Goal: Task Accomplishment & Management: Use online tool/utility

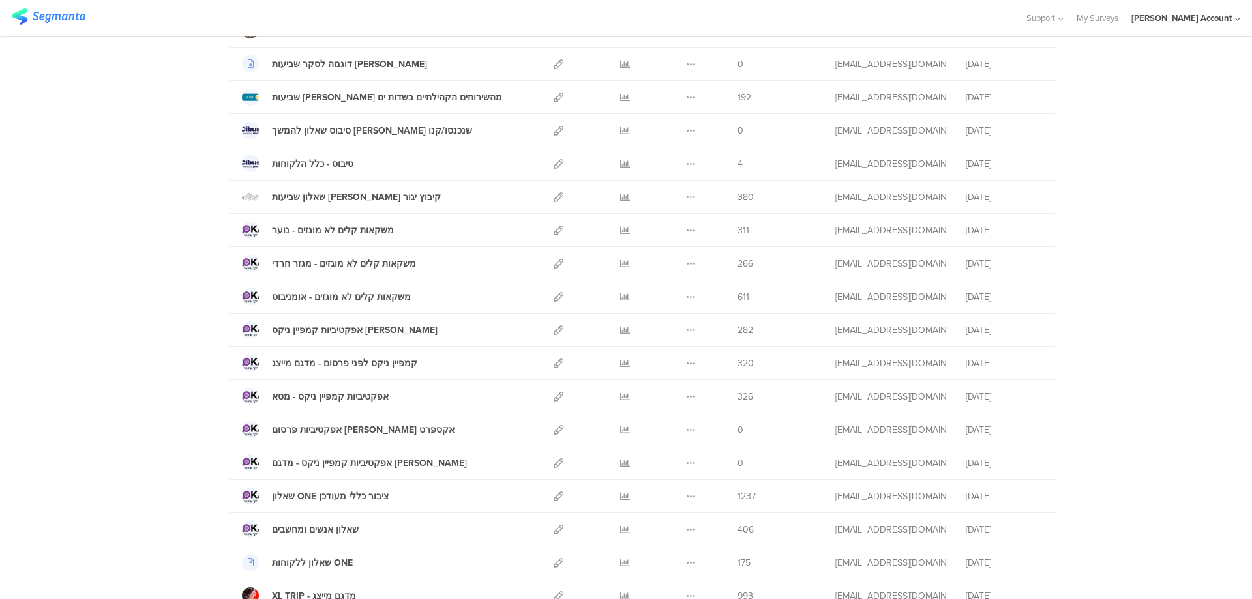
scroll to position [261, 0]
click at [554, 96] on icon at bounding box center [559, 96] width 10 height 10
click at [620, 391] on icon at bounding box center [625, 396] width 10 height 10
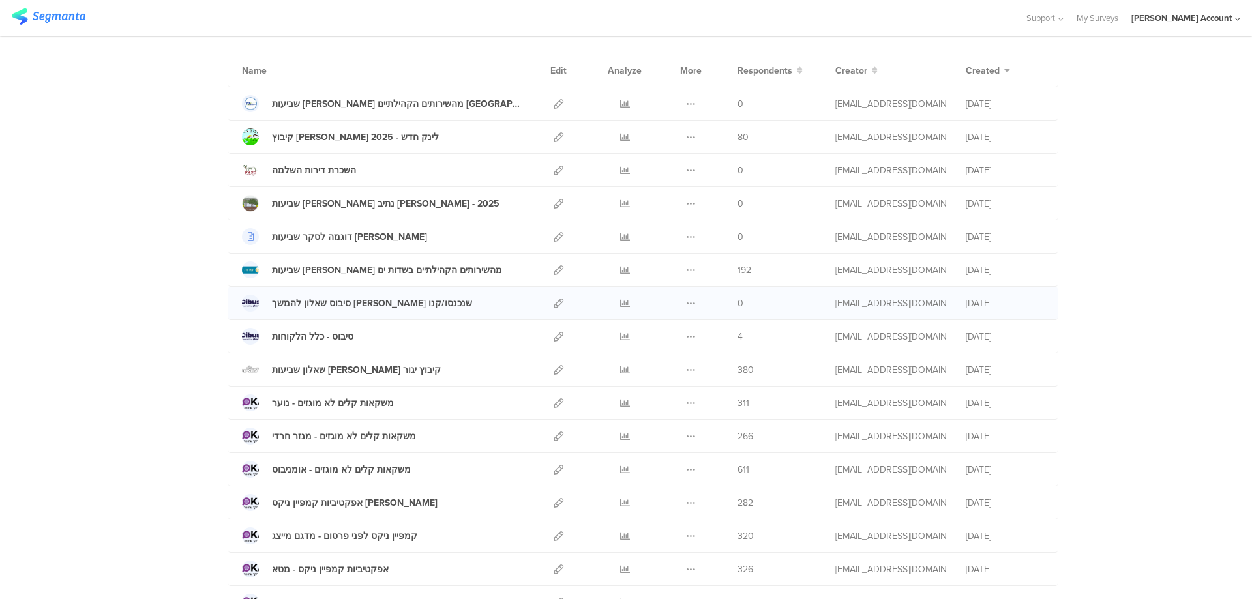
scroll to position [0, 0]
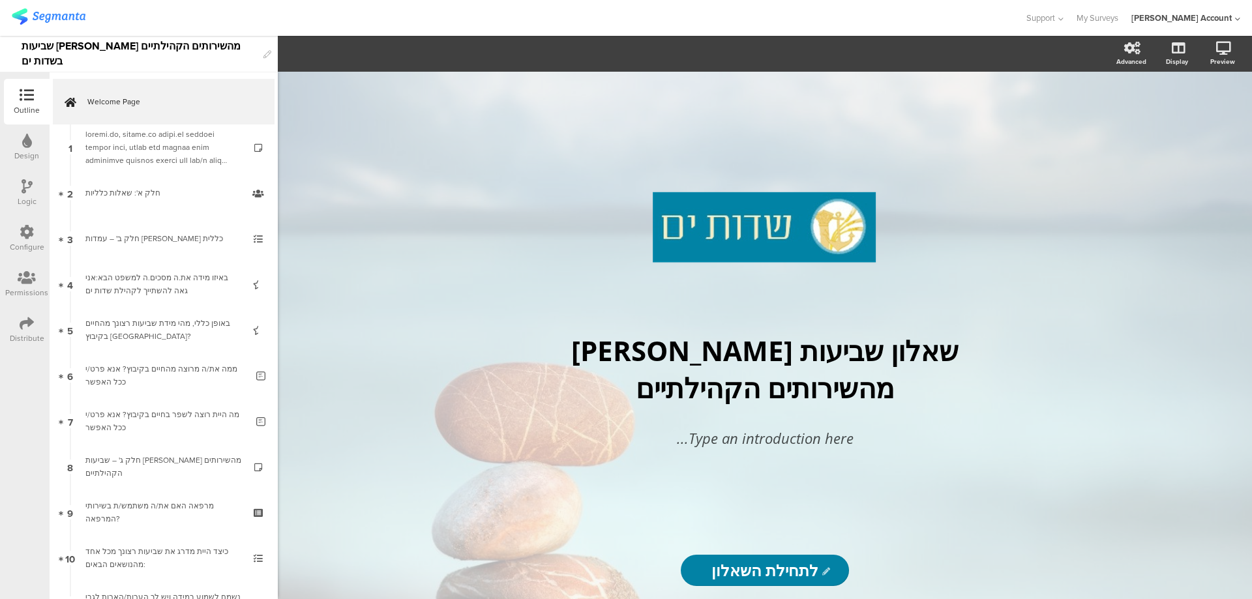
click at [22, 327] on icon at bounding box center [27, 323] width 14 height 14
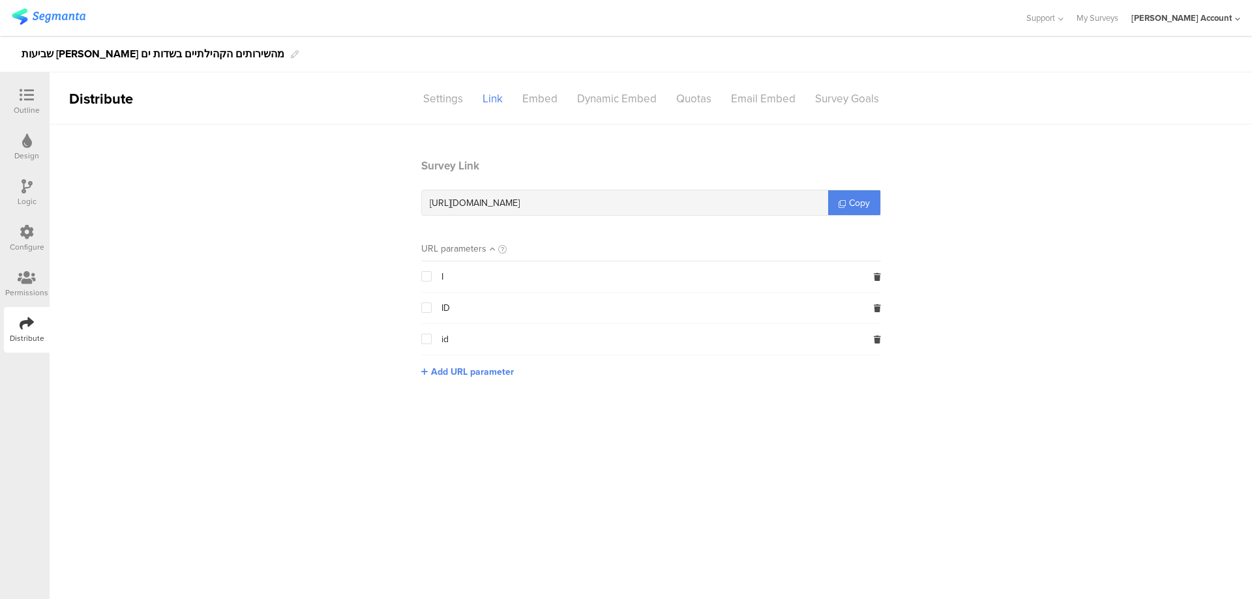
click at [520, 199] on span "https://surveys.segmanta.com/b9ax53" at bounding box center [475, 203] width 90 height 14
copy div "https://surveys.segmanta.com/b9ax53"
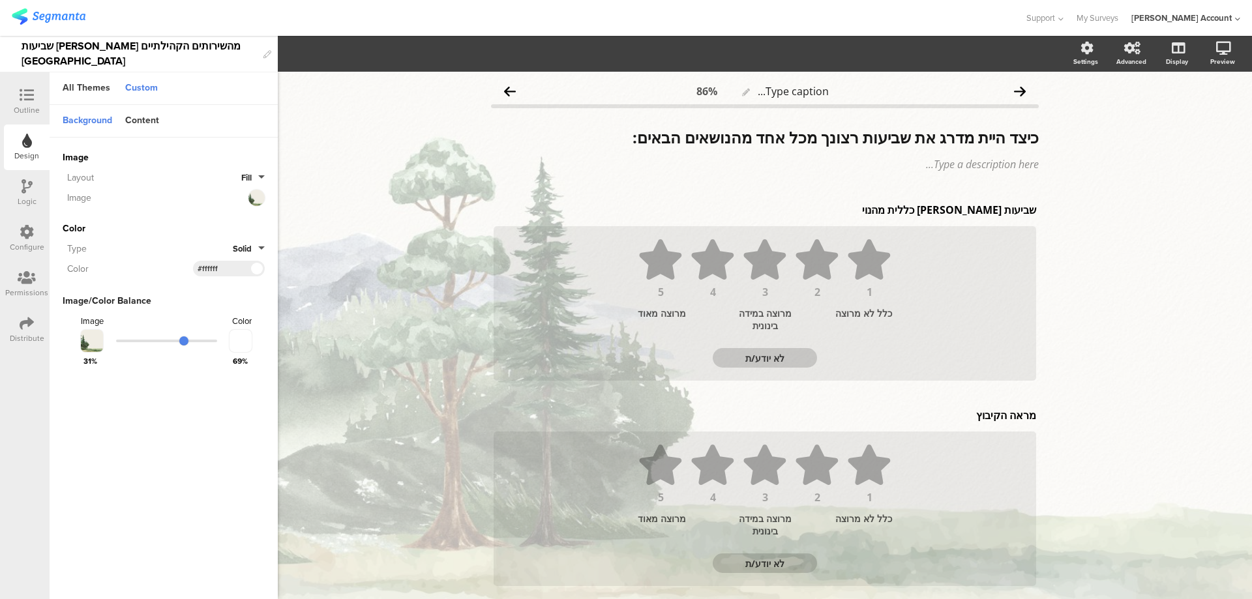
click at [30, 91] on icon at bounding box center [27, 95] width 14 height 14
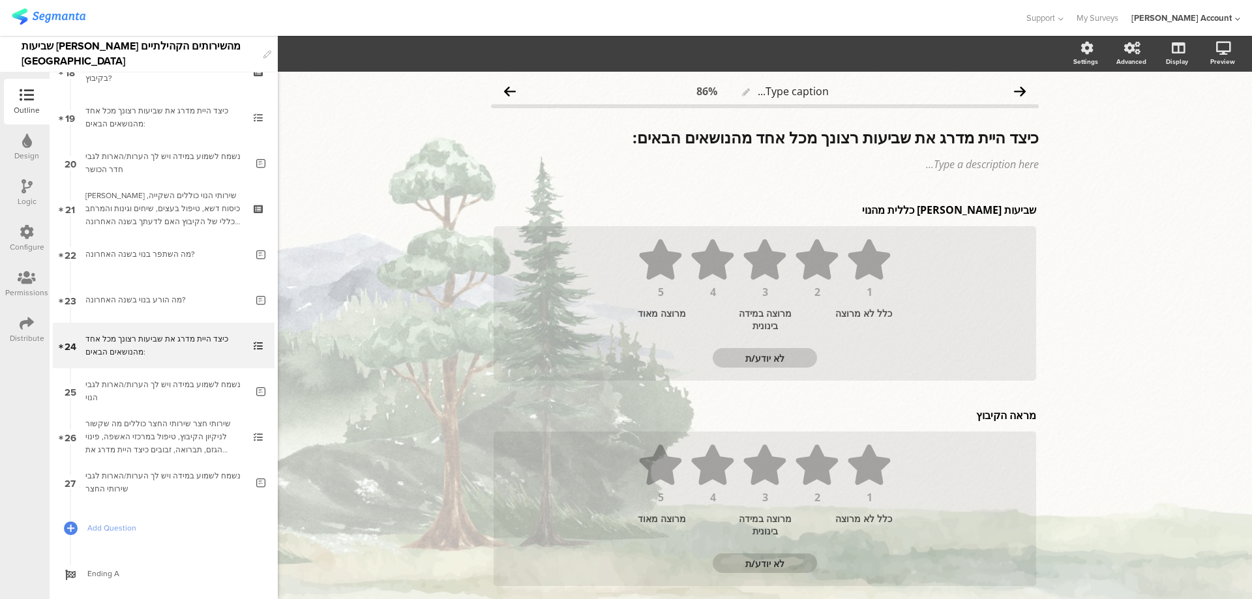
scroll to position [861, 0]
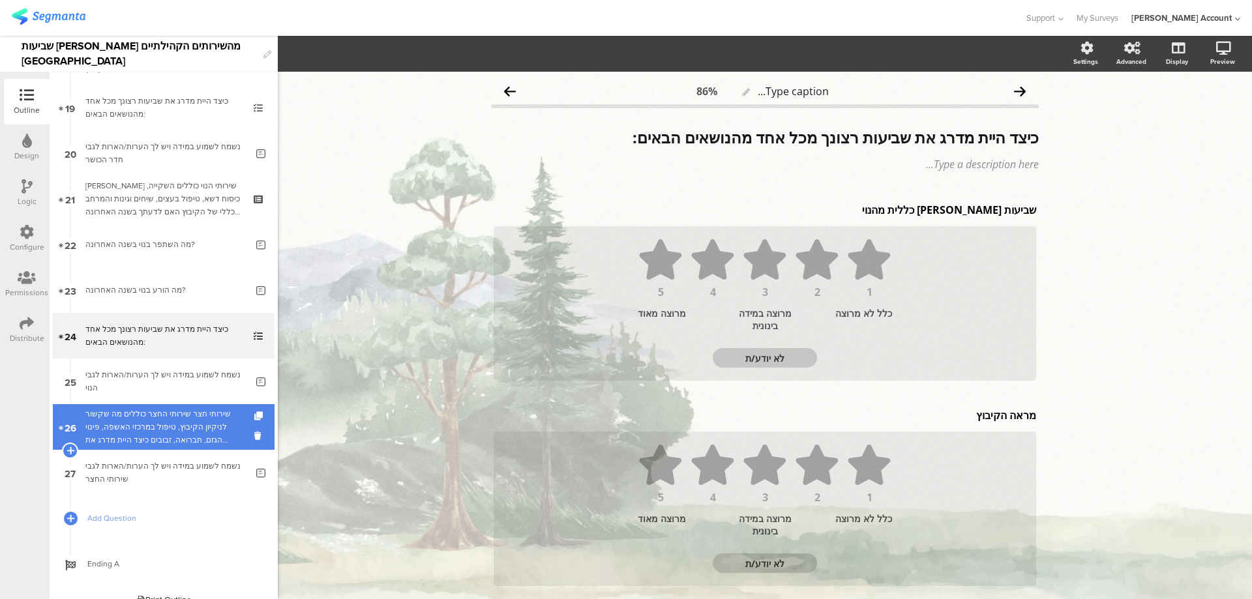
click at [193, 411] on div "שירותי חצר שירותי החצר כוללים מה שקשור לניקיון הקיבוץ, טיפול במרכזי האשפה, פינו…" at bounding box center [163, 427] width 156 height 39
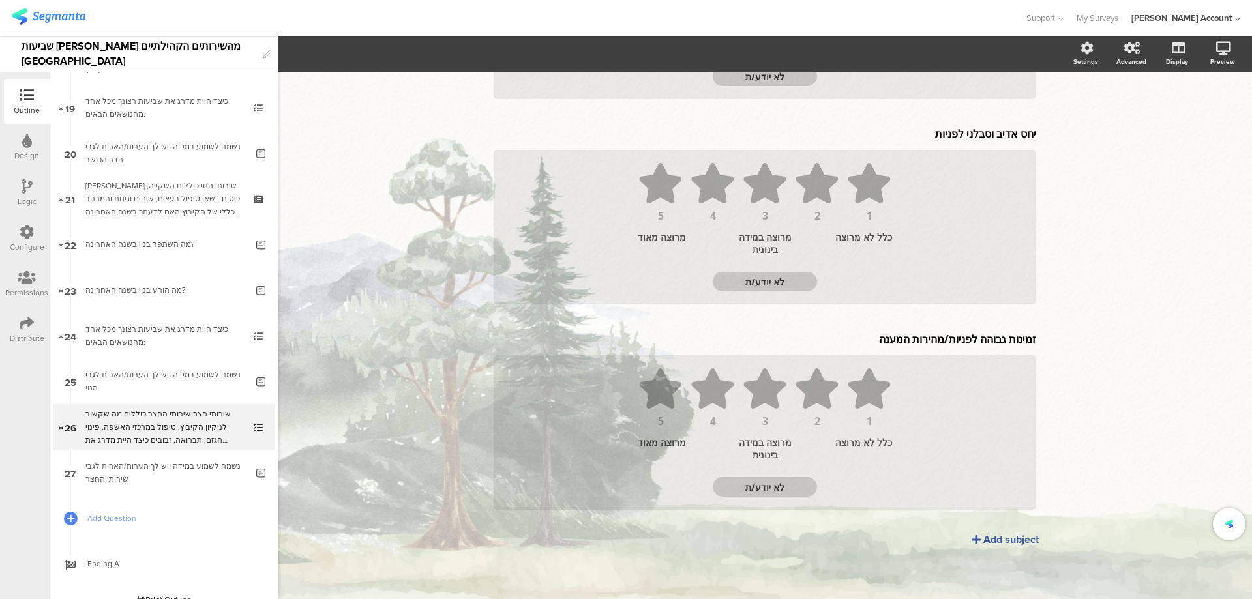
scroll to position [833, 0]
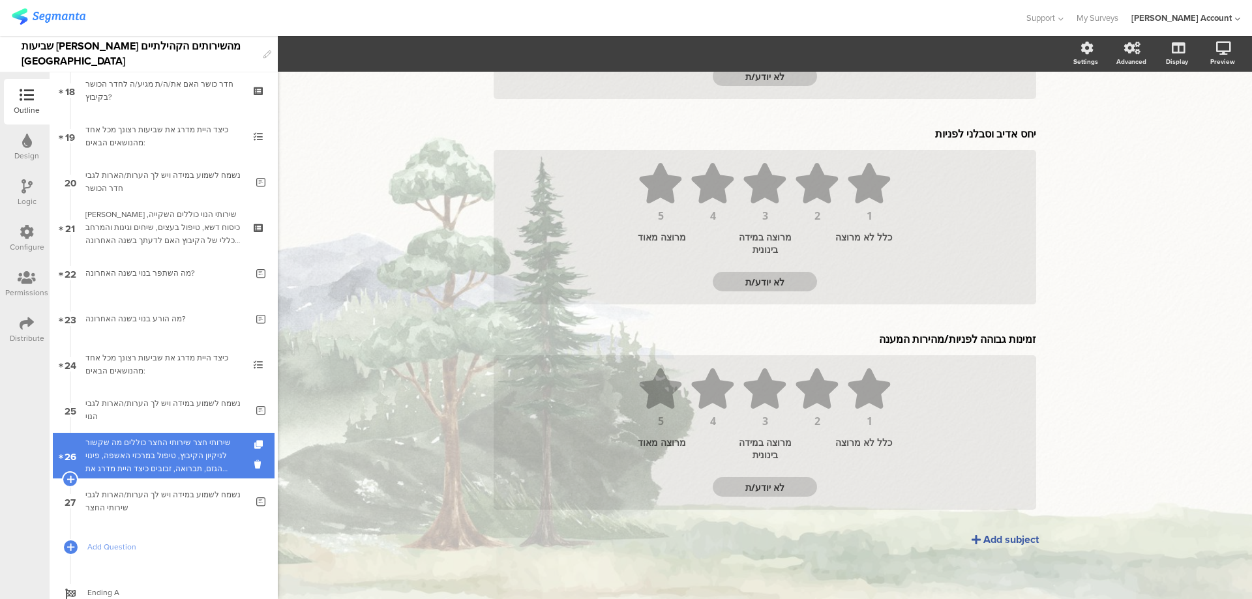
click at [211, 447] on div "שירותי חצר שירותי החצר כוללים מה שקשור לניקיון הקיבוץ, טיפול במרכזי האשפה, פינו…" at bounding box center [163, 455] width 156 height 39
click at [207, 456] on div "שירותי חצר שירותי החצר כוללים מה שקשור לניקיון הקיבוץ, טיפול במרכזי האשפה, פינו…" at bounding box center [163, 455] width 156 height 39
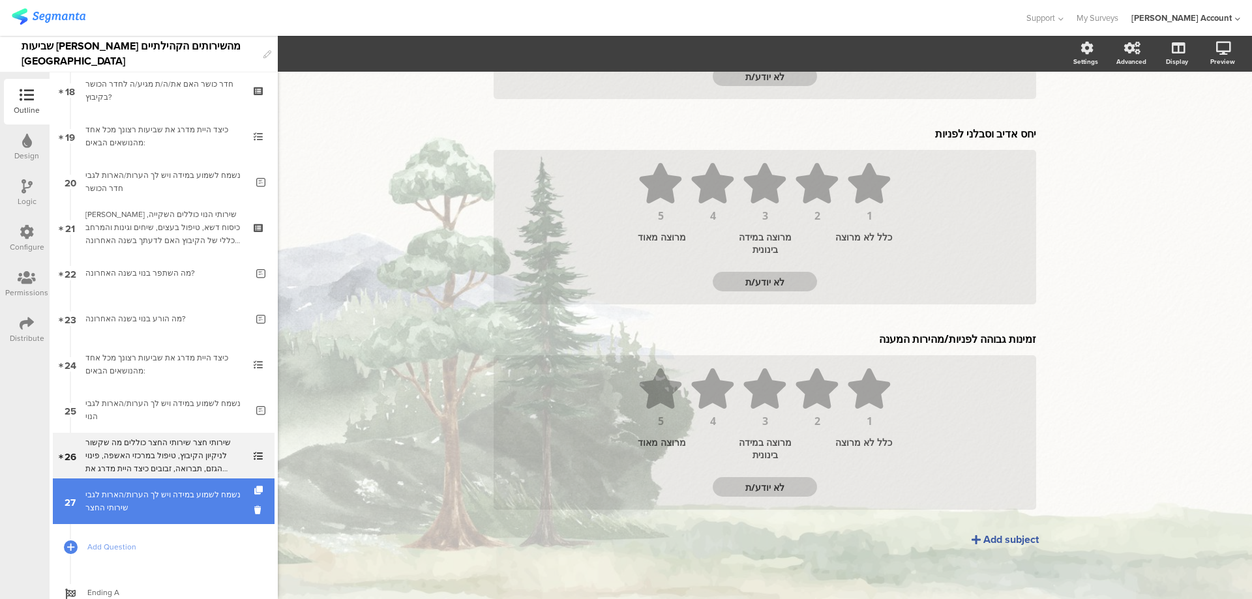
click at [165, 499] on div "נשמח לשמוע במידה ויש לך הערות/הארות לגבי שירותי החצר" at bounding box center [165, 501] width 161 height 26
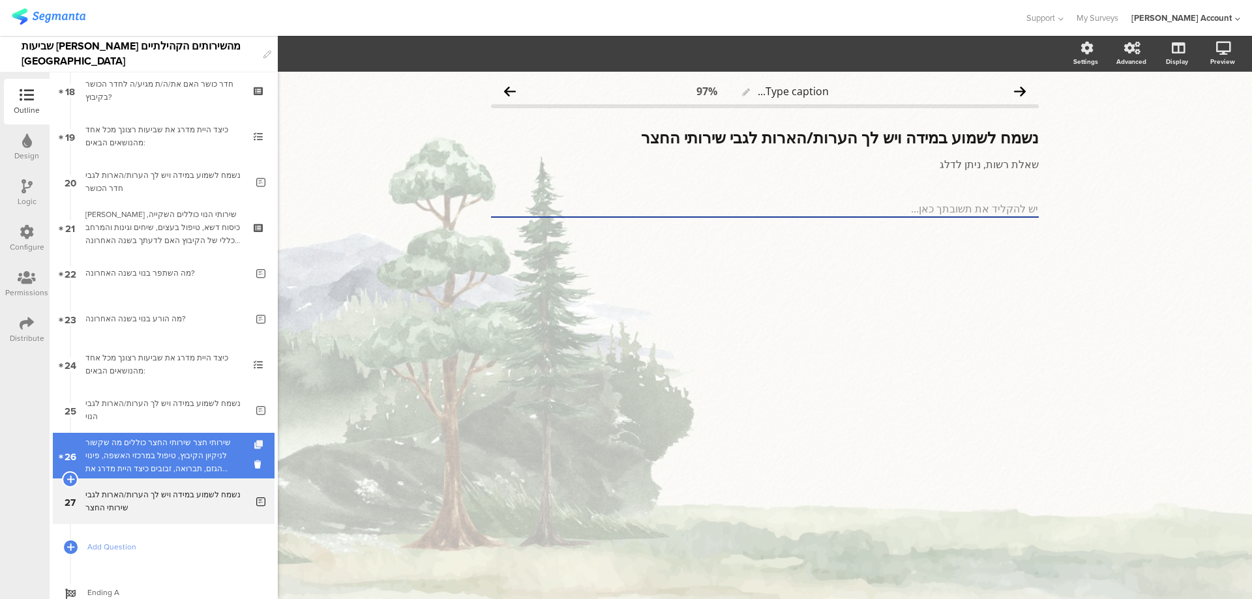
click at [254, 443] on icon at bounding box center [259, 445] width 11 height 8
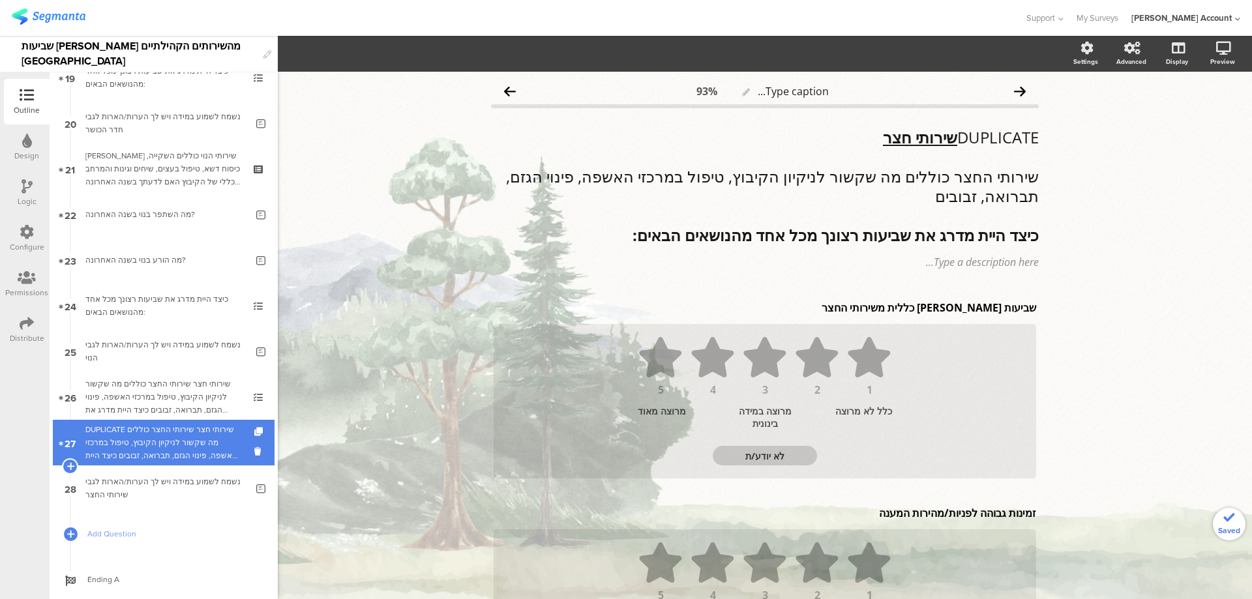
scroll to position [919, 0]
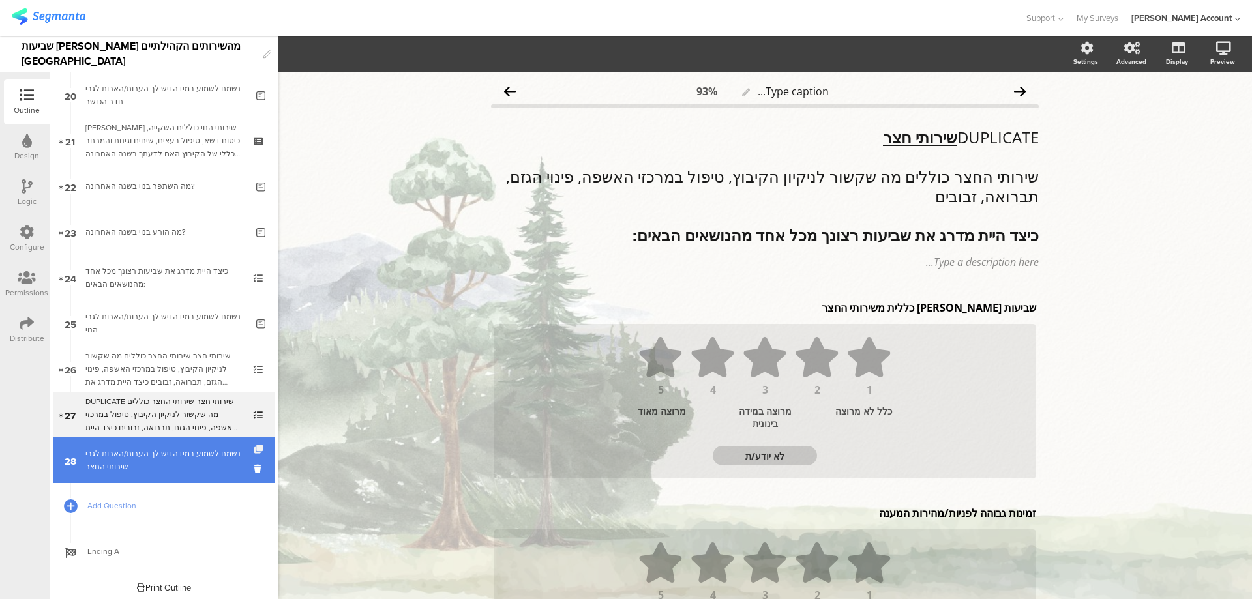
click at [254, 446] on icon at bounding box center [259, 449] width 11 height 8
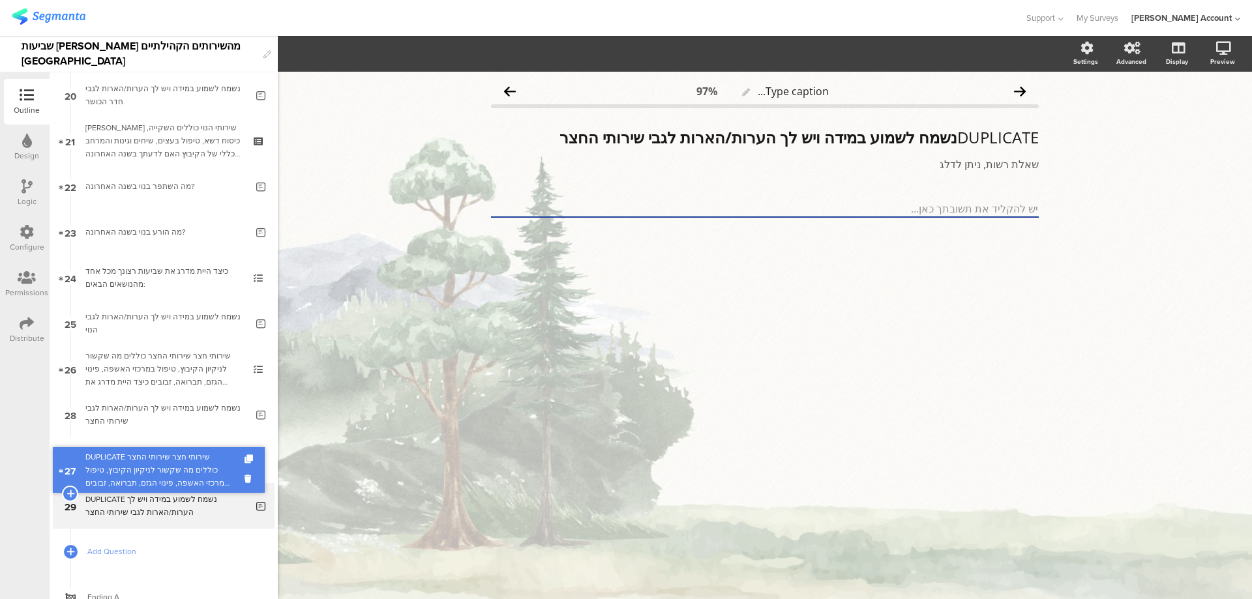
drag, startPoint x: 218, startPoint y: 408, endPoint x: 218, endPoint y: 463, distance: 55.4
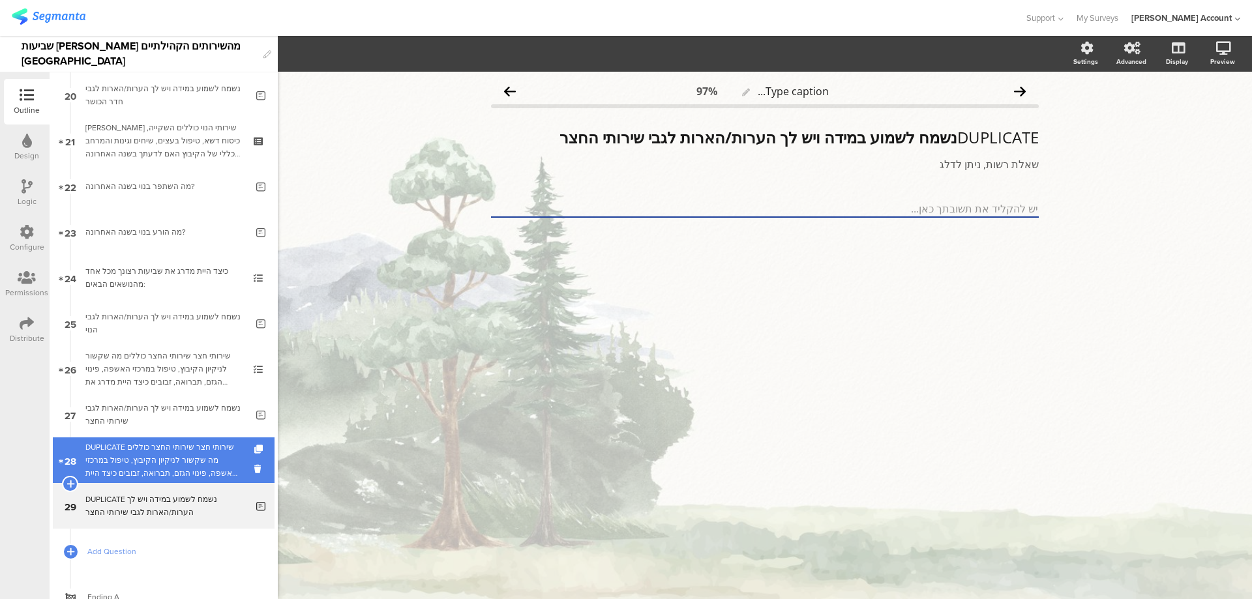
click at [173, 449] on div "DUPLICATE שירותי חצר שירותי החצר כוללים מה שקשור לניקיון הקיבוץ, טיפול במרכזי ה…" at bounding box center [163, 460] width 156 height 39
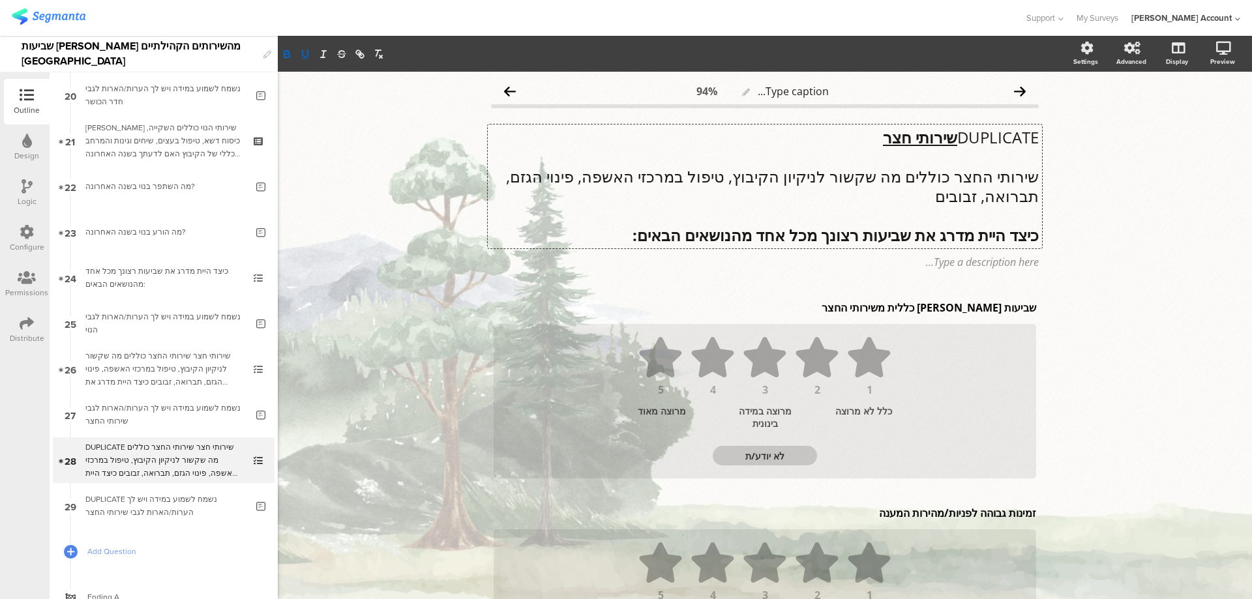
click at [939, 136] on div "DUPLICATE שירותי חצר שירותי החצר כוללים מה שקשור לניקיון הקיבוץ, טיפול במרכזי ה…" at bounding box center [765, 187] width 554 height 124
click at [939, 136] on u "שירותי חצר" at bounding box center [920, 137] width 74 height 22
click at [938, 136] on u "שירותי חצר" at bounding box center [920, 137] width 74 height 22
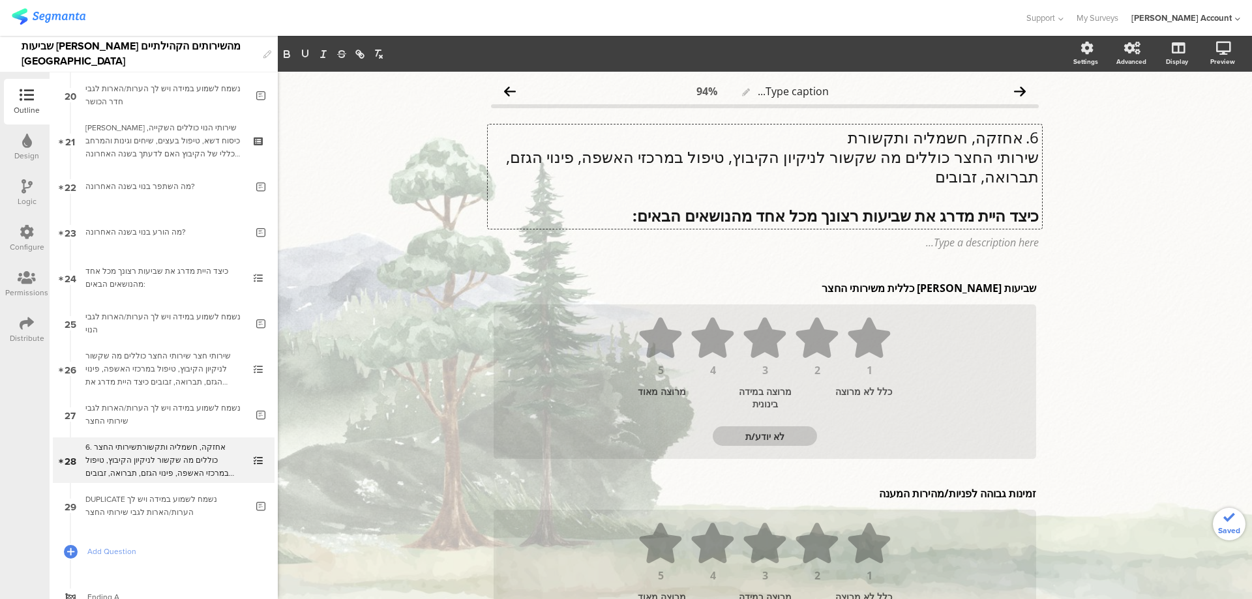
click at [1019, 138] on p "6. אחזקה, חשמליה ותקשורת" at bounding box center [765, 138] width 548 height 20
click at [992, 137] on p "אחזקה, חשמליה ותקשורת" at bounding box center [765, 138] width 548 height 20
click at [991, 137] on p "אחזקה, חשמליה ותקשורת" at bounding box center [765, 138] width 548 height 20
click at [308, 55] on icon "button" at bounding box center [305, 54] width 12 height 12
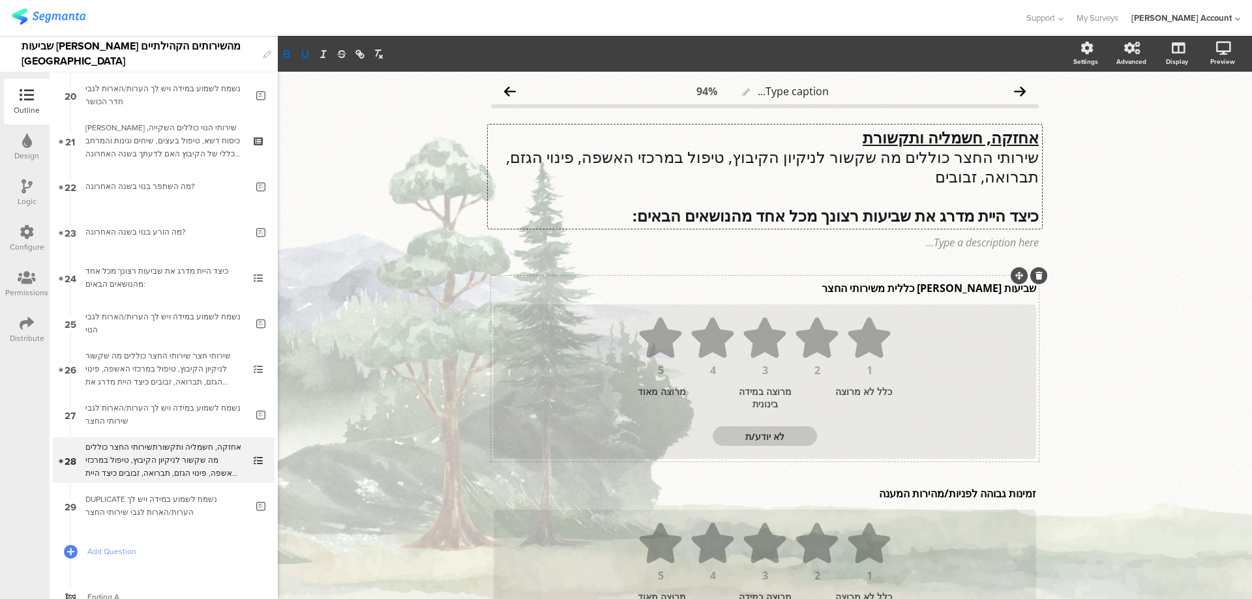
click at [960, 288] on div "שביעות [PERSON_NAME] כללית משירותי החצר שביעות [PERSON_NAME] כללית משירותי החצר" at bounding box center [764, 288] width 549 height 21
click at [960, 288] on p "שביעות [PERSON_NAME] כללית משירותי החצר" at bounding box center [765, 288] width 542 height 14
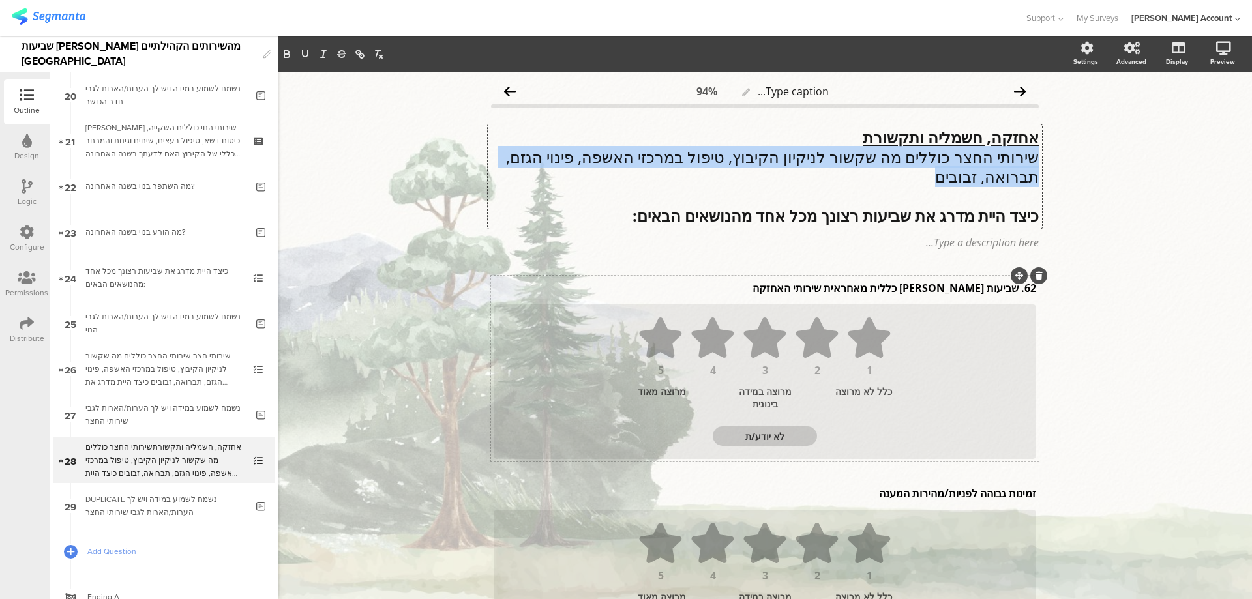
drag, startPoint x: 921, startPoint y: 171, endPoint x: 1043, endPoint y: 158, distance: 122.7
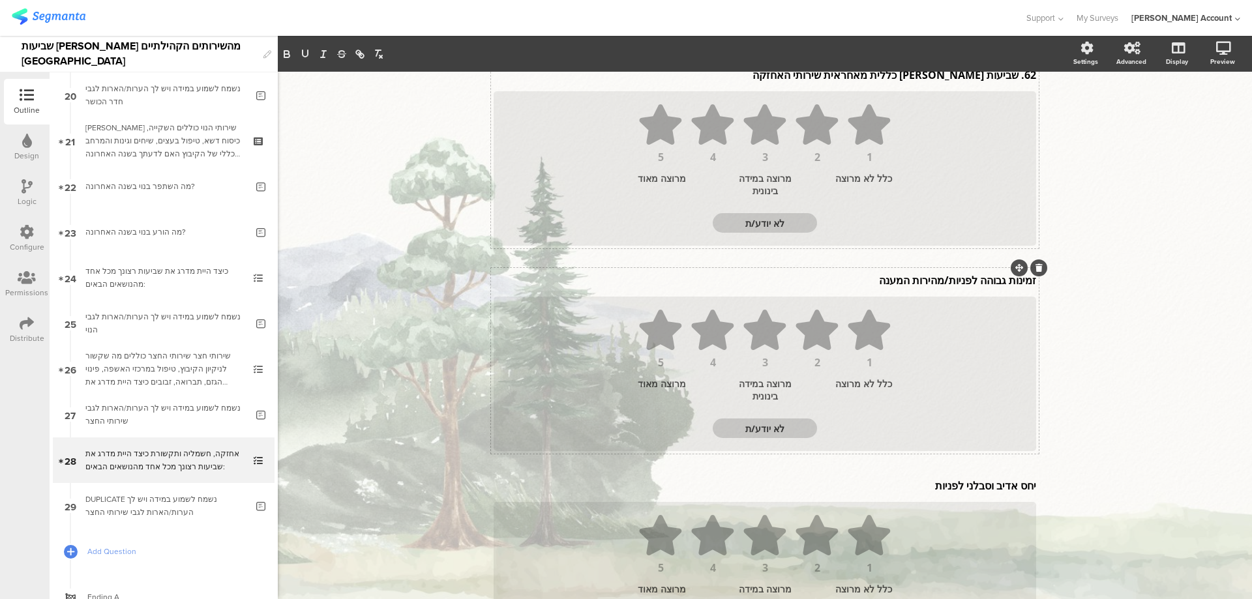
scroll to position [171, 0]
click at [943, 285] on div "זמינות גבוהה לפניות/מהירות המענה זמינות גבוהה לפניות/מהירות המענה" at bounding box center [764, 283] width 549 height 21
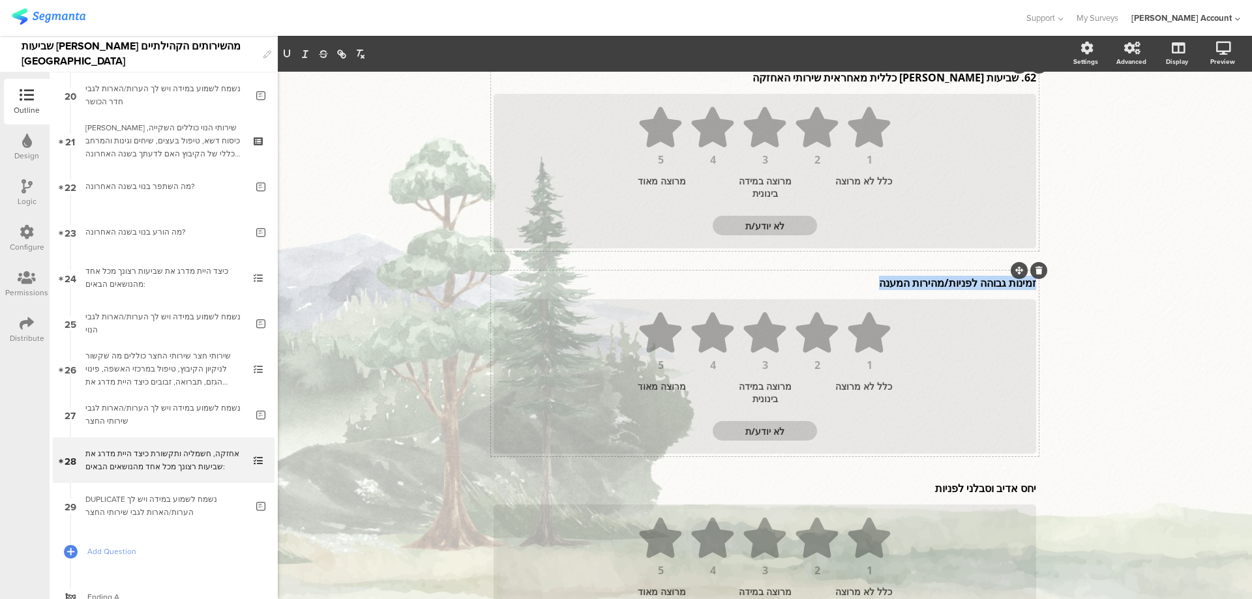
click at [943, 285] on p "זמינות גבוהה לפניות/מהירות המענה" at bounding box center [765, 283] width 542 height 14
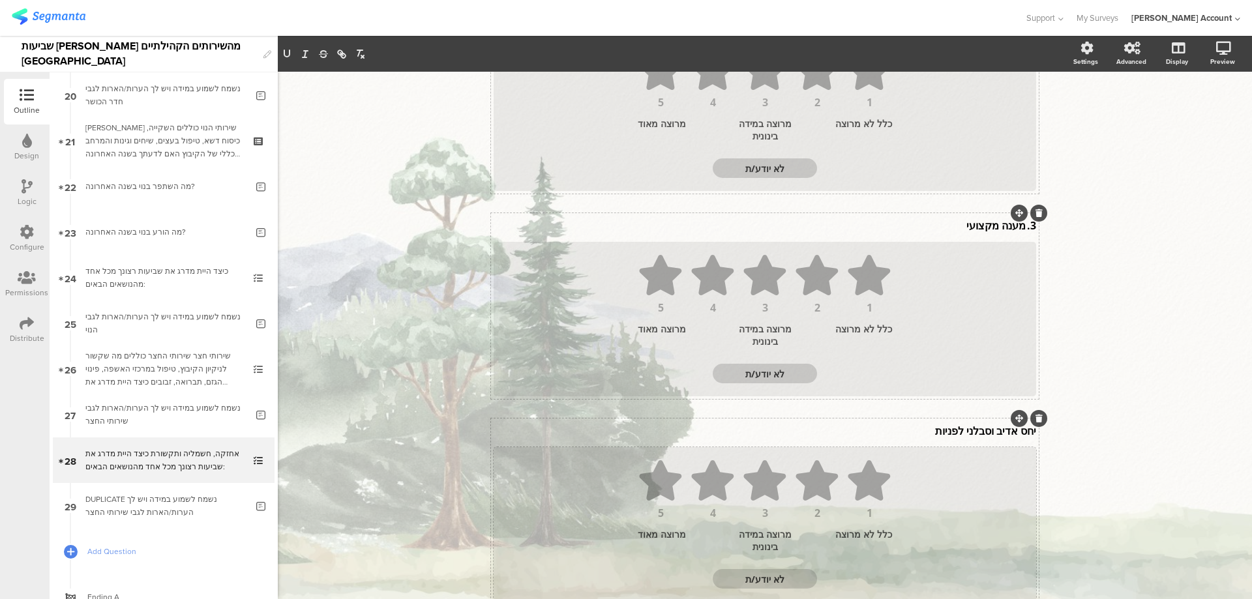
scroll to position [258, 0]
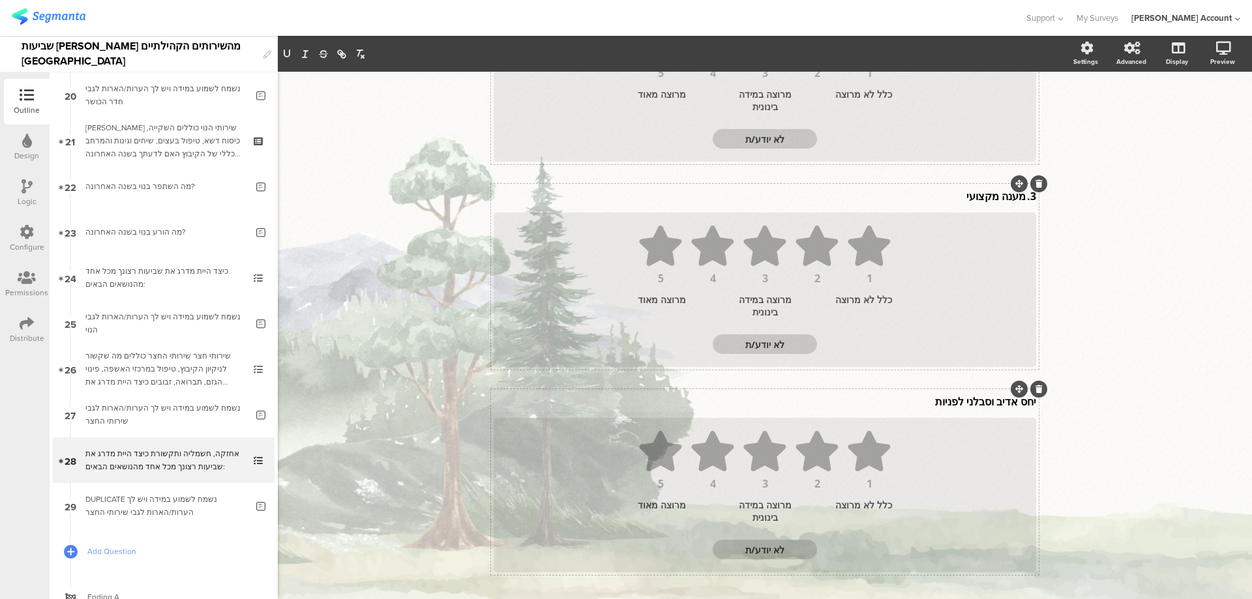
click at [970, 400] on div "יחס אדיב וסבלני לפניות יחס אדיב וסבלני לפניות" at bounding box center [764, 401] width 549 height 21
click at [970, 400] on p "יחס אדיב וסבלני לפניות" at bounding box center [765, 404] width 542 height 14
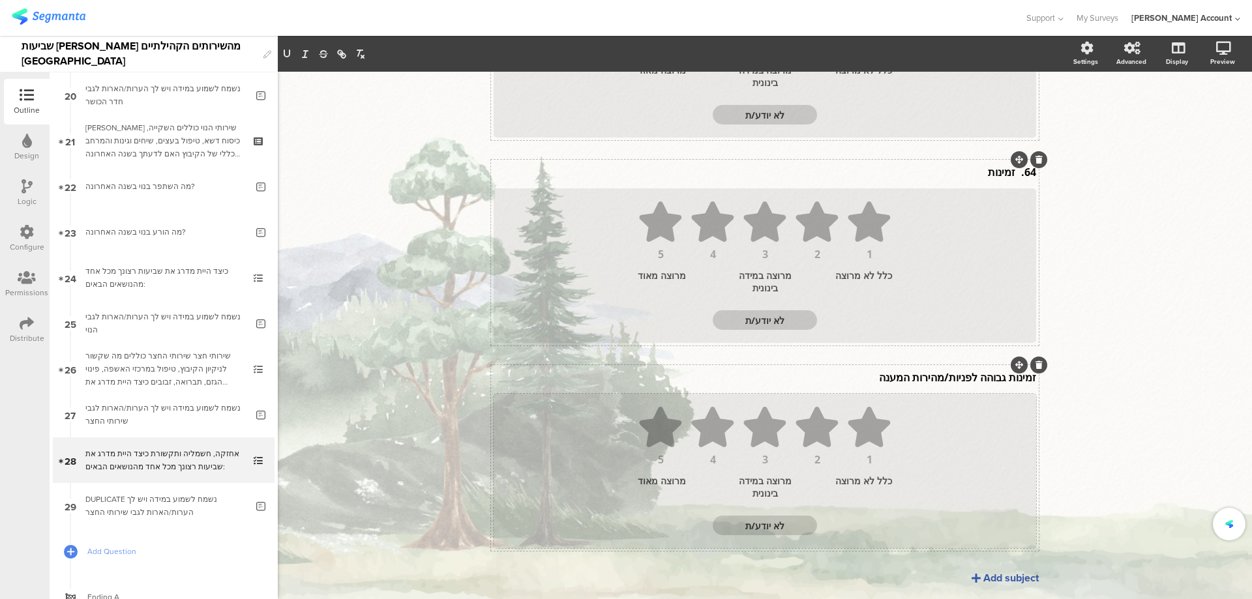
scroll to position [516, 0]
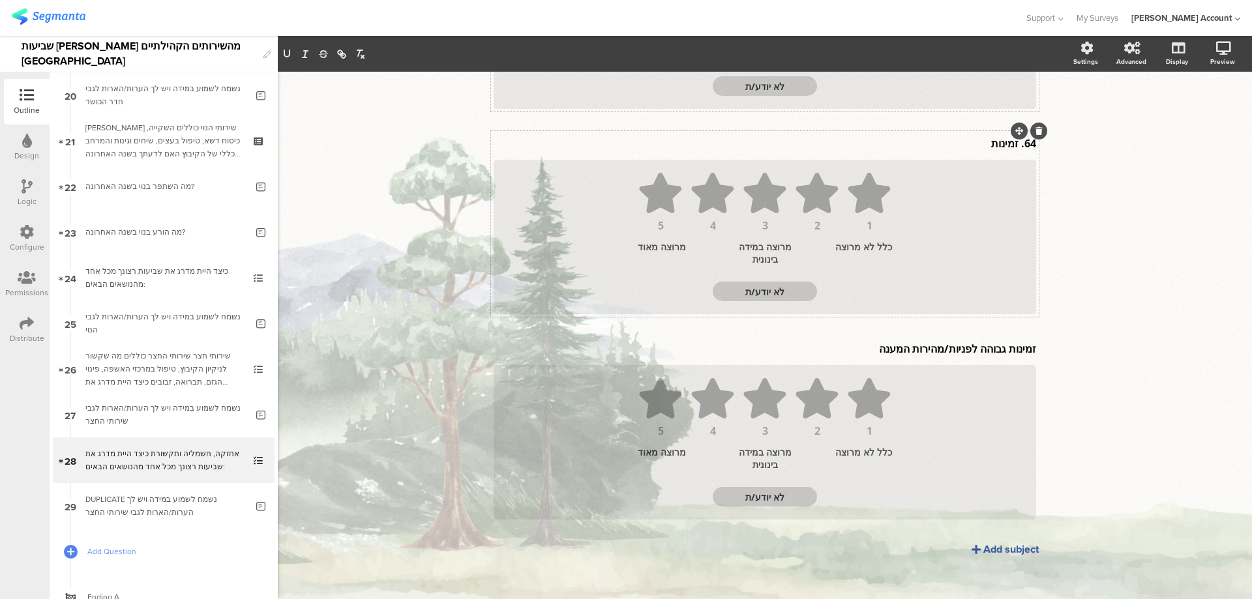
click at [977, 335] on div "62. שביעות [PERSON_NAME] כללית מאחראית שירותי האחזקה 62. שביעות [PERSON_NAME] כ…" at bounding box center [765, 121] width 548 height 802
click at [975, 350] on div "62. שביעות [PERSON_NAME] כללית מאחראית שירותי האחזקה 62. שביעות [PERSON_NAME] כ…" at bounding box center [765, 121] width 548 height 802
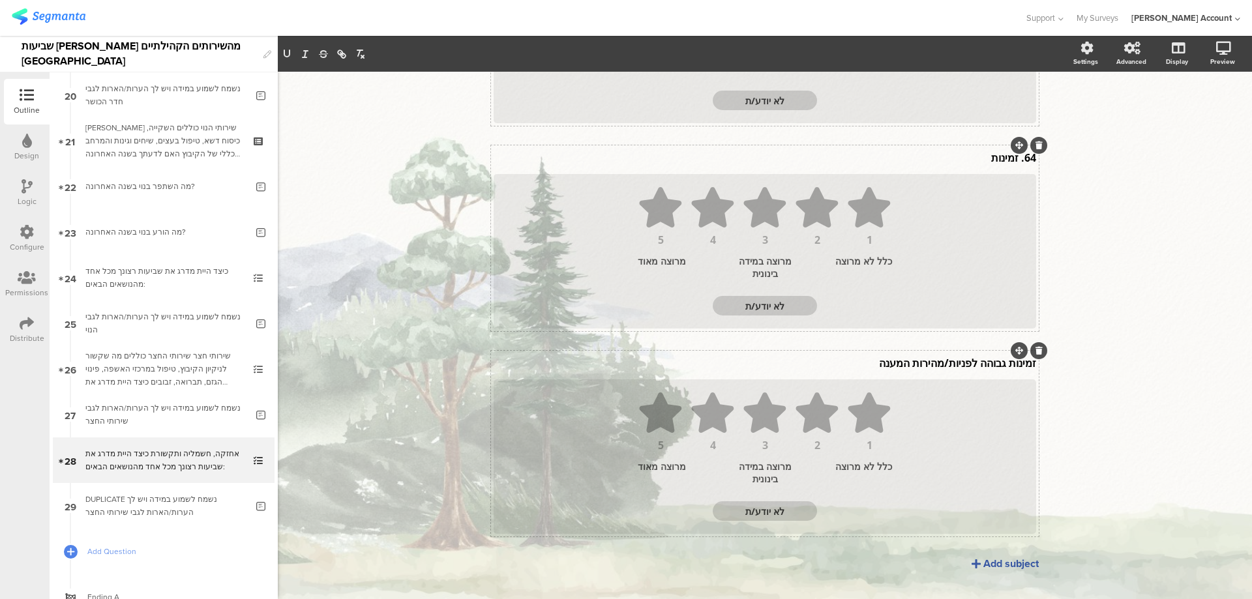
click at [975, 350] on div "62. שביעות [PERSON_NAME] כללית מאחראית שירותי האחזקה 62. שביעות [PERSON_NAME] כ…" at bounding box center [765, 136] width 548 height 802
click at [974, 353] on div "זמינות גבוהה לפניות/מהירות המענה זמינות גבוהה לפניות/מהירות המענה 1 2 3 4 5 כלל…" at bounding box center [765, 444] width 548 height 186
click at [972, 362] on p "זמינות גבוהה לפניות/מהירות המענה" at bounding box center [765, 363] width 542 height 14
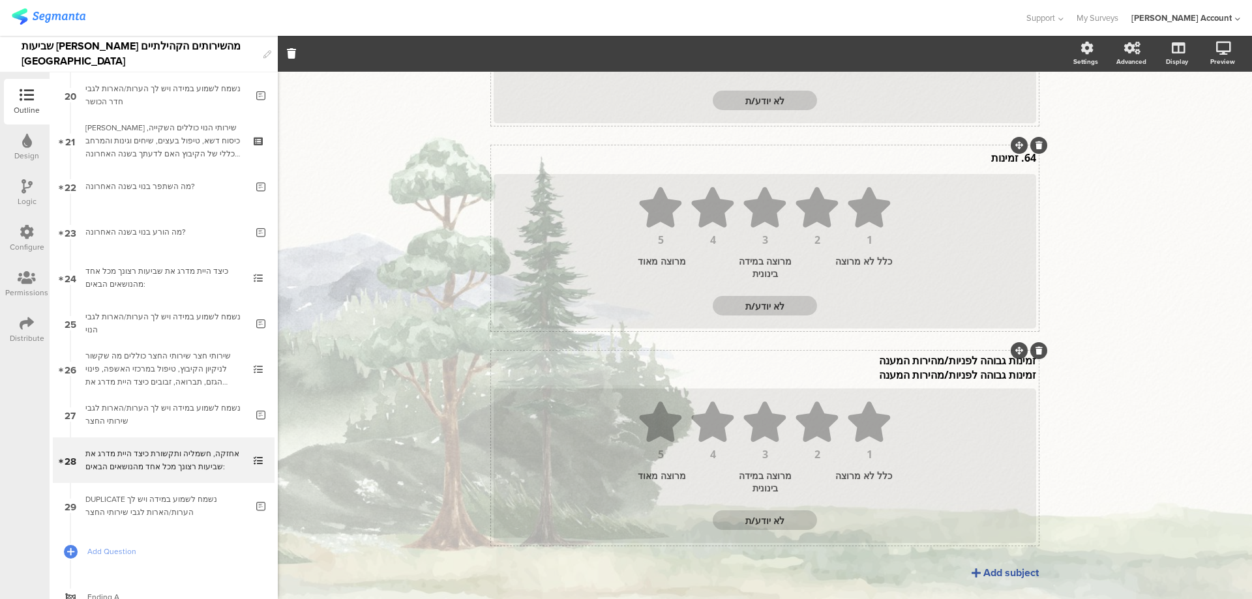
scroll to position [499, 0]
click at [972, 370] on p "זמינות גבוהה לפניות/מהירות המענה" at bounding box center [765, 377] width 542 height 14
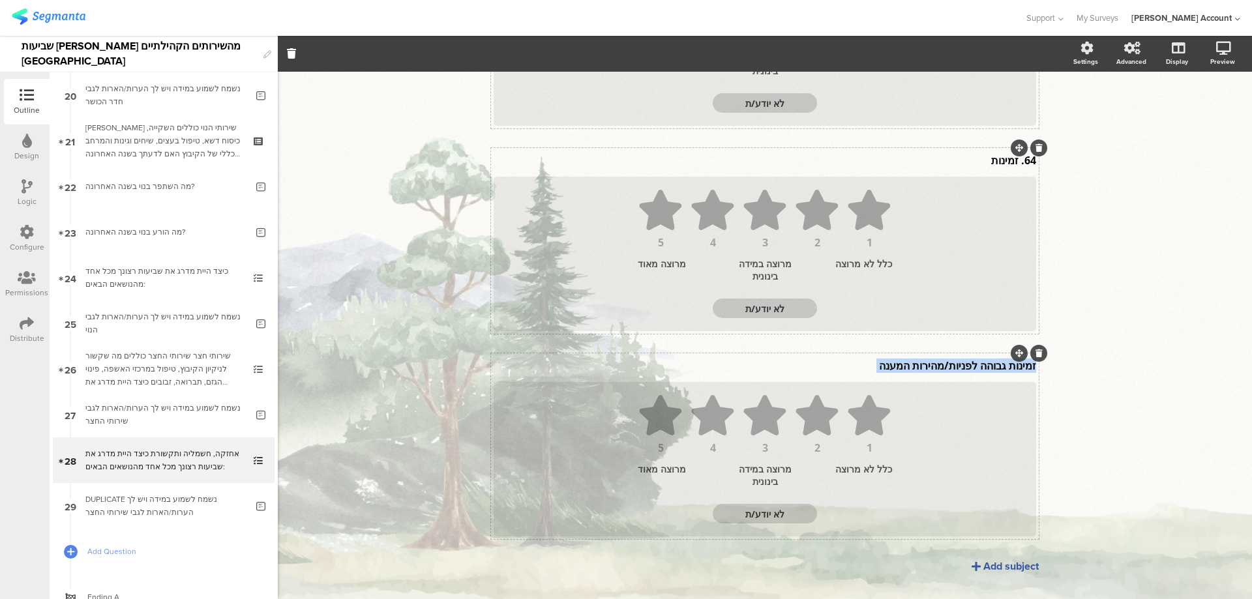
click at [972, 362] on p "זמינות גבוהה לפניות/מהירות המענה" at bounding box center [765, 366] width 542 height 14
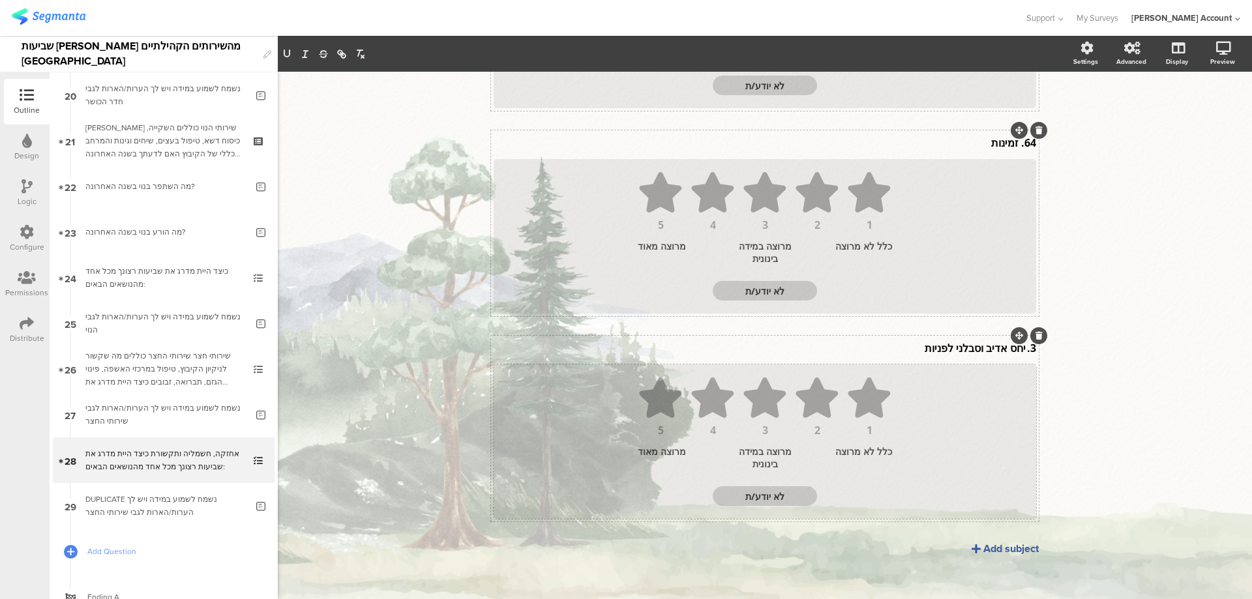
scroll to position [526, 0]
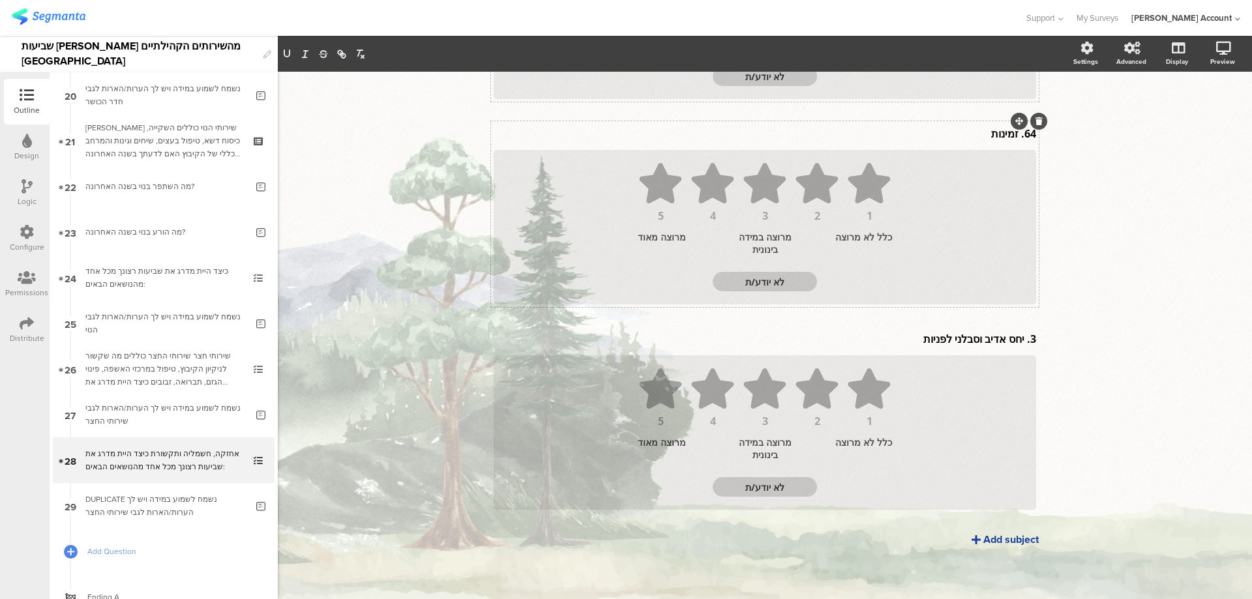
click at [989, 535] on div "Add subject" at bounding box center [1010, 539] width 55 height 15
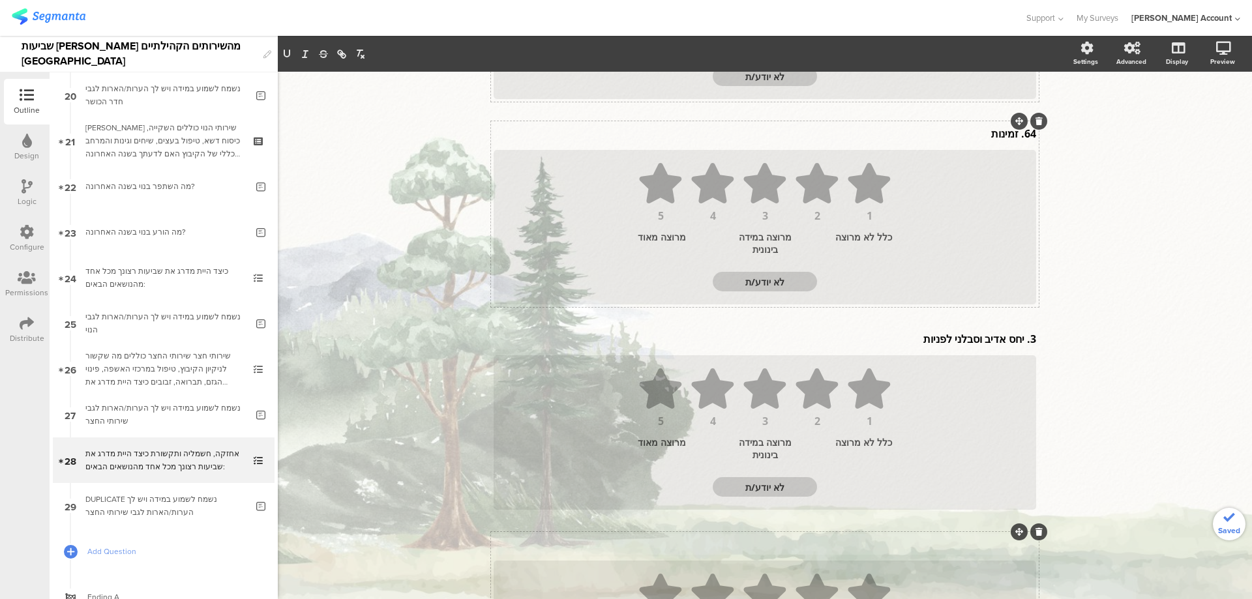
scroll to position [514, 0]
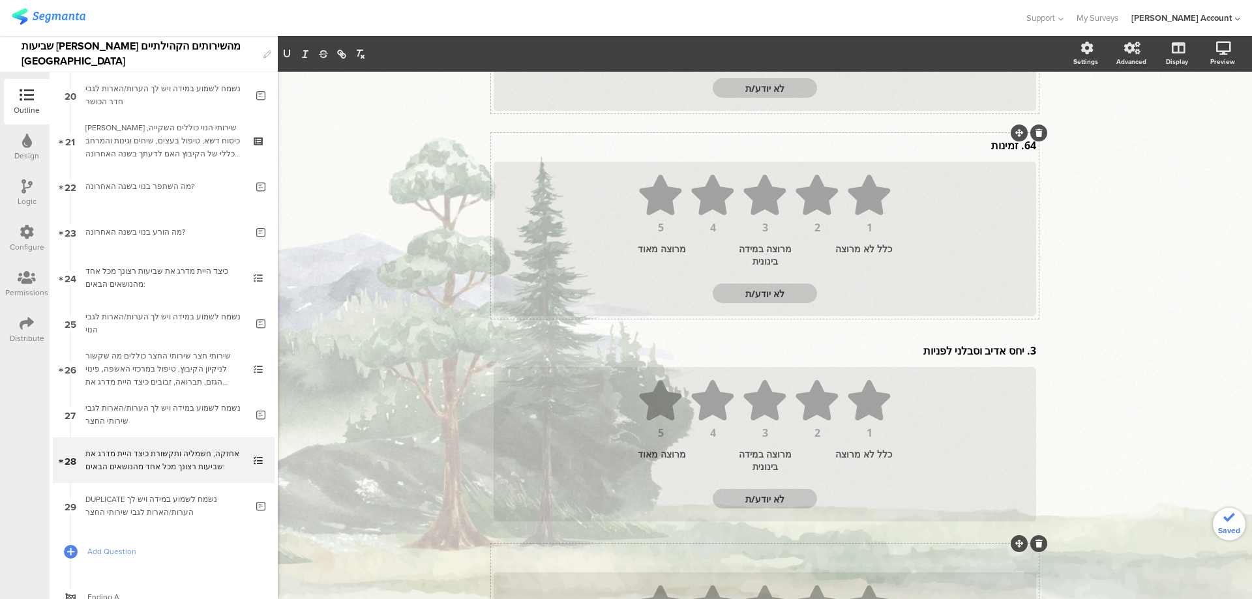
click at [991, 542] on div "62. שביעות [PERSON_NAME] כללית מאחראית שירותי האחזקה 62. שביעות [PERSON_NAME] כ…" at bounding box center [765, 225] width 548 height 1007
click at [1011, 557] on p "66. נעשה מאמץ לסייע [PERSON_NAME]" at bounding box center [765, 556] width 542 height 14
click at [1018, 353] on div "3. יחס אדיב וסבלני לפניות 3. יחס אדיב וסבלני לפניות 3. יחס אדיב וסבלני לפניות" at bounding box center [764, 350] width 549 height 21
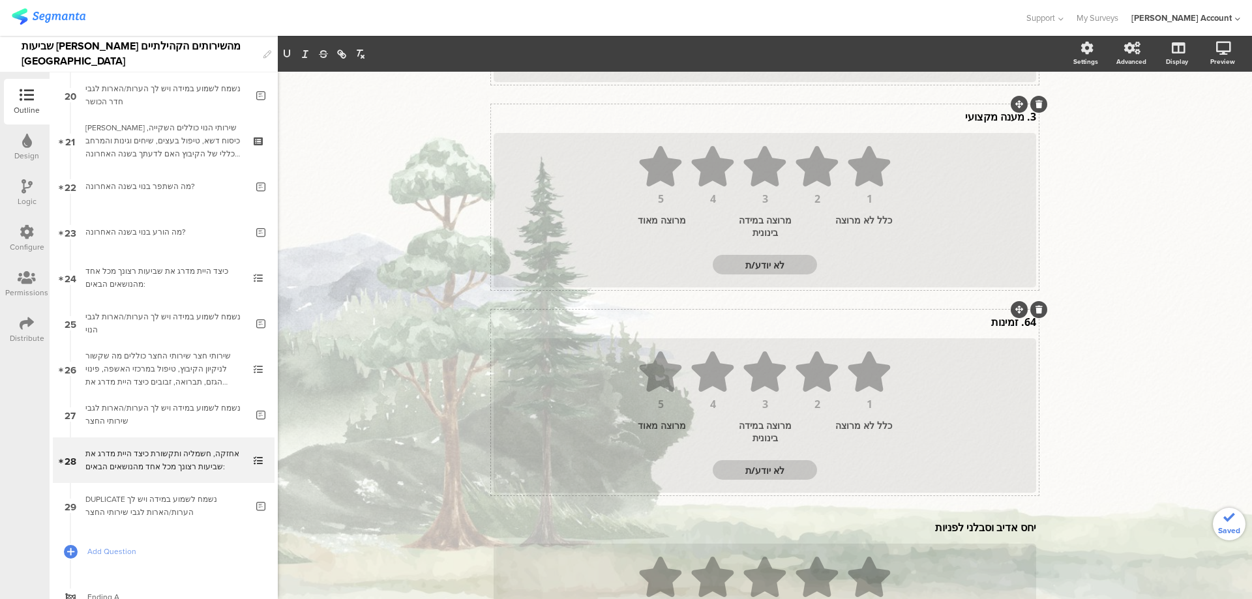
click at [1013, 323] on div "64. זמינות 64. זמינות" at bounding box center [764, 322] width 549 height 21
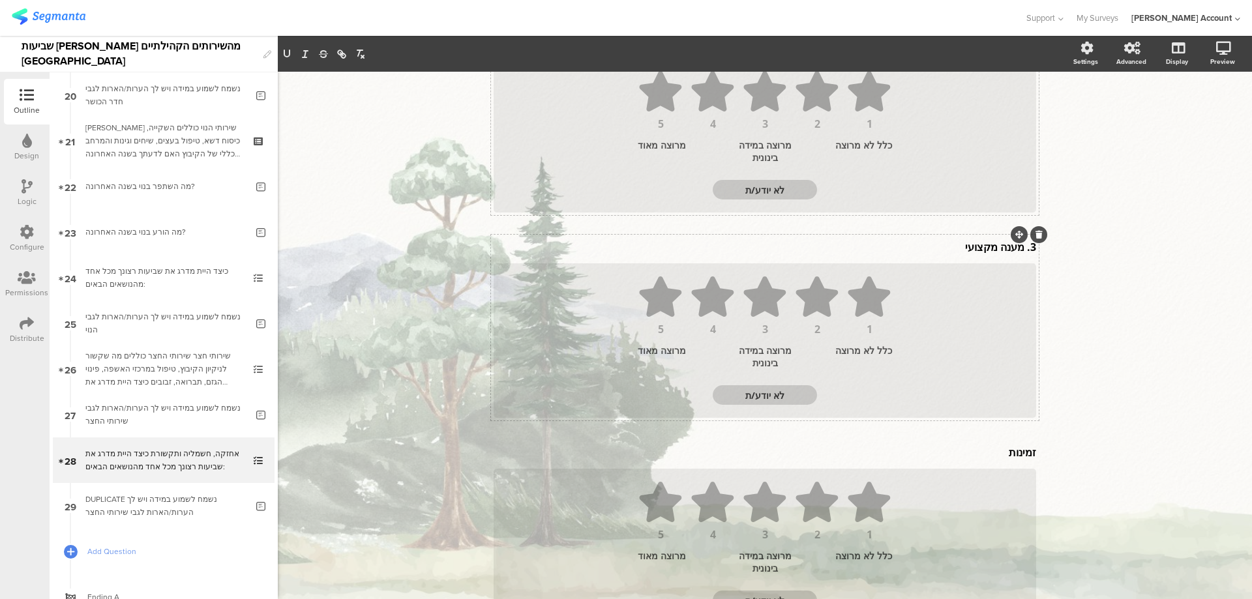
scroll to position [162, 0]
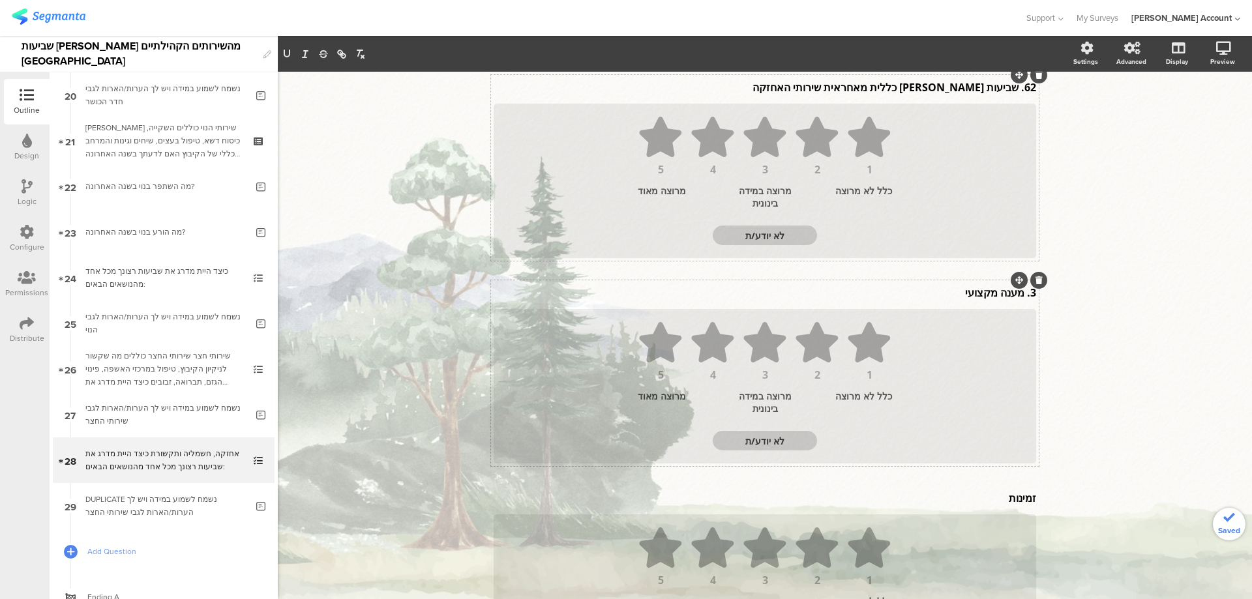
click at [1018, 296] on div "3. מענה מקצועי 3. מענה מקצועי" at bounding box center [764, 292] width 549 height 21
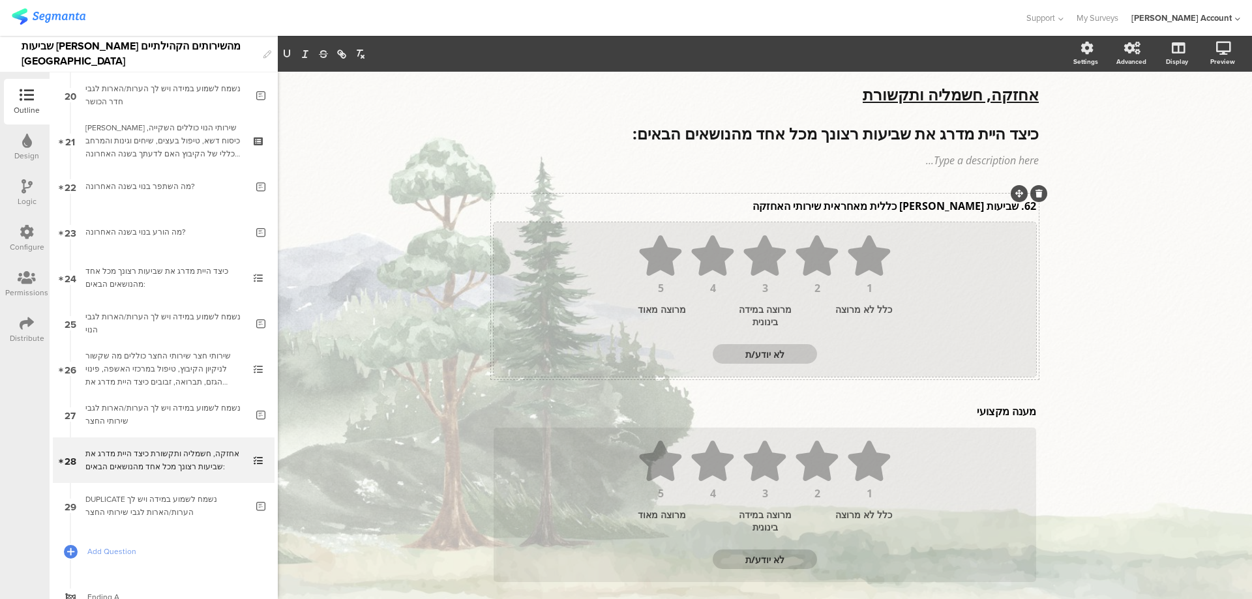
scroll to position [0, 0]
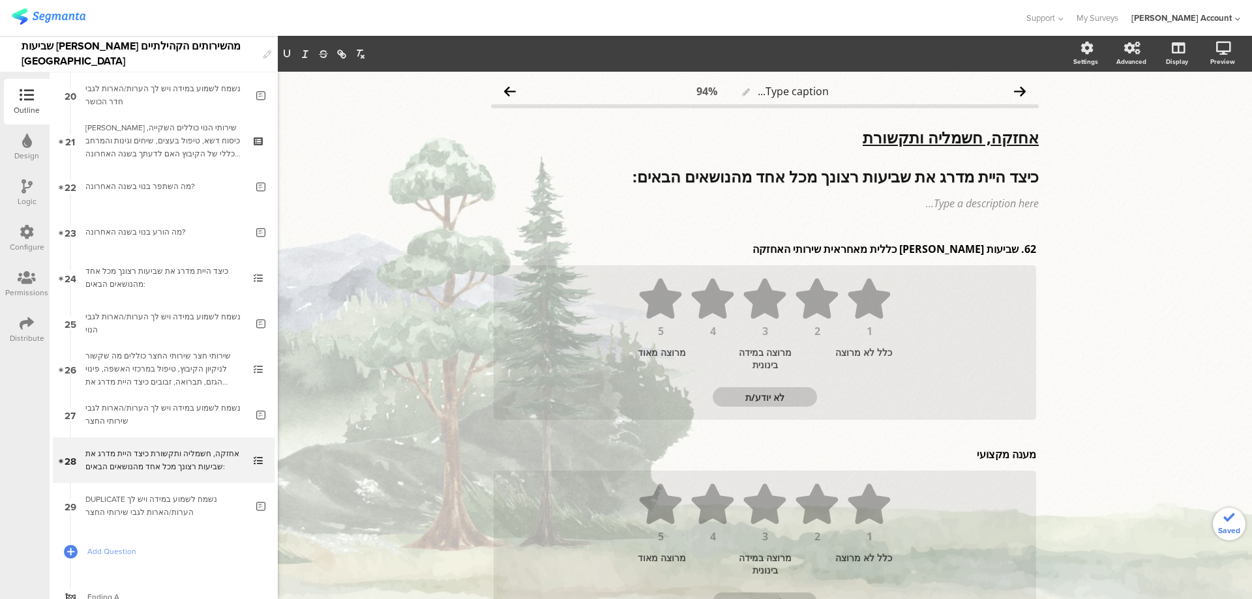
click at [1013, 252] on div "62. שביעות [PERSON_NAME] כללית מאחראית שירותי האחזקה 62. שביעות [PERSON_NAME] כ…" at bounding box center [764, 249] width 549 height 21
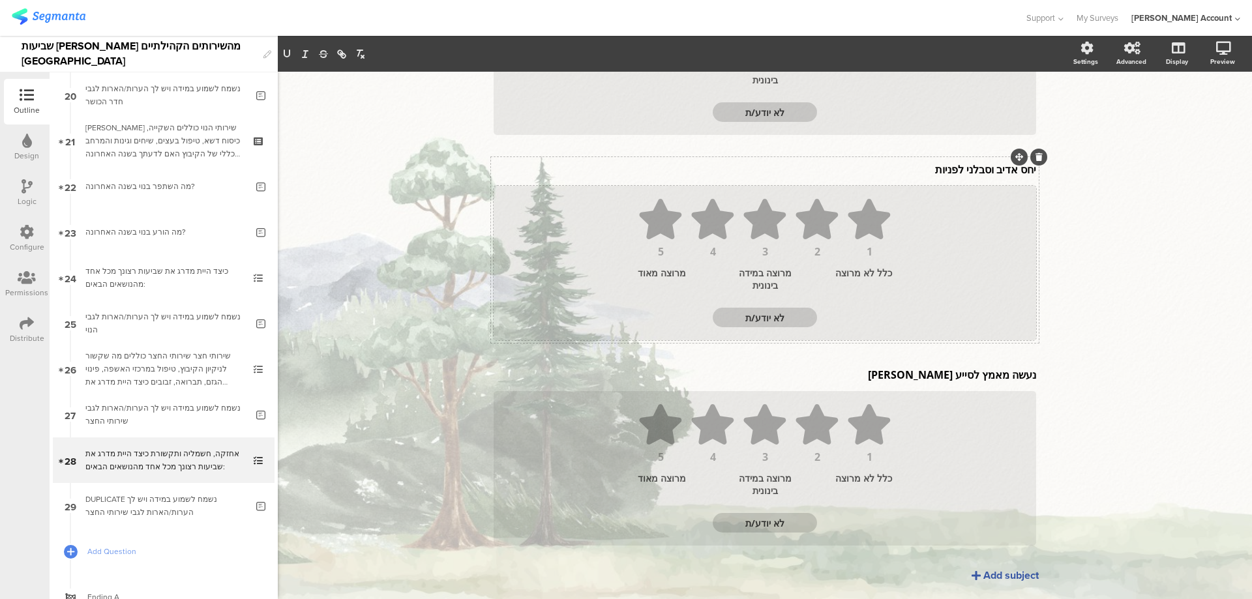
scroll to position [732, 0]
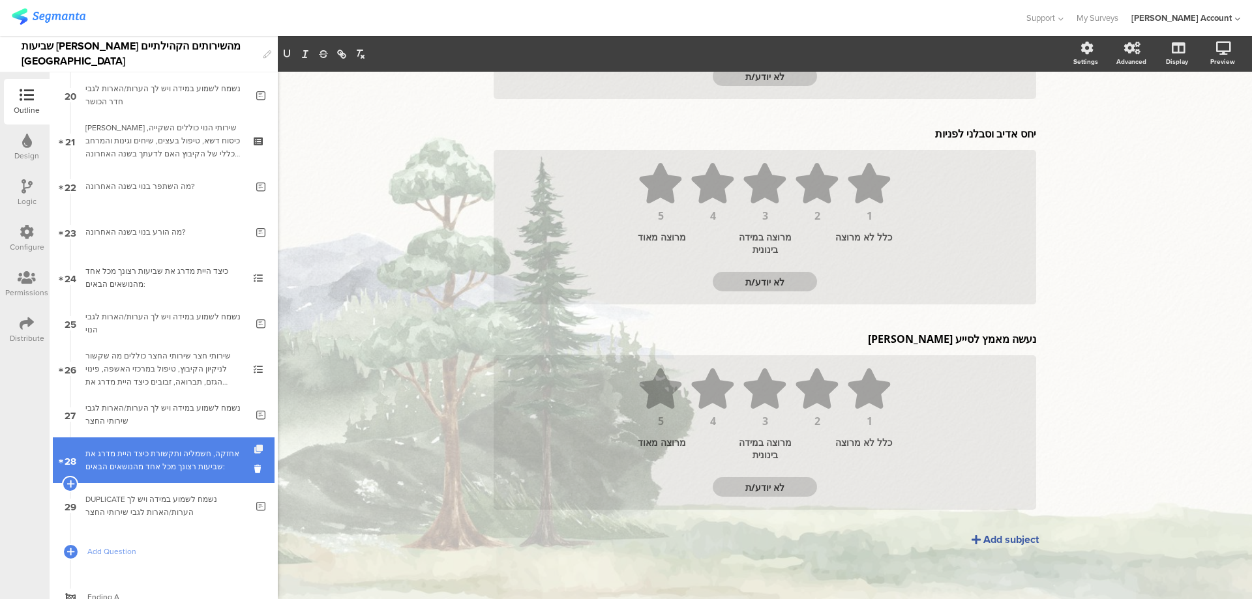
click at [254, 445] on icon at bounding box center [259, 449] width 11 height 8
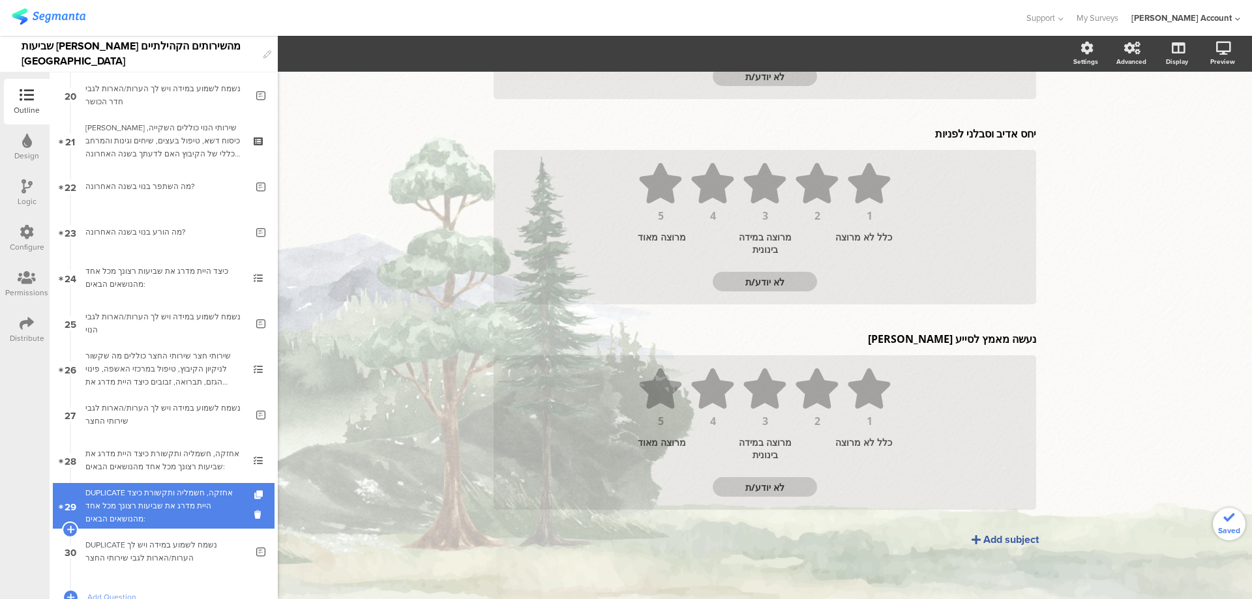
click at [225, 490] on div "DUPLICATE אחזקה, חשמליה ותקשורת כיצד היית מדרג את שביעות רצונך מכל אחד מהנושאים…" at bounding box center [163, 505] width 156 height 39
click at [185, 497] on div "DUPLICATE אחזקה, חשמליה ותקשורת כיצד היית מדרג את שביעות רצונך מכל אחד מהנושאים…" at bounding box center [163, 505] width 156 height 39
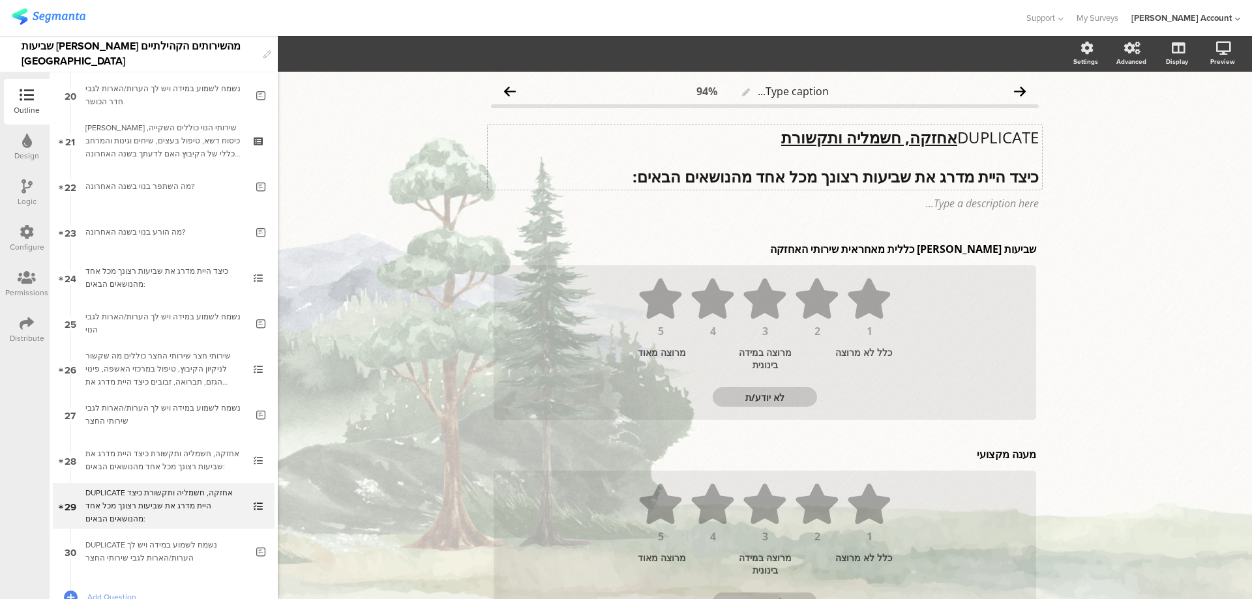
click at [927, 137] on u "אחזקה, חשמליה ותקשורת" at bounding box center [869, 137] width 176 height 22
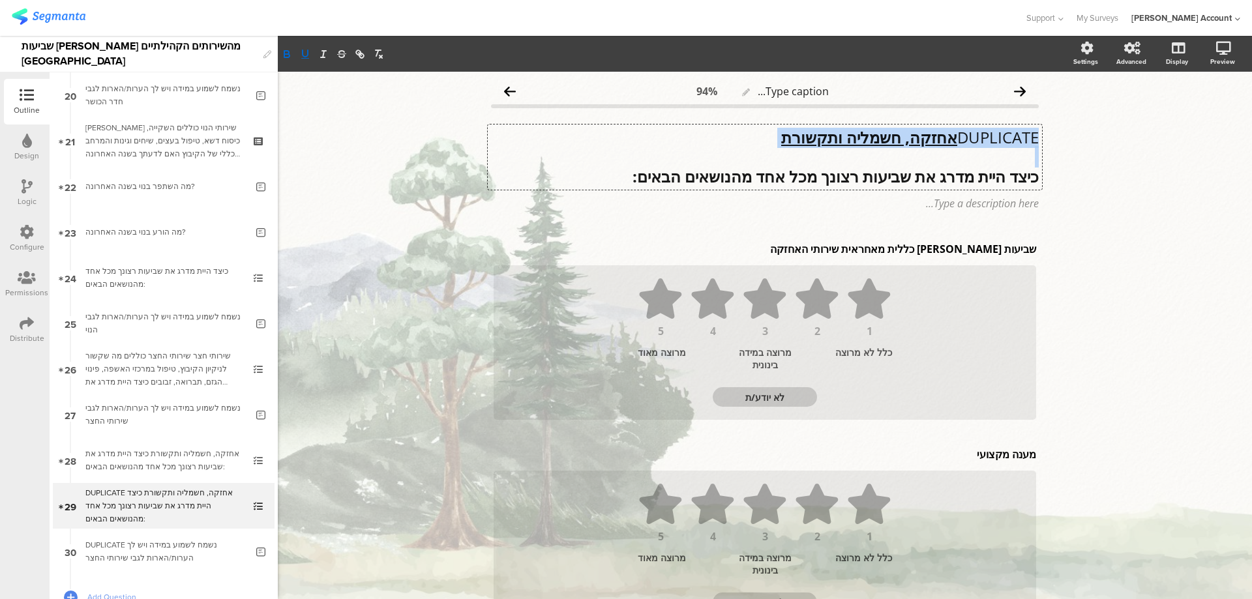
click at [927, 137] on u "אחזקה, חשמליה ותקשורת" at bounding box center [869, 137] width 176 height 22
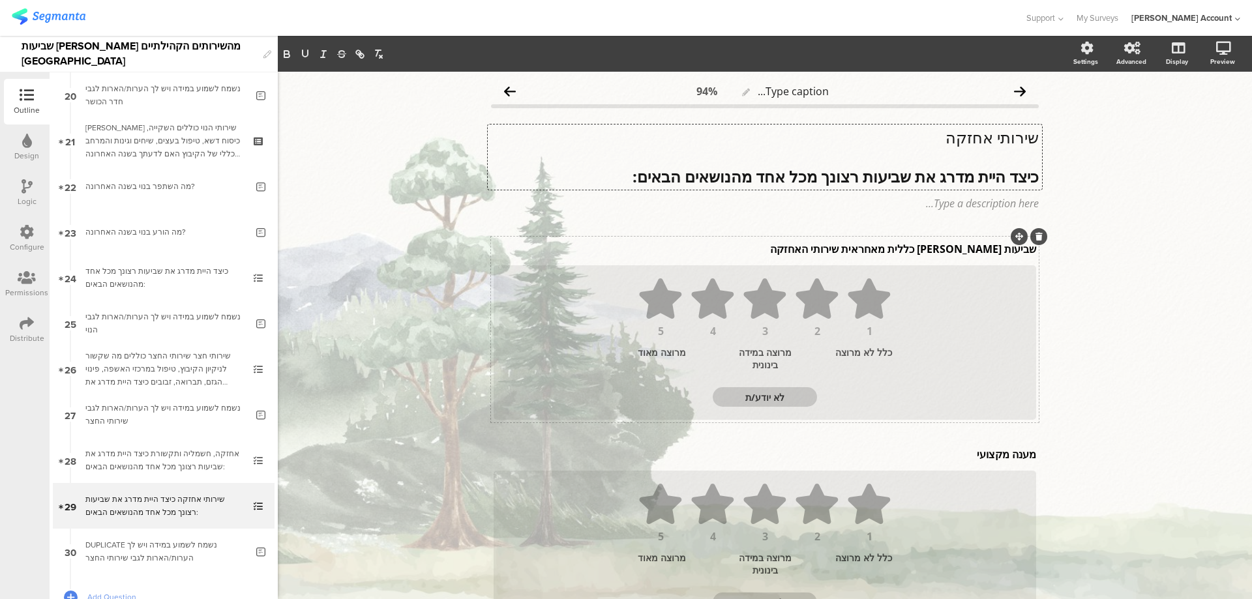
click at [975, 252] on div "שביעות [PERSON_NAME] כללית מאחראית שירותי האחזקה שביעות [PERSON_NAME] כללית מאח…" at bounding box center [764, 249] width 549 height 21
click at [975, 252] on p "שביעות [PERSON_NAME] כללית מאחראית שירותי האחזקה" at bounding box center [765, 249] width 542 height 14
click at [982, 456] on div "מענה מקצועי מענה מקצועי" at bounding box center [764, 454] width 549 height 21
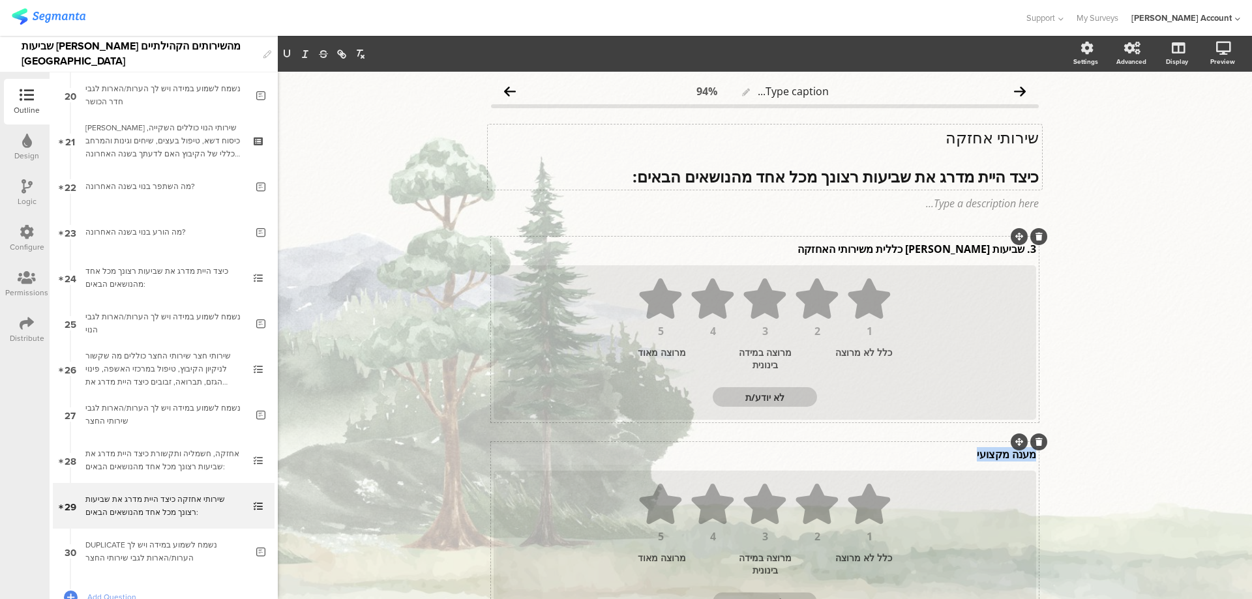
click at [982, 456] on p "מענה מקצועי" at bounding box center [765, 454] width 542 height 14
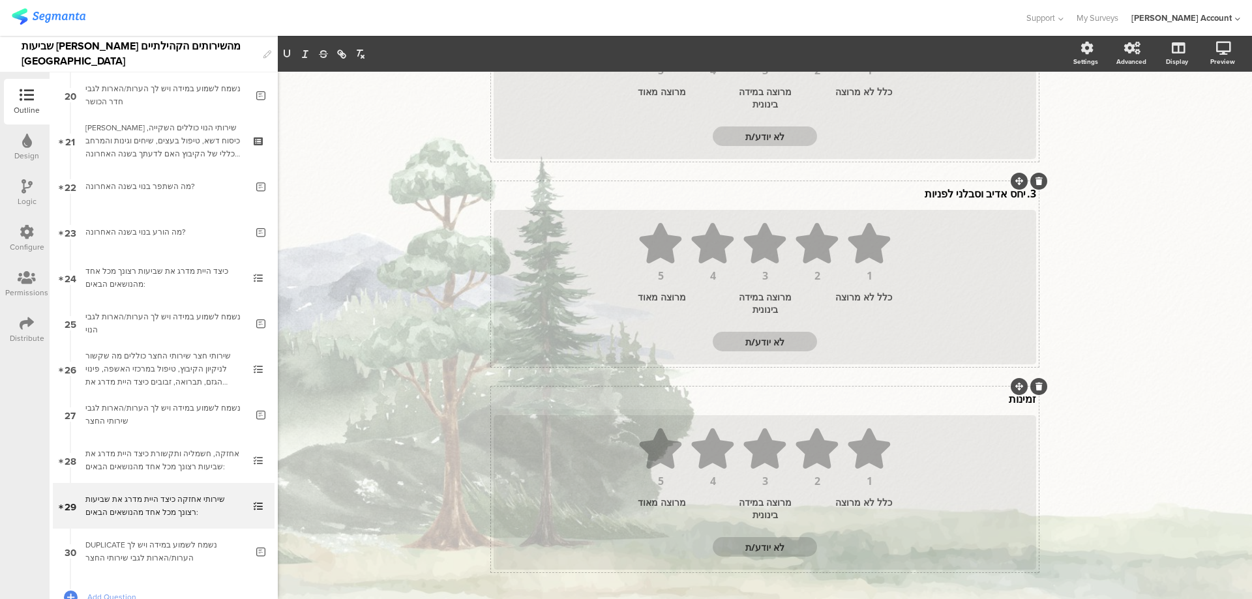
click at [1005, 400] on div "זמינות זמינות" at bounding box center [764, 399] width 549 height 21
click at [1005, 400] on p "זמינות" at bounding box center [765, 401] width 542 height 14
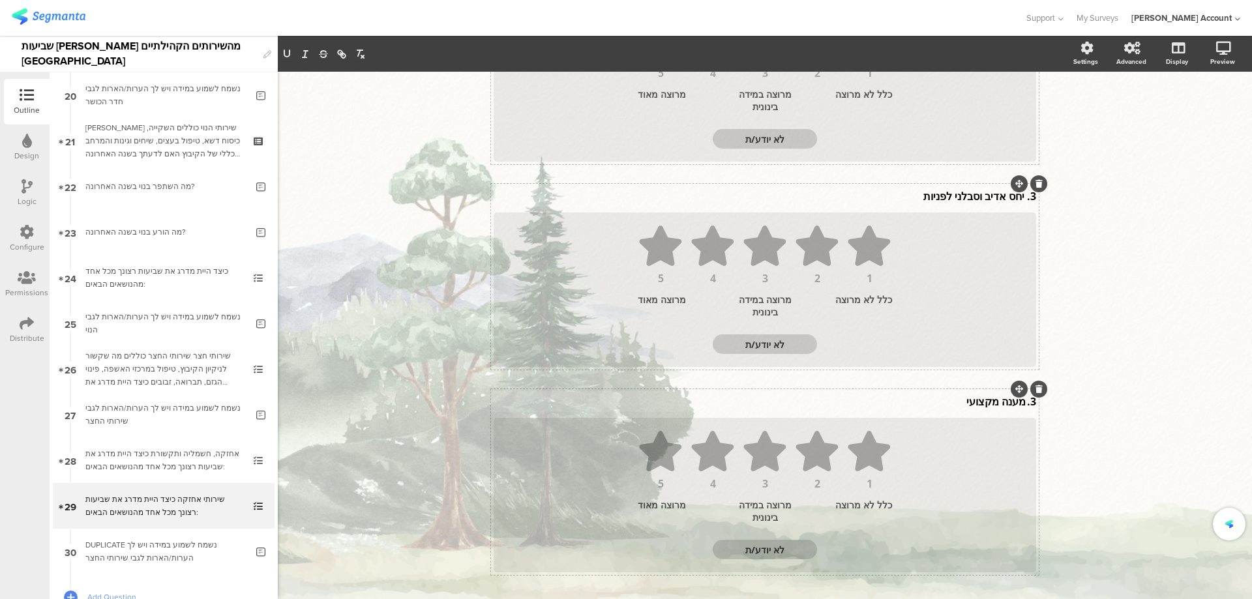
click at [1020, 406] on p "3. מענה מקצועי" at bounding box center [765, 401] width 542 height 14
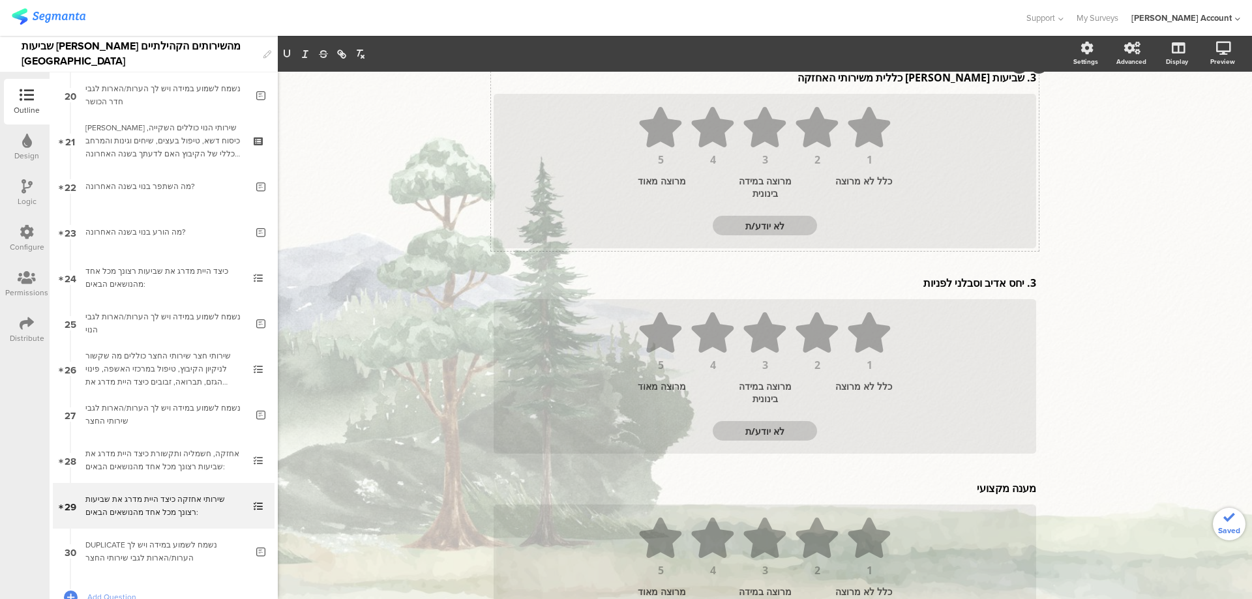
click at [1020, 285] on div "3. יחס אדיב וסבלני לפניות 3. יחס אדיב וסבלני לפניות" at bounding box center [764, 283] width 549 height 21
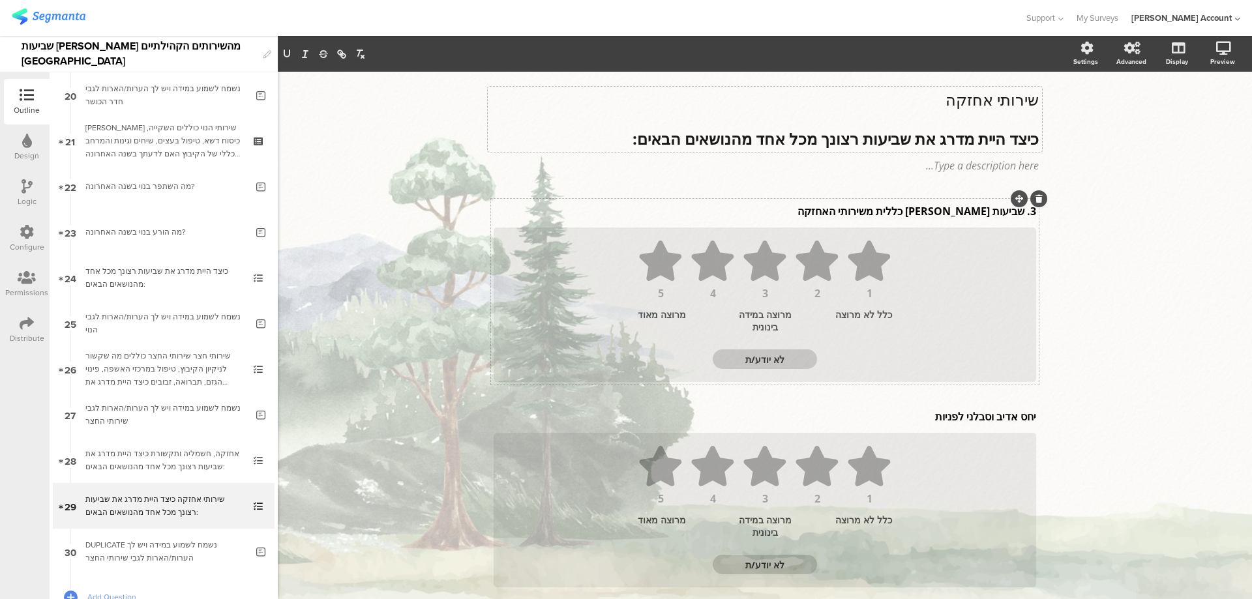
scroll to position [0, 0]
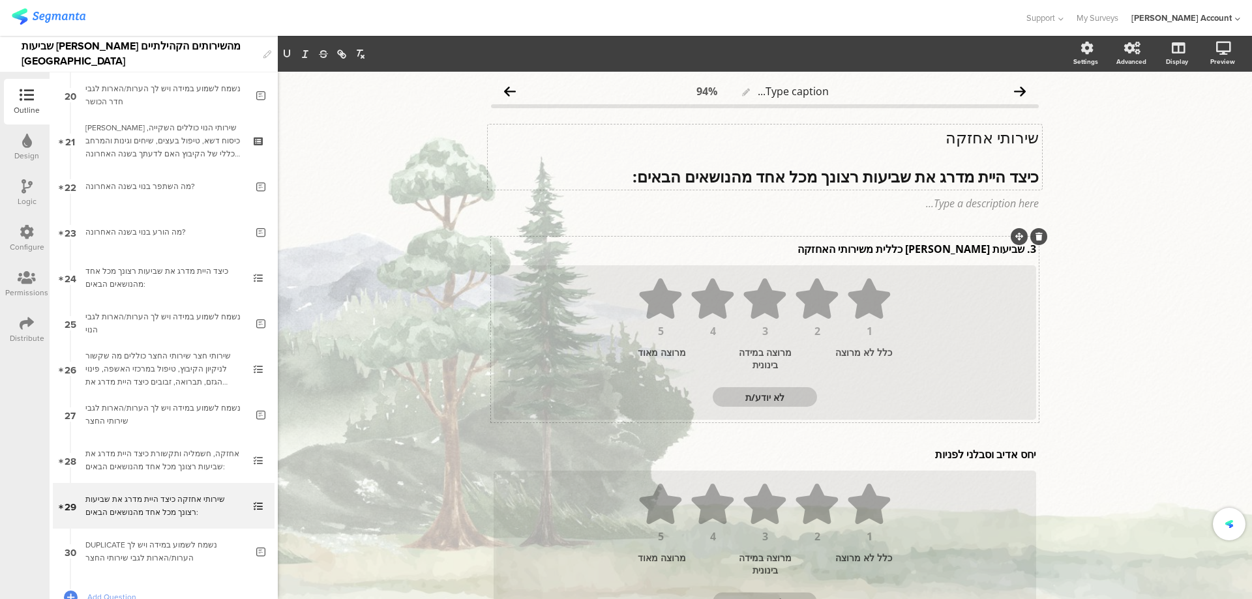
click at [1017, 245] on div at bounding box center [1019, 236] width 17 height 17
click at [1018, 249] on div "3. שביעות [PERSON_NAME] כללית משירותי האחזקה 3. שביעות [PERSON_NAME] כללית משיר…" at bounding box center [764, 249] width 549 height 21
click at [1014, 138] on div "שירותי אחזקה כיצד היית מדרג את שביעות רצונך מכל אחד מהנושאים הבאים: שירותי אחזק…" at bounding box center [765, 157] width 554 height 65
click at [1014, 138] on p "שירותי אחזקה" at bounding box center [765, 138] width 548 height 20
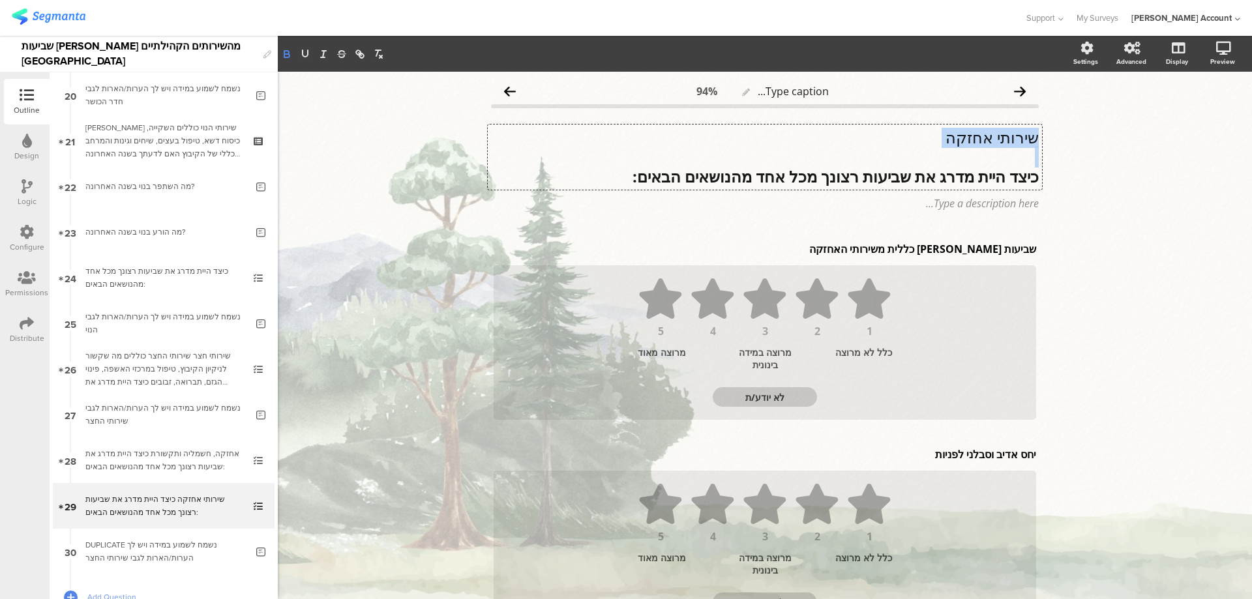
click at [285, 53] on icon "button" at bounding box center [286, 52] width 5 height 3
click at [305, 53] on icon "button" at bounding box center [305, 54] width 12 height 12
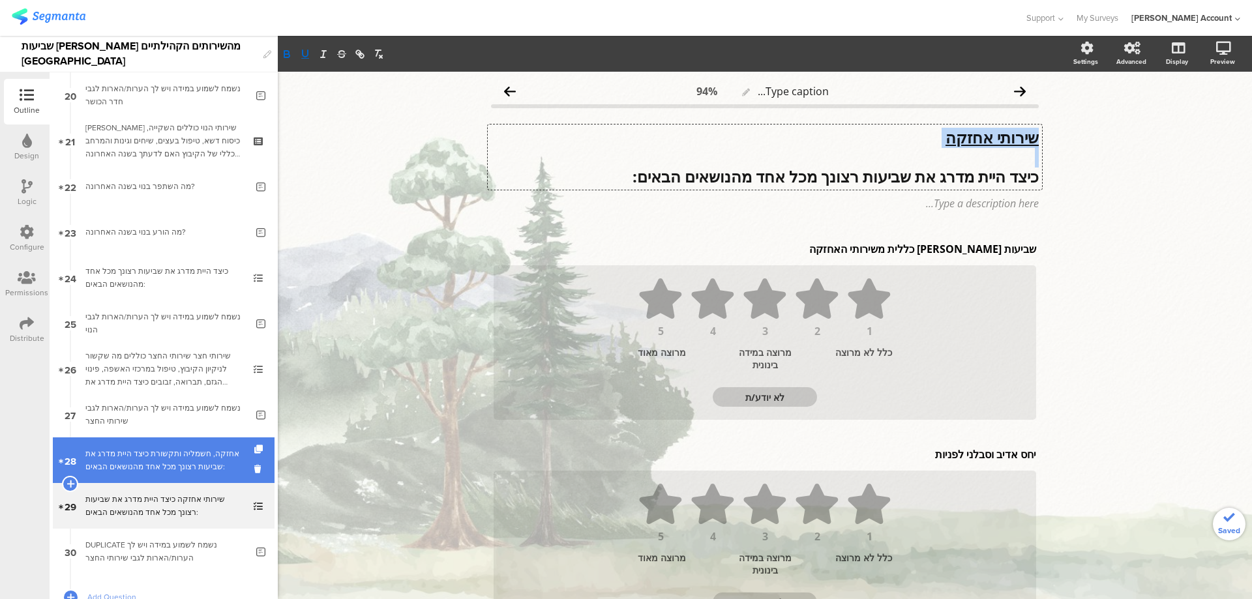
click at [207, 459] on div "אחזקה, חשמליה ותקשורת כיצד היית מדרג את שביעות רצונך מכל אחד מהנושאים הבאים:" at bounding box center [163, 460] width 156 height 26
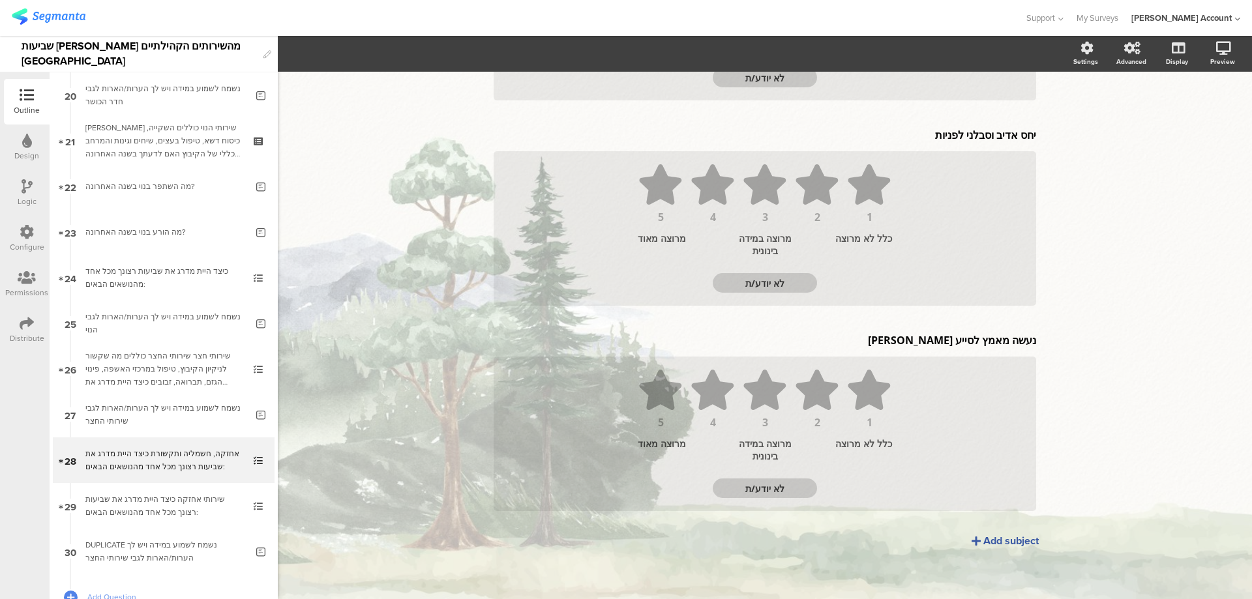
scroll to position [732, 0]
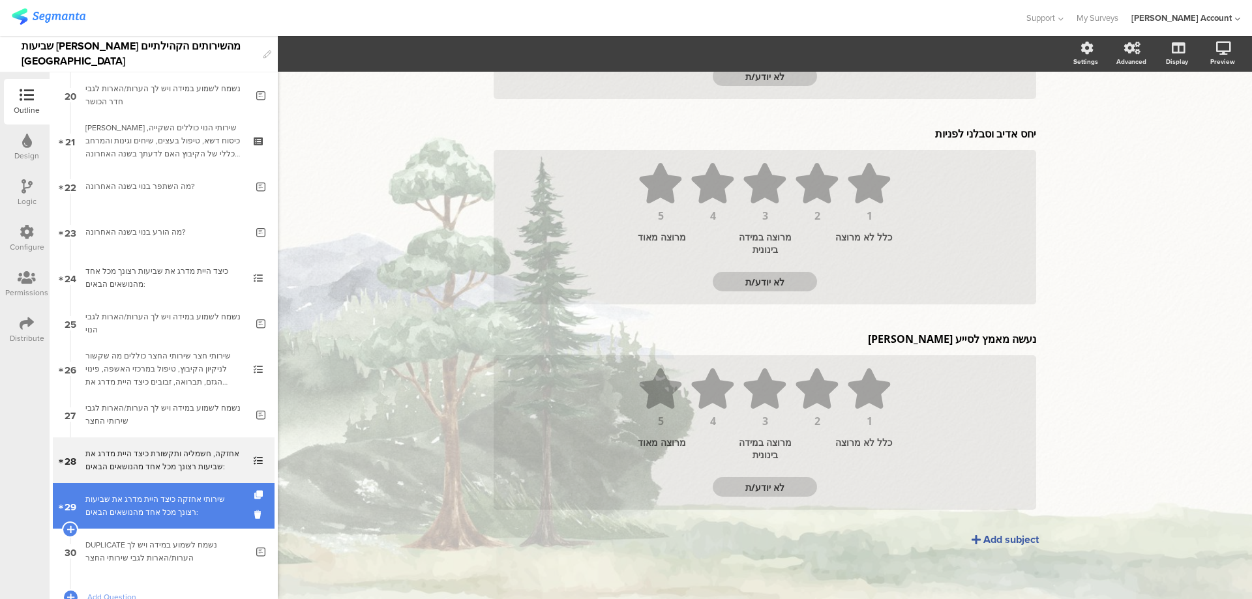
click at [196, 494] on div "שירותי אחזקה כיצד היית מדרג את שביעות רצונך מכל אחד מהנושאים הבאים:" at bounding box center [163, 506] width 156 height 26
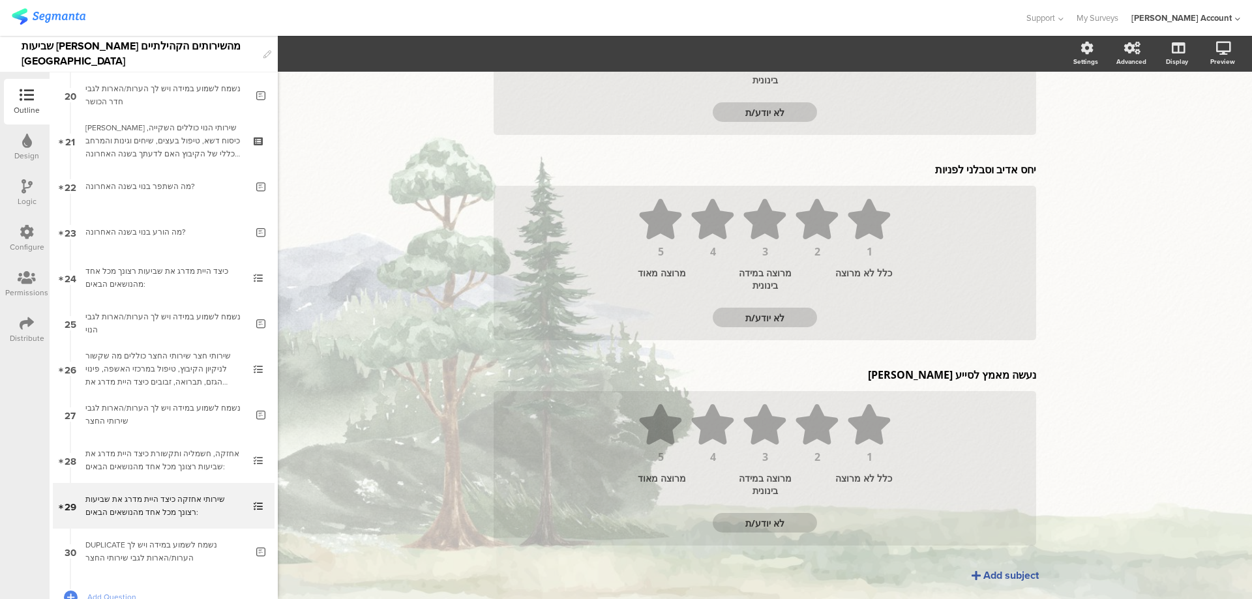
scroll to position [732, 0]
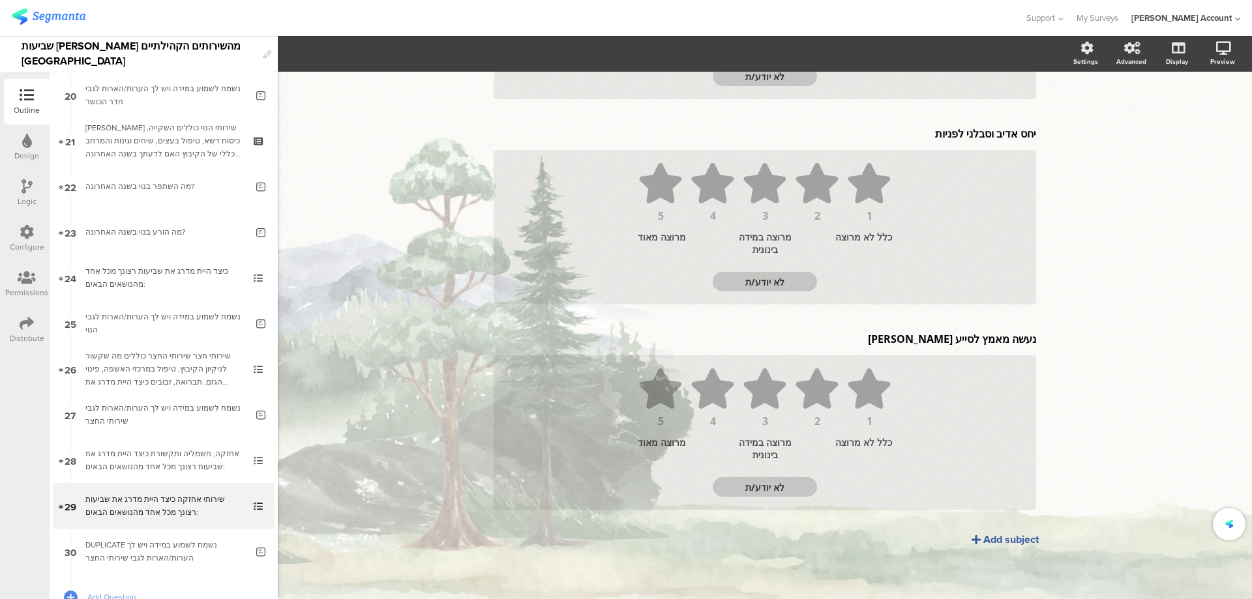
click at [254, 494] on icon at bounding box center [259, 495] width 11 height 8
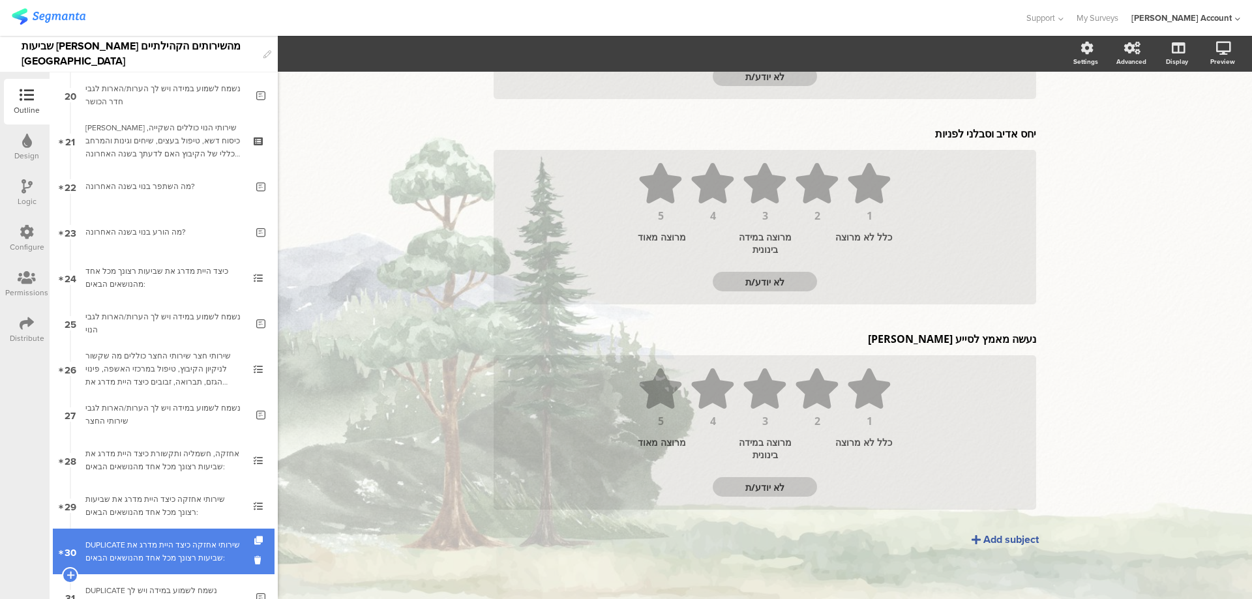
click at [225, 537] on link "30 DUPLICATE שירותי אחזקה כיצד היית מדרג את שביעות רצונך מכל אחד מהנושאים הבאים:" at bounding box center [164, 552] width 222 height 46
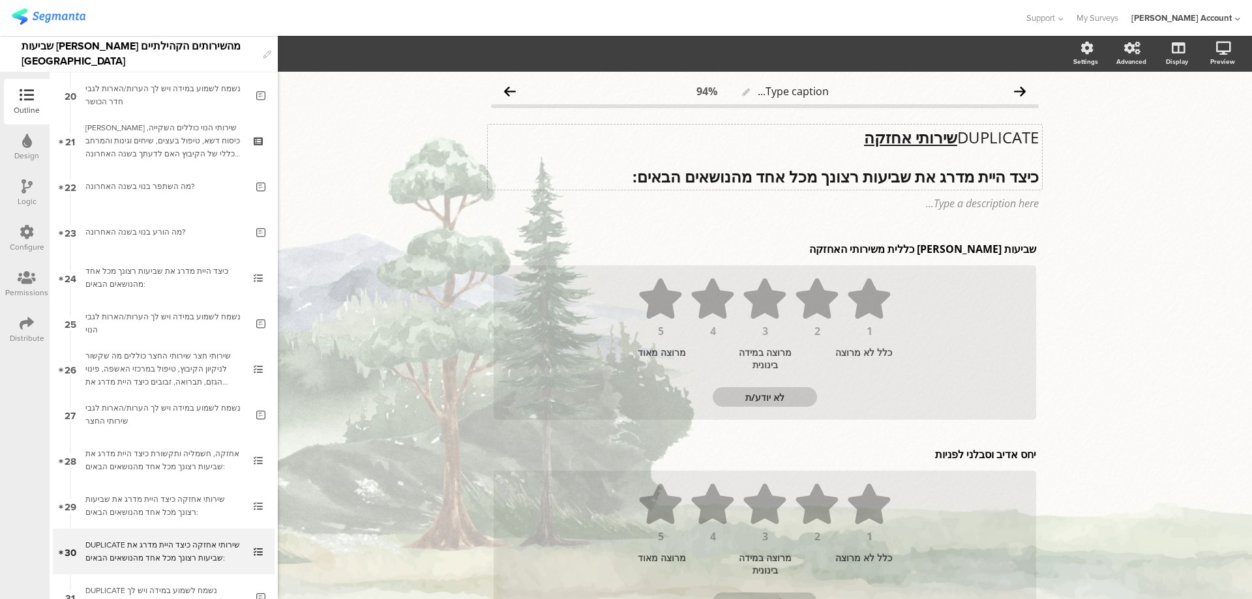
click at [923, 128] on u "שירותי אחזקה" at bounding box center [910, 137] width 93 height 22
click at [1007, 132] on p "חשמליה" at bounding box center [765, 138] width 548 height 20
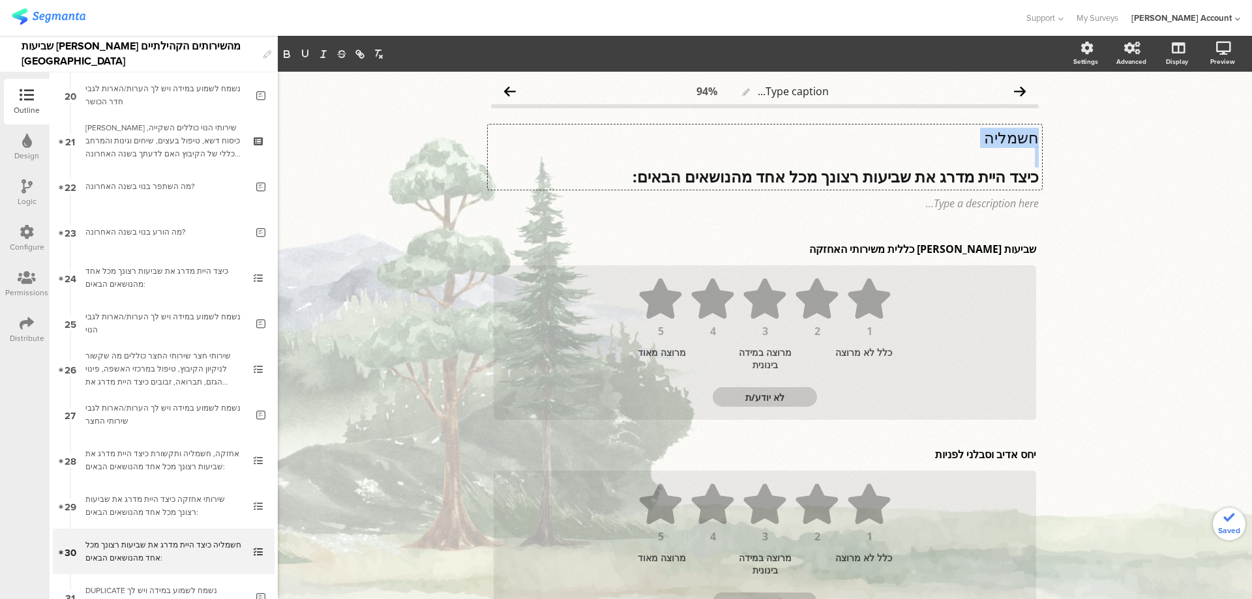
click at [1007, 132] on p "חשמליה" at bounding box center [765, 138] width 548 height 20
click at [286, 53] on icon "button" at bounding box center [287, 54] width 12 height 12
click at [310, 54] on icon "button" at bounding box center [305, 54] width 12 height 12
click at [933, 253] on p "שביעות [PERSON_NAME] כללית משירותי האחזקה" at bounding box center [765, 249] width 542 height 14
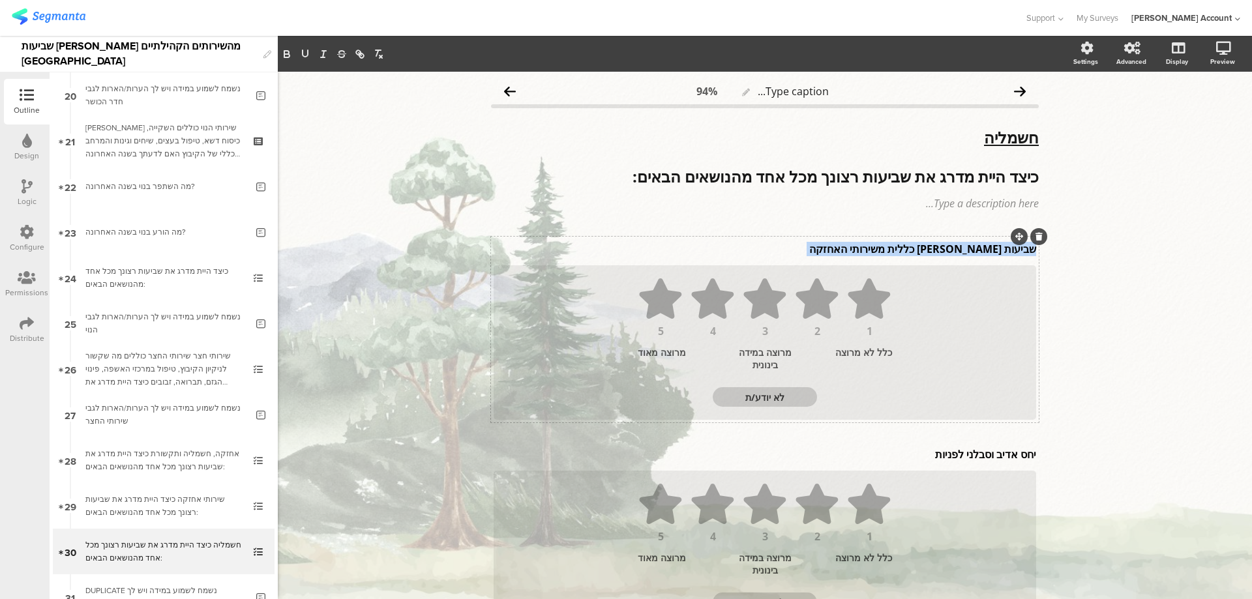
click at [933, 253] on p "שביעות [PERSON_NAME] כללית משירותי האחזקה" at bounding box center [765, 249] width 542 height 14
click at [934, 251] on p "שביעות [PERSON_NAME] כללית משירותי האחזקה" at bounding box center [765, 249] width 542 height 14
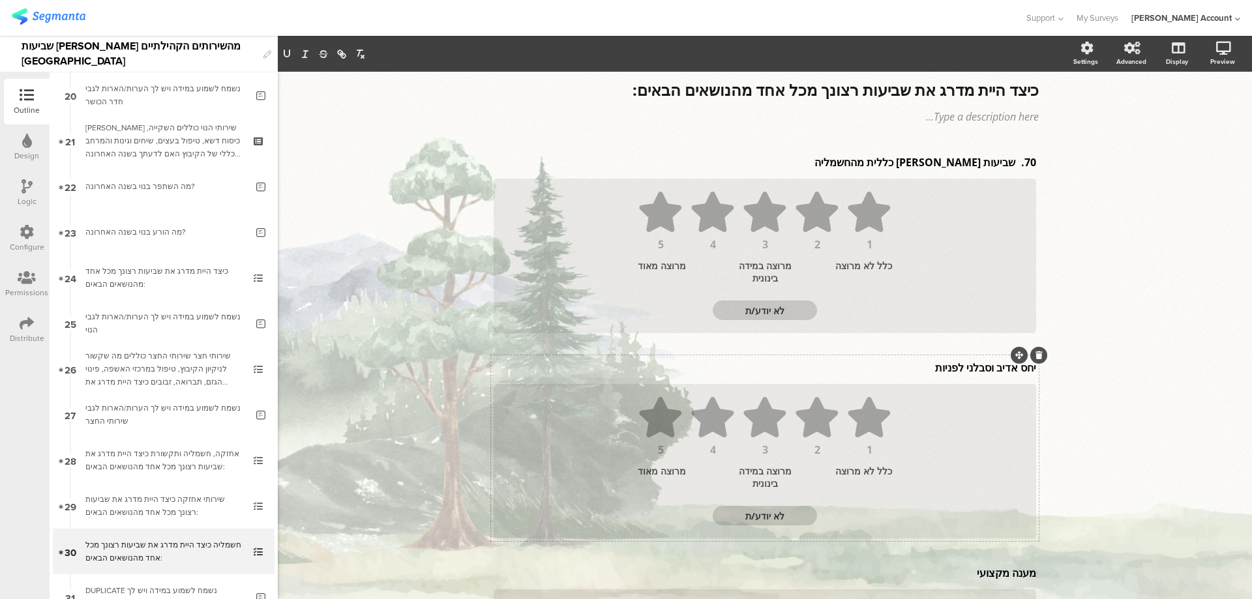
click at [972, 369] on p "יחס אדיב וסבלני לפניות" at bounding box center [765, 368] width 542 height 14
click at [972, 369] on div "יחס אדיב וסבלני לפניות יחס אדיב וסבלני לפניות" at bounding box center [764, 367] width 549 height 21
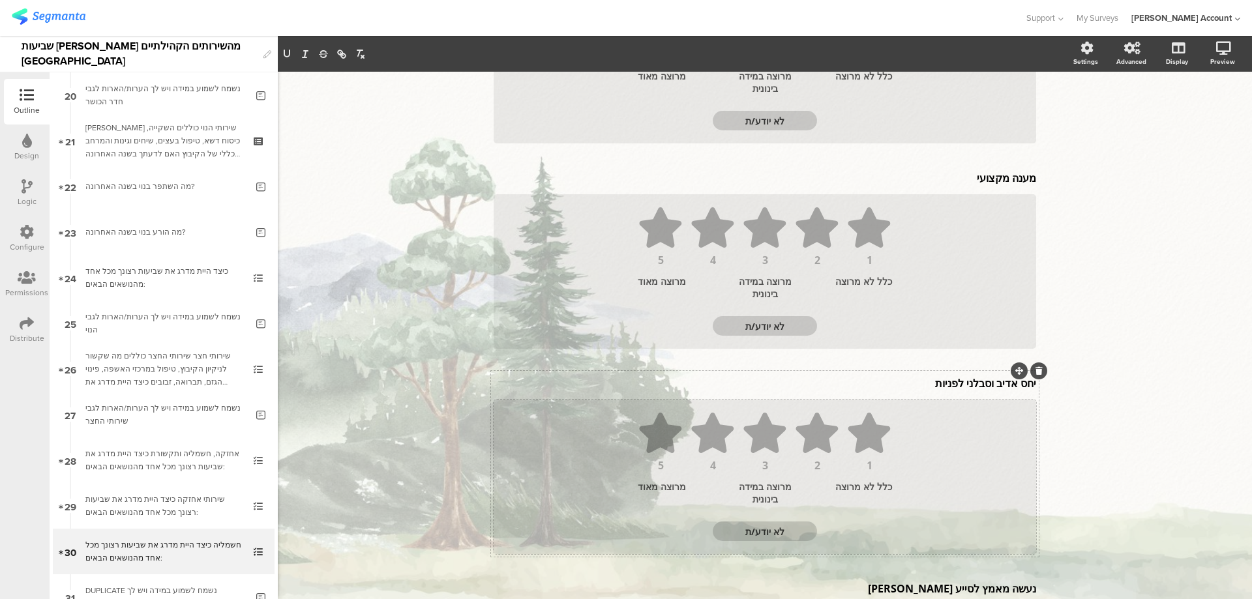
scroll to position [519, 0]
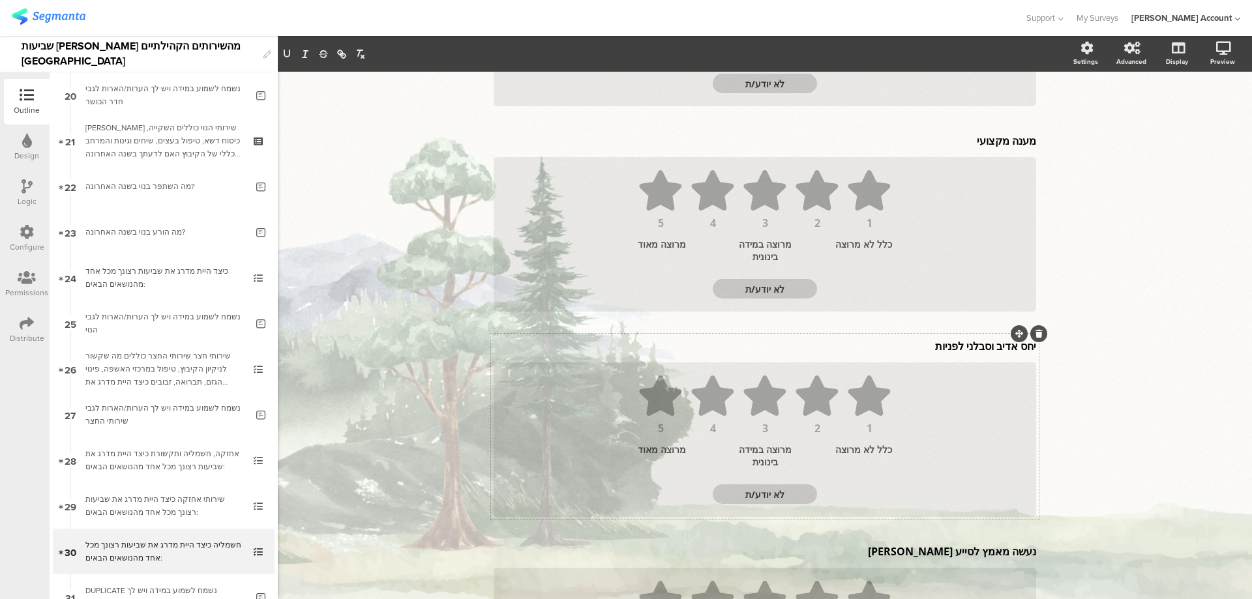
click at [971, 348] on div "יחס אדיב וסבלני לפניות יחס אדיב וסבלני לפניות" at bounding box center [764, 346] width 549 height 21
click at [971, 348] on p "יחס אדיב וסבלני לפניות" at bounding box center [765, 349] width 542 height 14
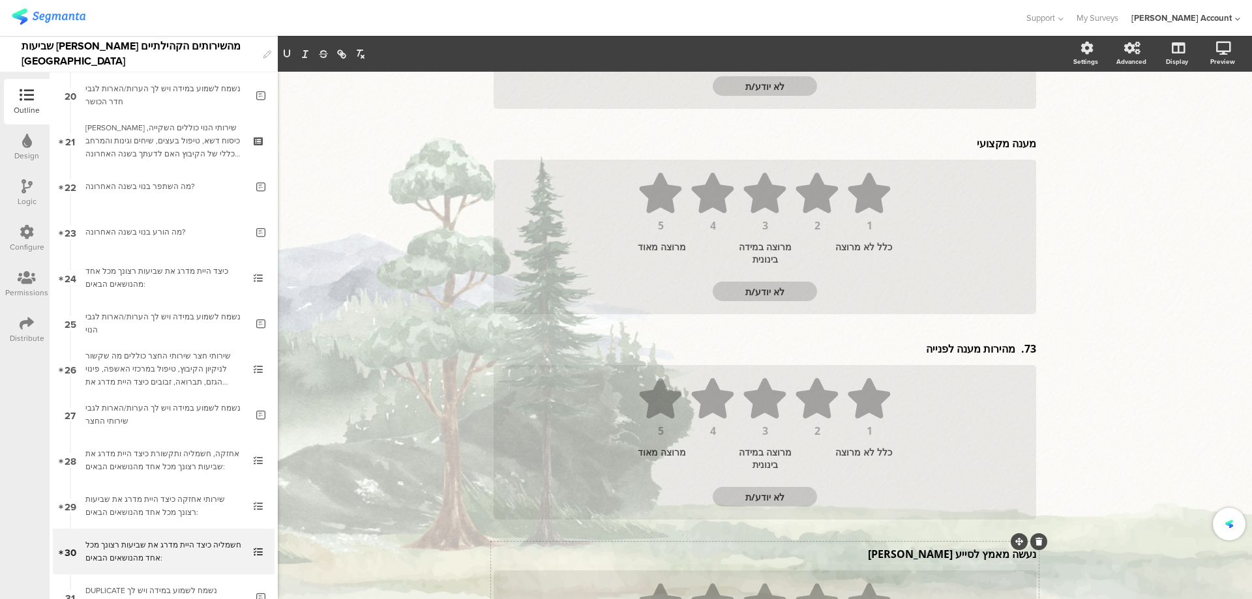
click at [987, 557] on div "נעשה מאמץ לסייע [PERSON_NAME] נעשה מאמץ לסייע [PERSON_NAME]" at bounding box center [764, 554] width 549 height 21
click at [1035, 541] on icon at bounding box center [1038, 545] width 7 height 8
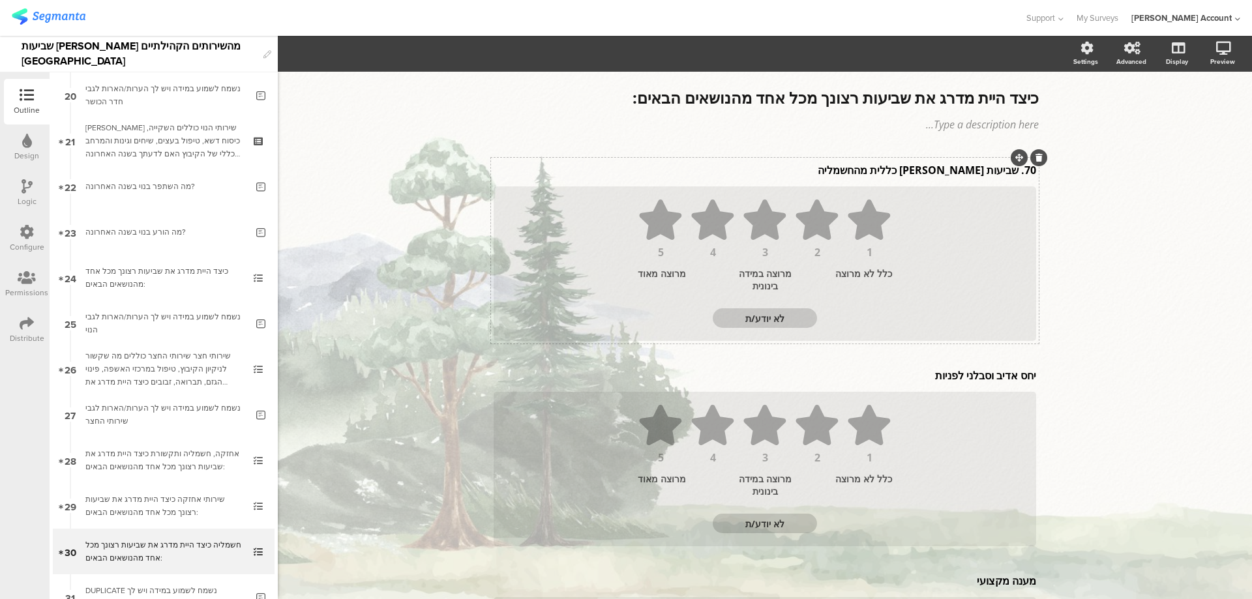
scroll to position [65, 0]
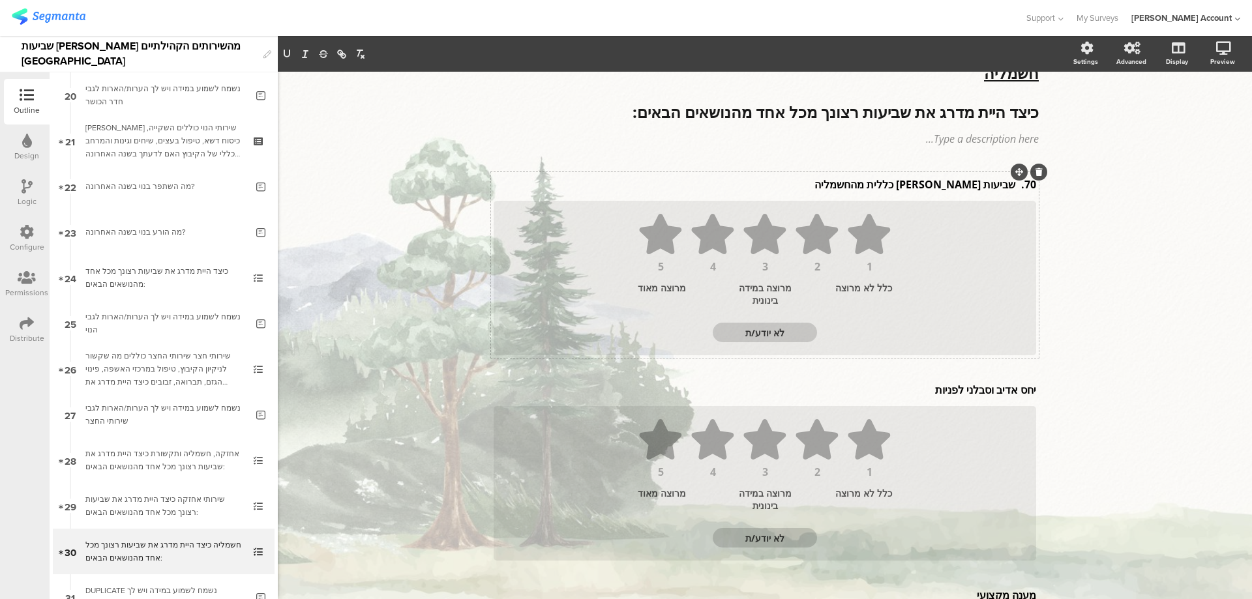
click at [1013, 173] on div "70. שביעות [PERSON_NAME] כללית מהחשמליה 70. שביעות [PERSON_NAME] כללית מהחשמליה…" at bounding box center [765, 265] width 548 height 186
click at [1013, 185] on div "70. שביעות [PERSON_NAME] כללית מהחשמליה 70. שביעות [PERSON_NAME] כללית מהחשמליה" at bounding box center [764, 184] width 549 height 21
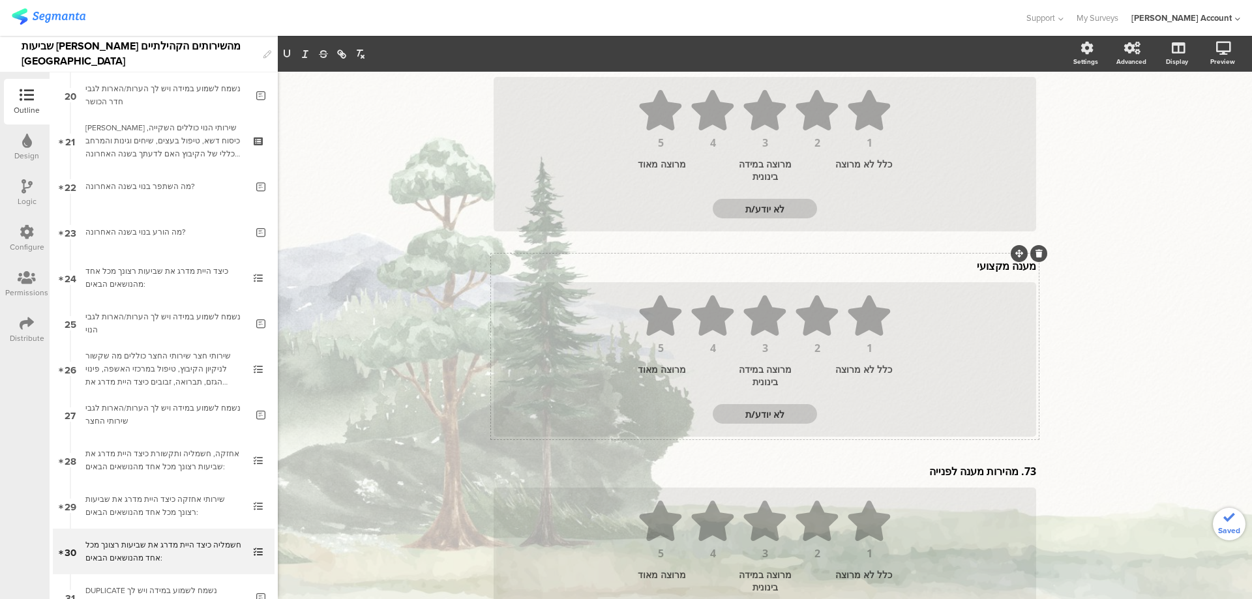
scroll to position [497, 0]
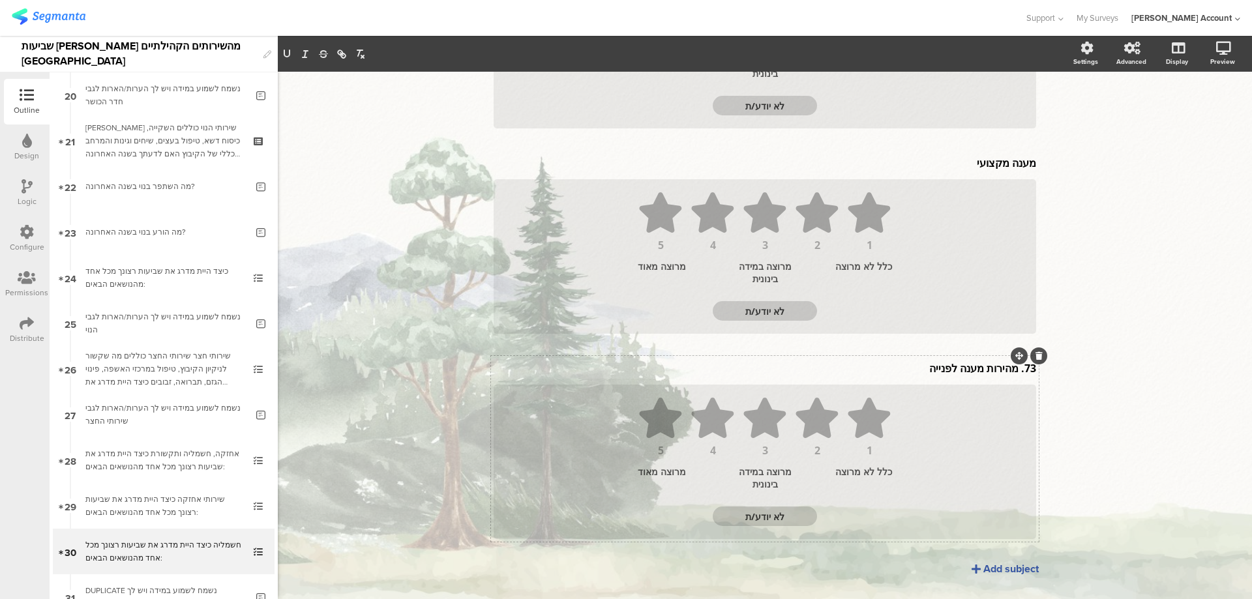
click at [1012, 370] on div "73. מהירות מענה לפנייה 73. מהירות מענה לפנייה 73. מהירות מענה לפנייה" at bounding box center [764, 368] width 549 height 21
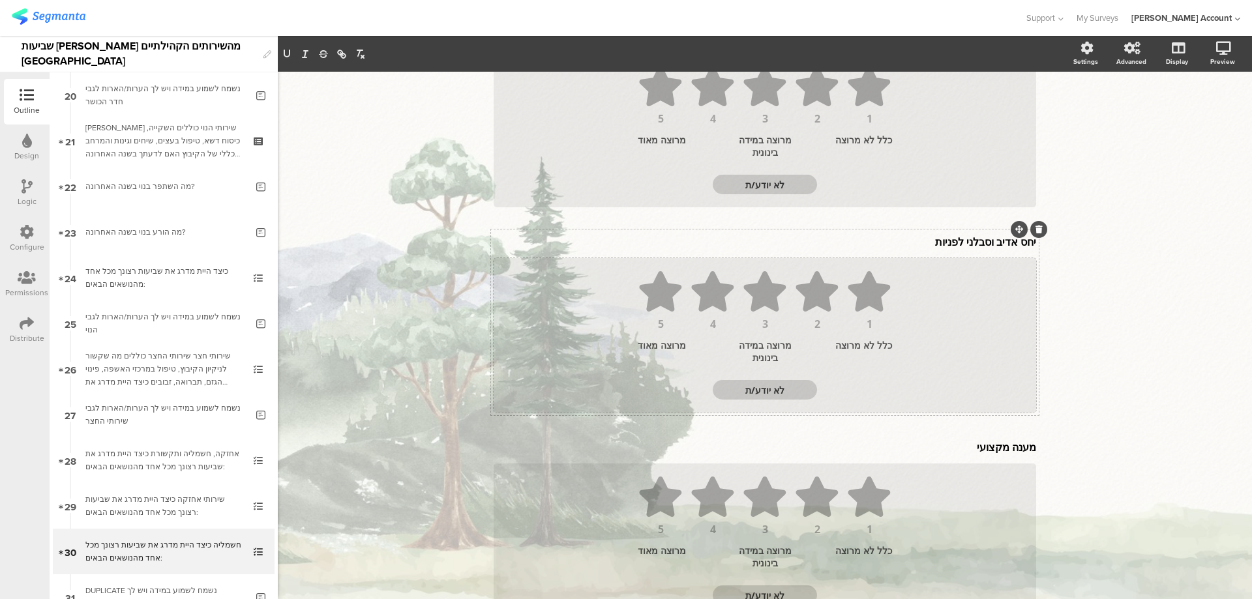
scroll to position [174, 0]
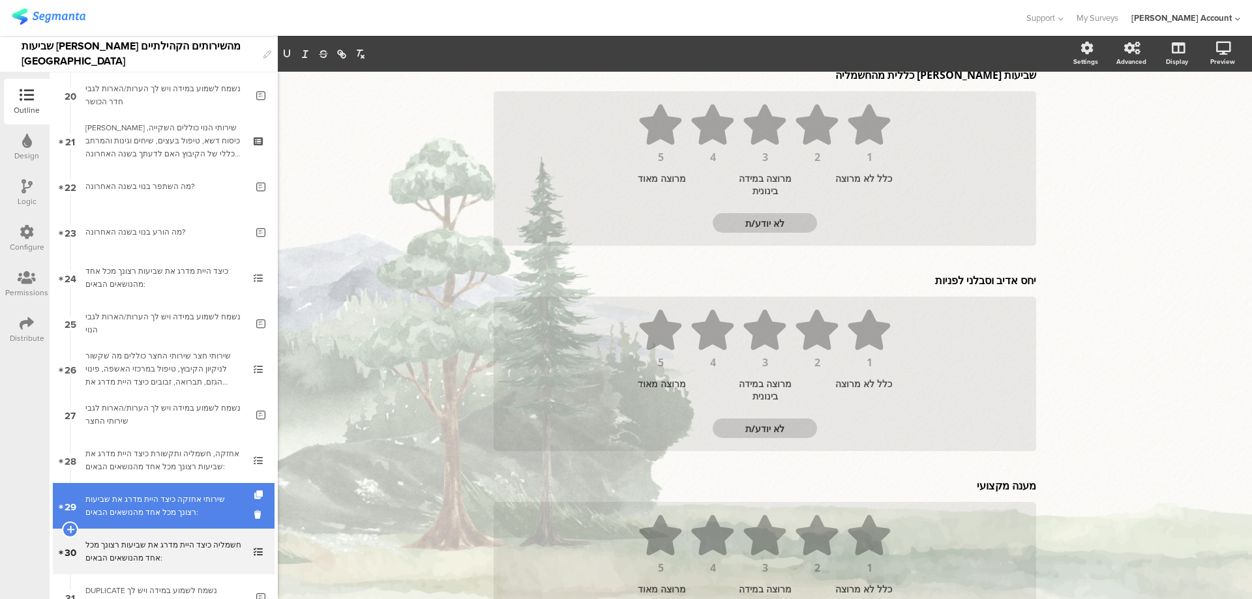
click at [133, 496] on div "שירותי אחזקה כיצד היית מדרג את שביעות רצונך מכל אחד מהנושאים הבאים:" at bounding box center [163, 506] width 156 height 26
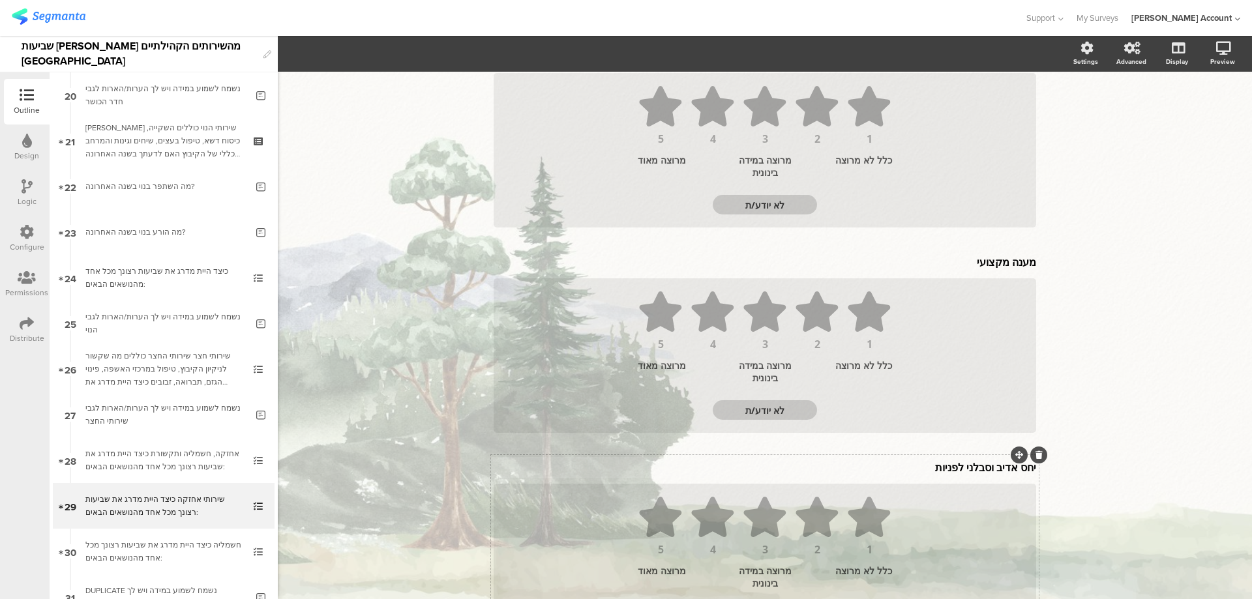
scroll to position [435, 0]
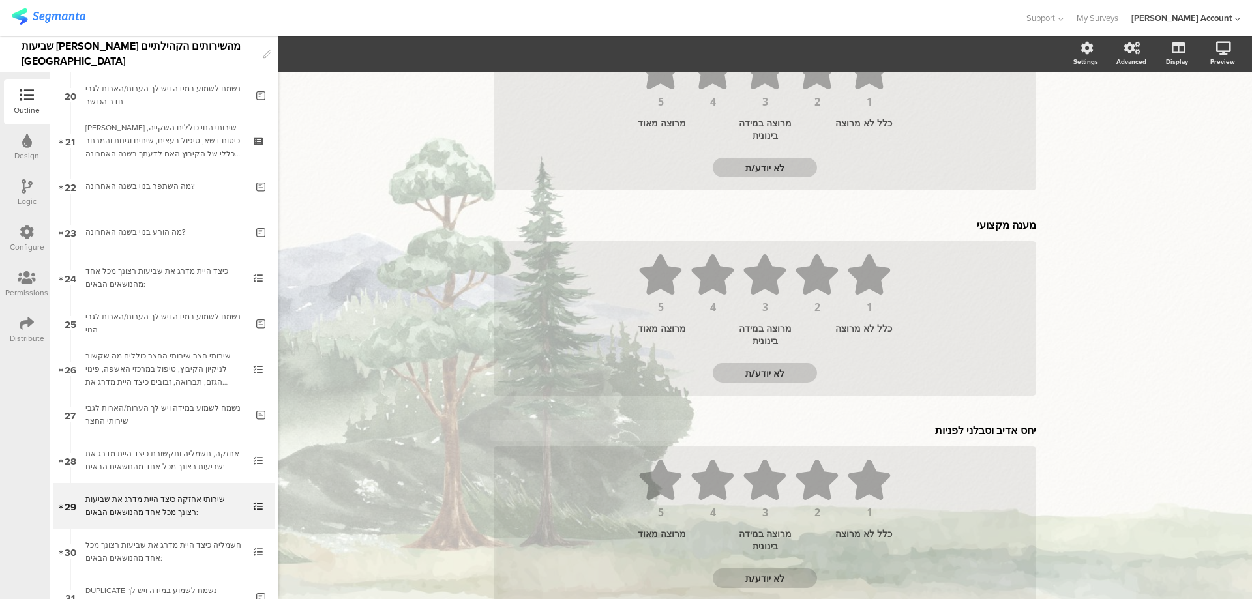
drag, startPoint x: 932, startPoint y: 424, endPoint x: 934, endPoint y: 431, distance: 6.6
click at [932, 425] on p "יחס אדיב וסבלני לפניות" at bounding box center [765, 430] width 542 height 14
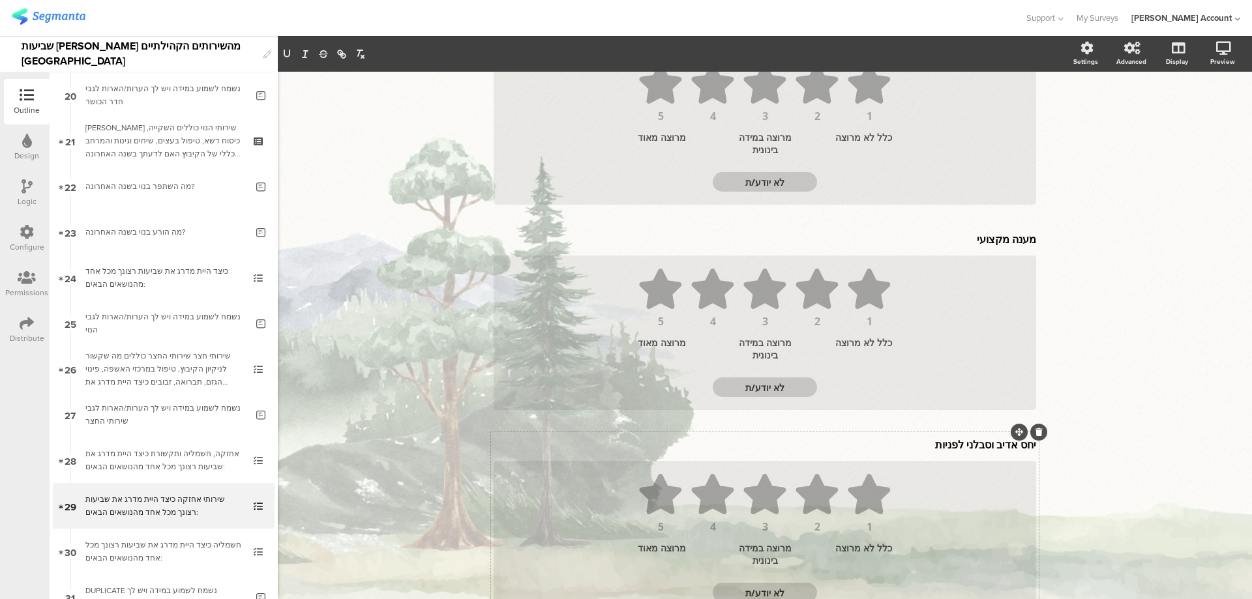
click at [1036, 434] on icon at bounding box center [1038, 432] width 7 height 8
click at [1036, 433] on icon at bounding box center [1038, 432] width 7 height 8
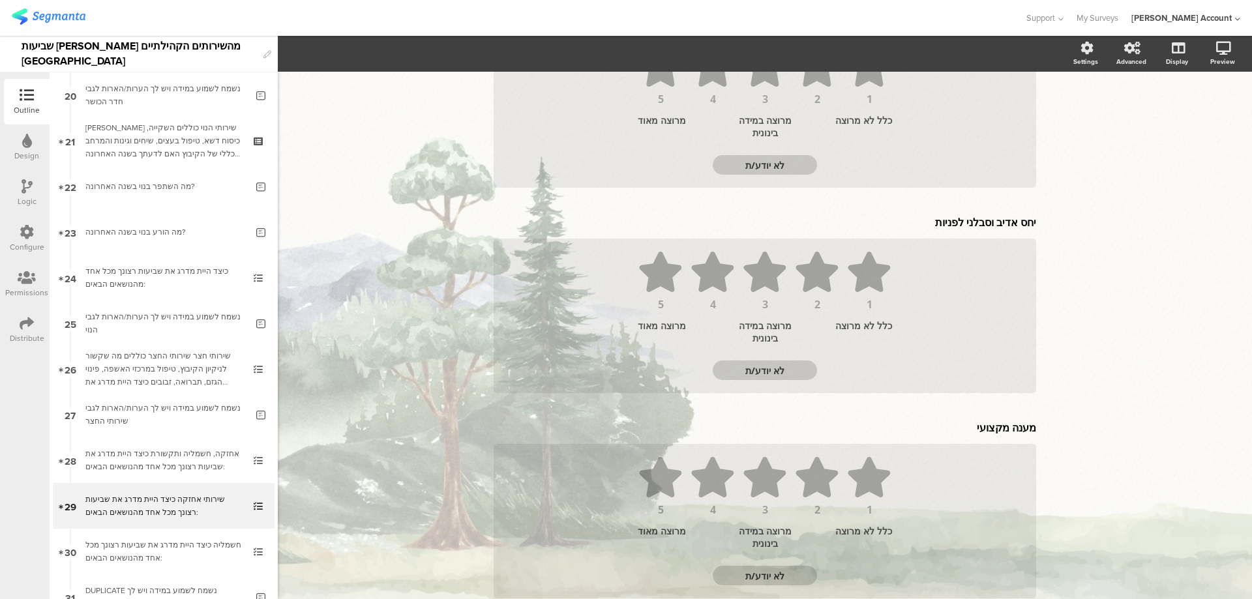
scroll to position [233, 0]
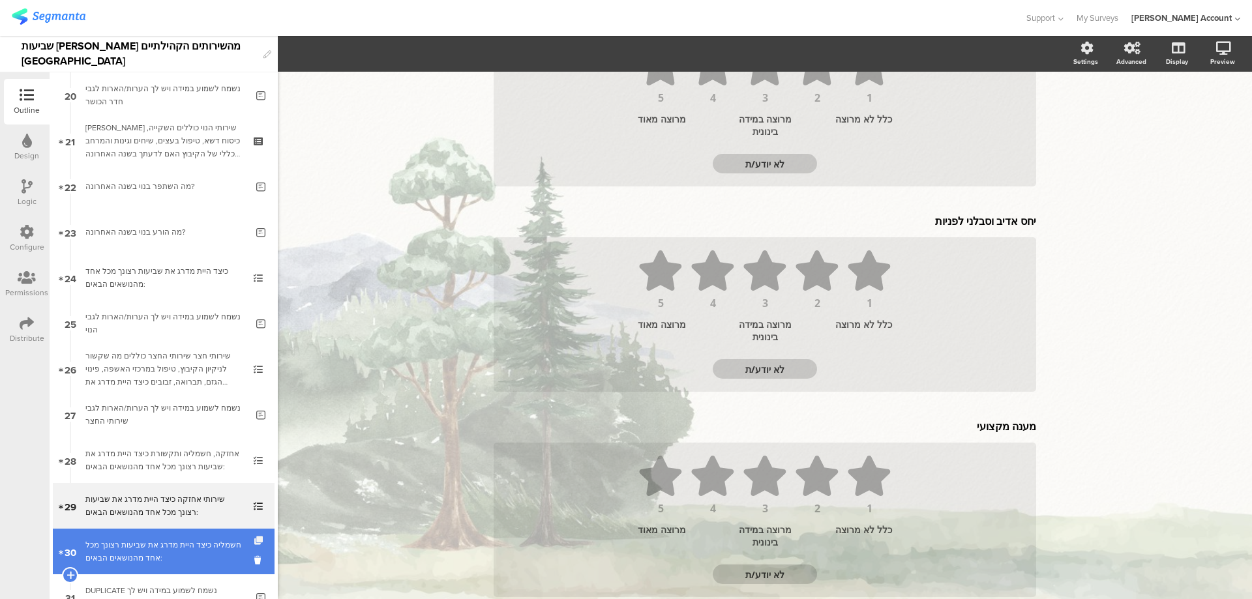
click at [254, 537] on icon at bounding box center [259, 541] width 11 height 8
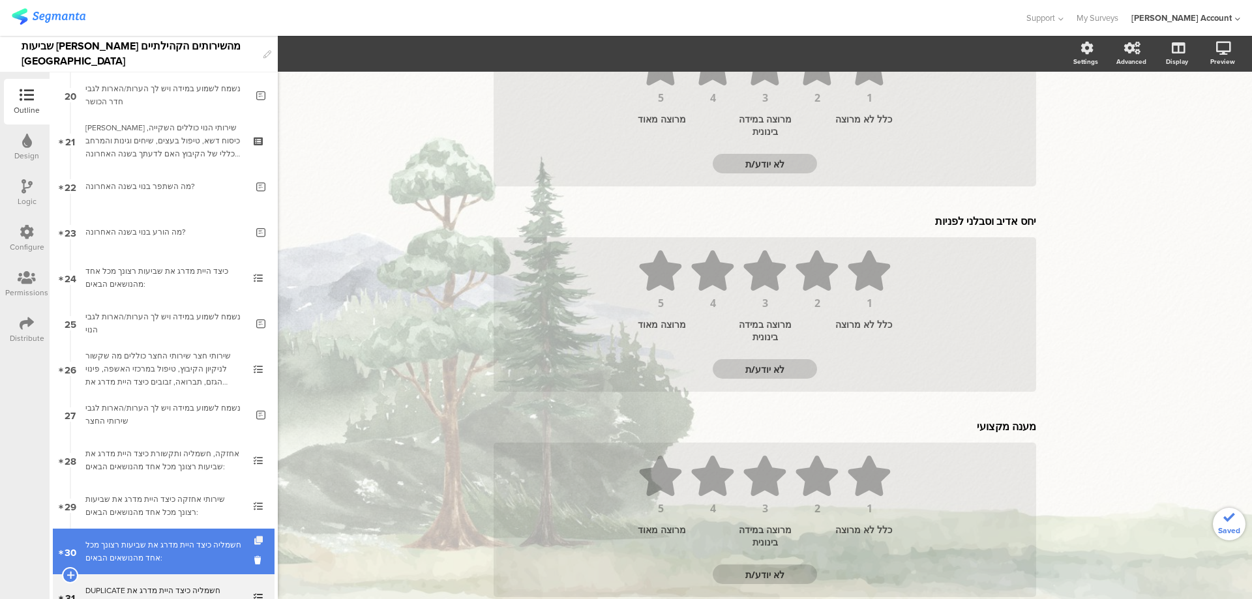
scroll to position [1007, 0]
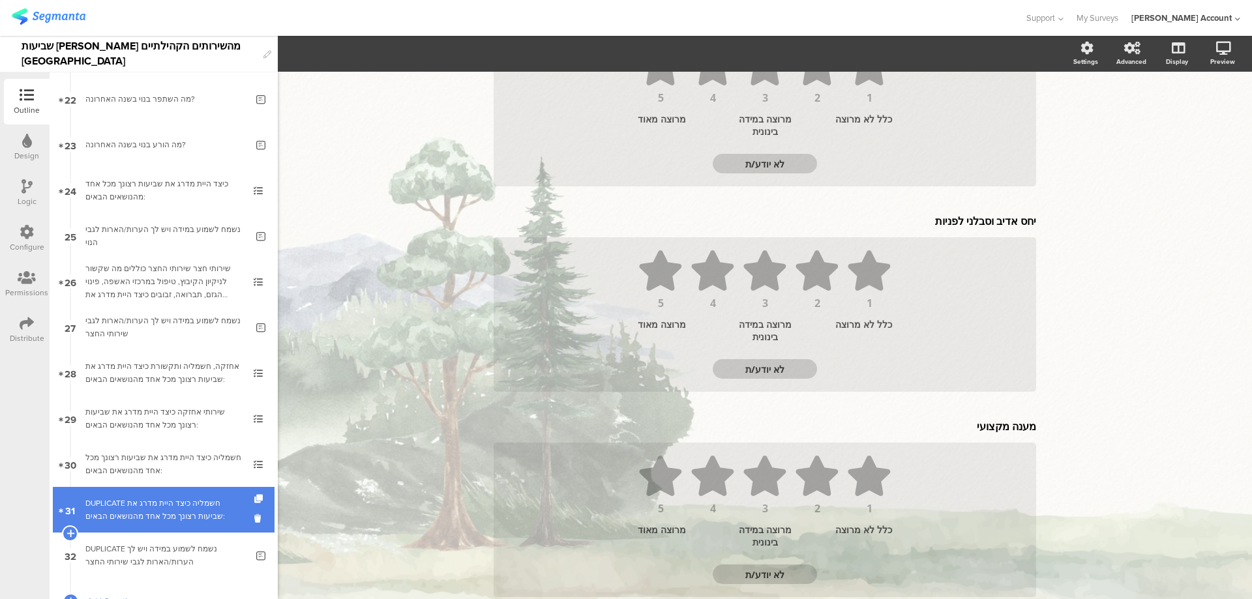
click at [222, 512] on div "DUPLICATE חשמליה כיצד היית מדרג את שביעות רצונך מכל אחד מהנושאים הבאים:" at bounding box center [163, 510] width 156 height 26
click at [207, 514] on div "DUPLICATE חשמליה כיצד היית מדרג את שביעות רצונך מכל אחד מהנושאים הבאים:" at bounding box center [163, 510] width 156 height 26
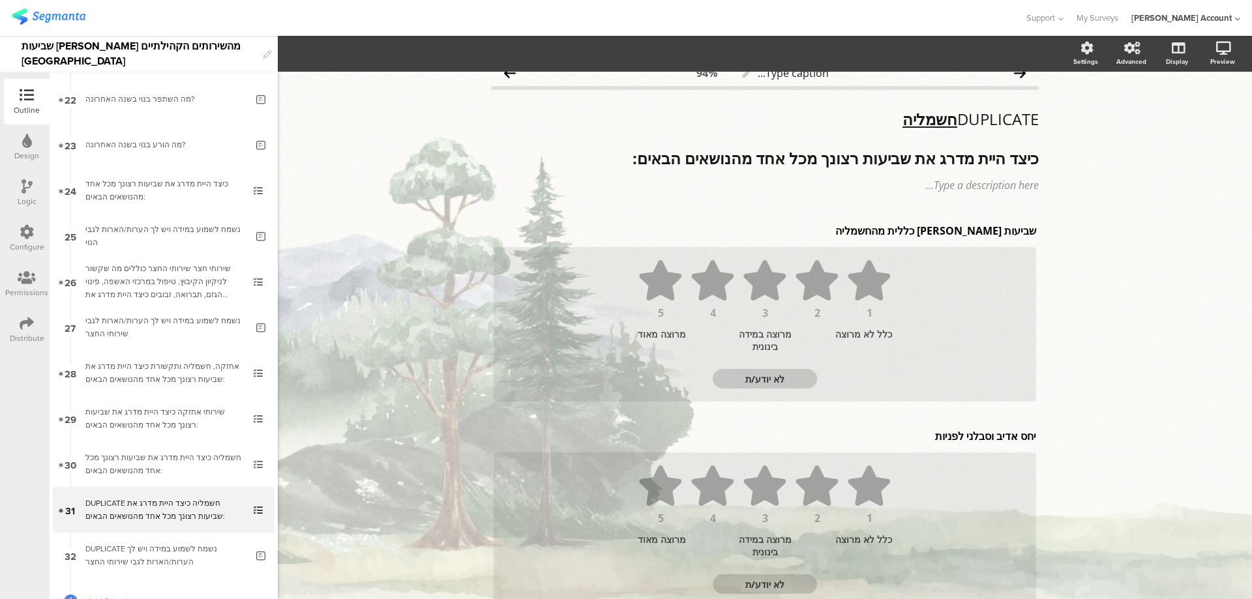
scroll to position [0, 0]
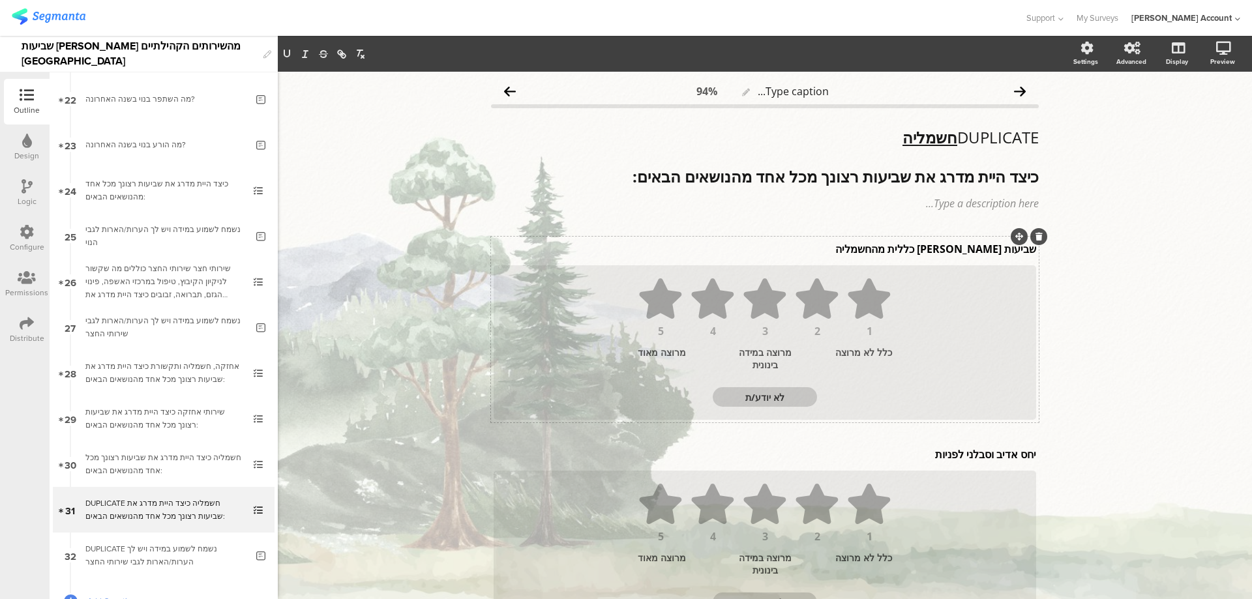
click at [956, 250] on div "שביעות [PERSON_NAME] כללית מהחשמליה שביעות [PERSON_NAME] כללית מהחשמליה שביעות …" at bounding box center [764, 249] width 549 height 21
click at [956, 250] on p "שביעות [PERSON_NAME] כללית מהחשמליה" at bounding box center [765, 249] width 542 height 14
click at [1009, 248] on p "74. שביעות [PERSON_NAME] כללית משירותי התקשורת" at bounding box center [765, 249] width 542 height 14
click at [955, 134] on div "DUPLICATE חשמליה כיצד היית מדרג את שביעות רצונך מכל אחד מהנושאים הבאים: DUPLICA…" at bounding box center [765, 157] width 554 height 65
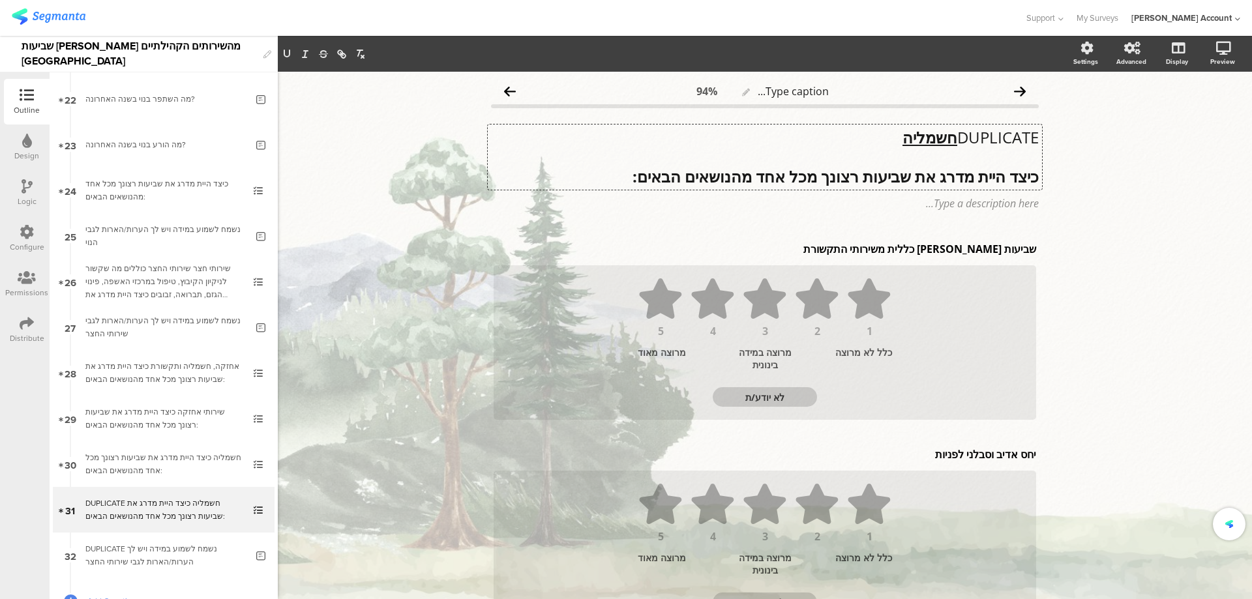
click at [955, 134] on p "DUPLICATE חשמליה" at bounding box center [765, 138] width 548 height 20
click at [988, 136] on p "תקשורת" at bounding box center [765, 138] width 548 height 20
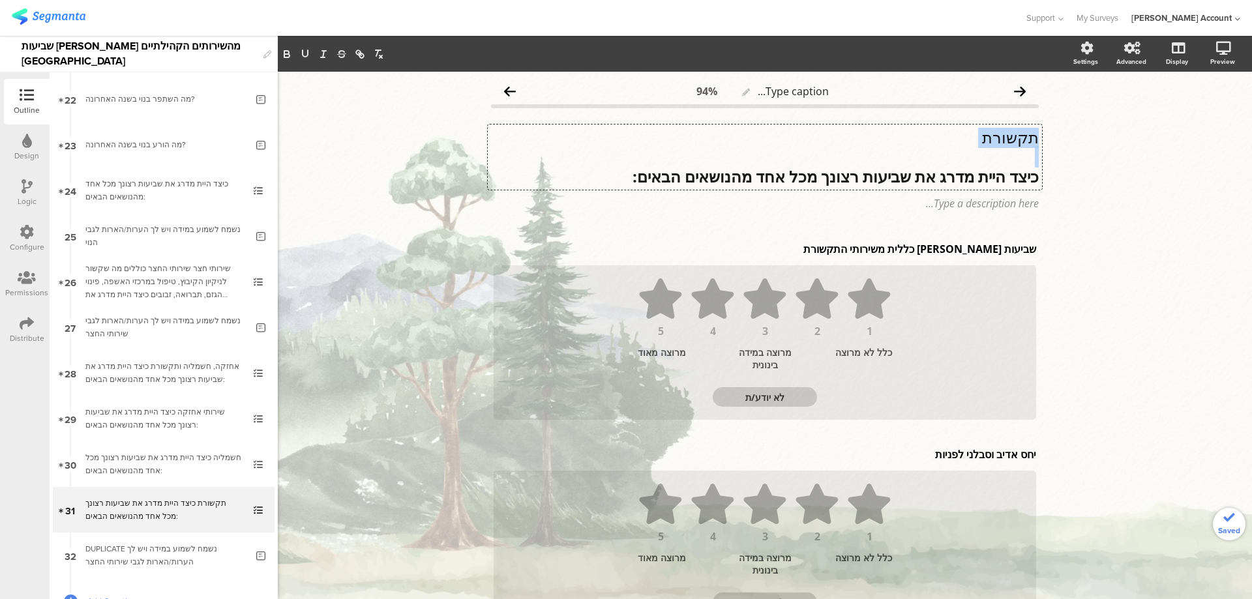
click at [988, 136] on p "תקשורת" at bounding box center [765, 138] width 548 height 20
click at [288, 55] on icon "button" at bounding box center [286, 55] width 5 height 3
click at [303, 53] on icon "button" at bounding box center [305, 53] width 5 height 7
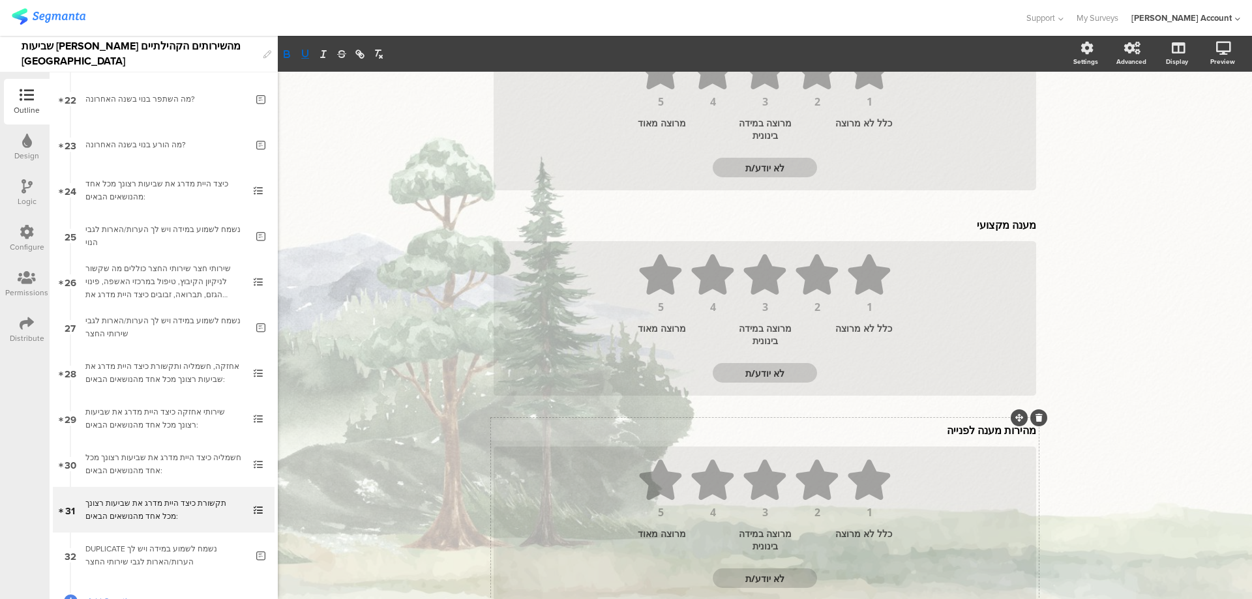
click at [940, 431] on div "מהירות מענה לפנייה מהירות מענה לפנייה מהירות מענה לפנייה" at bounding box center [764, 430] width 549 height 21
click at [1035, 422] on icon at bounding box center [1038, 421] width 7 height 8
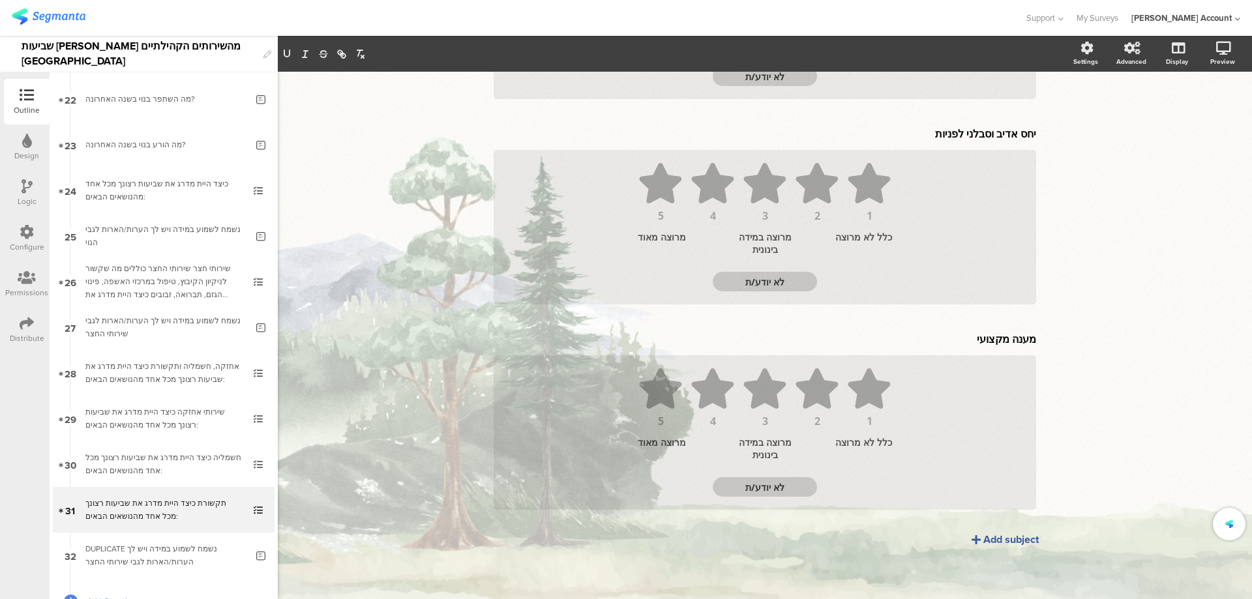
scroll to position [321, 0]
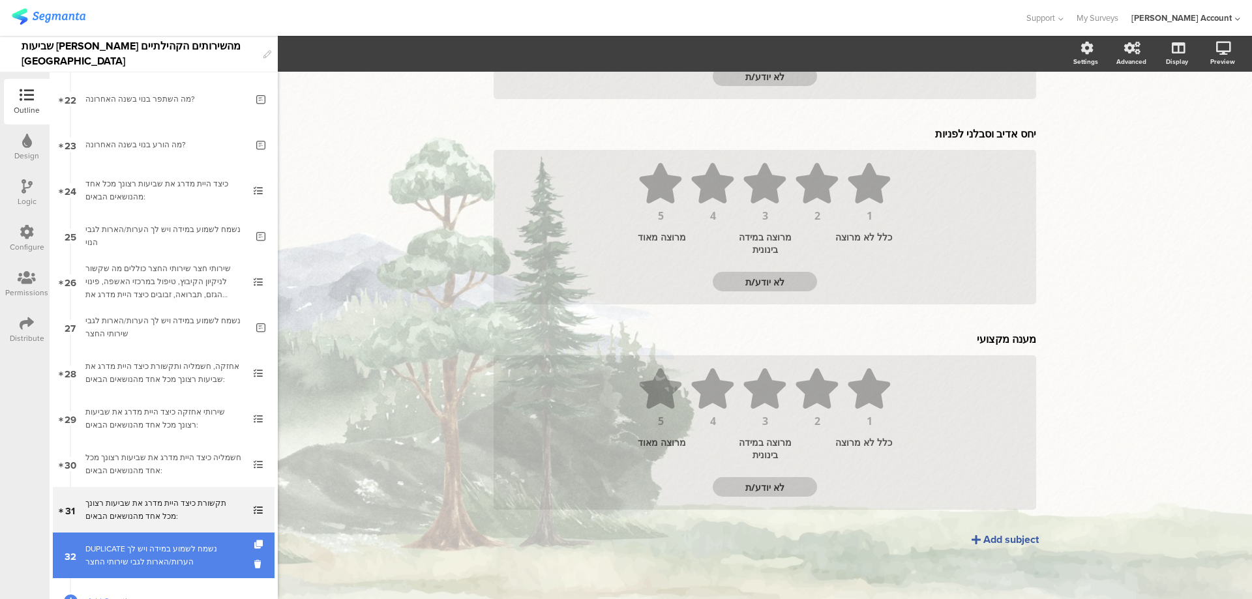
click at [157, 554] on div "DUPLICATE נשמח לשמוע במידה ויש לך הערות/הארות לגבי שירותי החצר" at bounding box center [165, 555] width 161 height 26
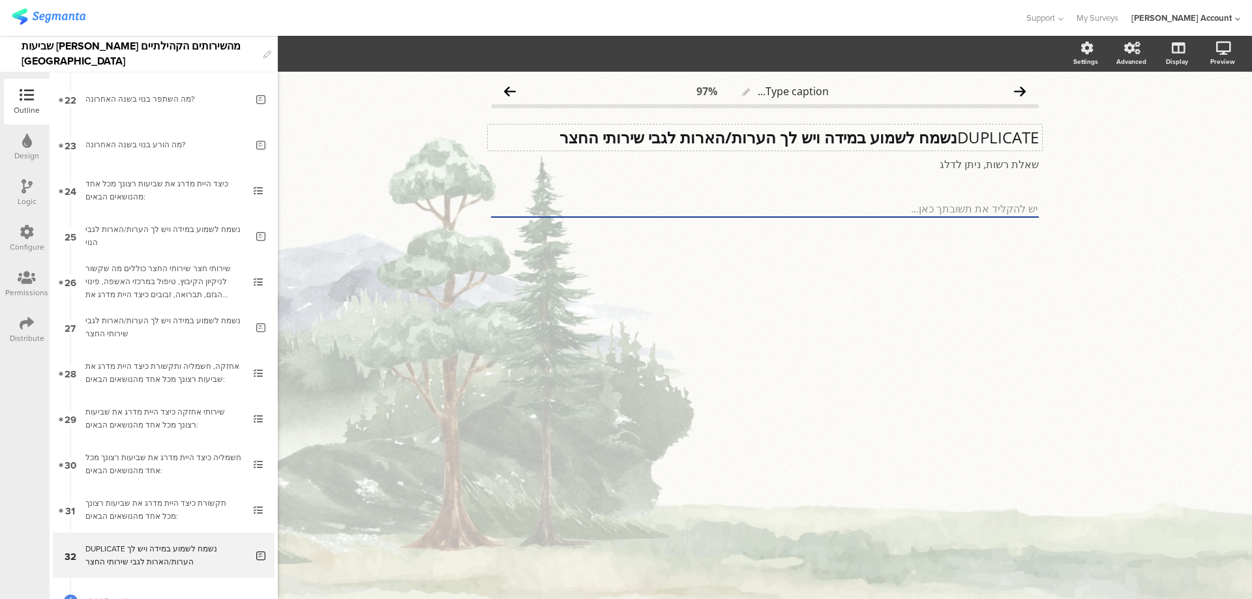
click at [799, 133] on div "DUPLICATE נשמח לשמוע במידה ויש לך הערות/הארות לגבי שירותי החצר DUPLICATE נשמח ל…" at bounding box center [765, 138] width 554 height 26
click at [799, 133] on strong "נשמח לשמוע במידה ויש לך הערות/הארות לגבי שירותי החצר" at bounding box center [758, 137] width 398 height 22
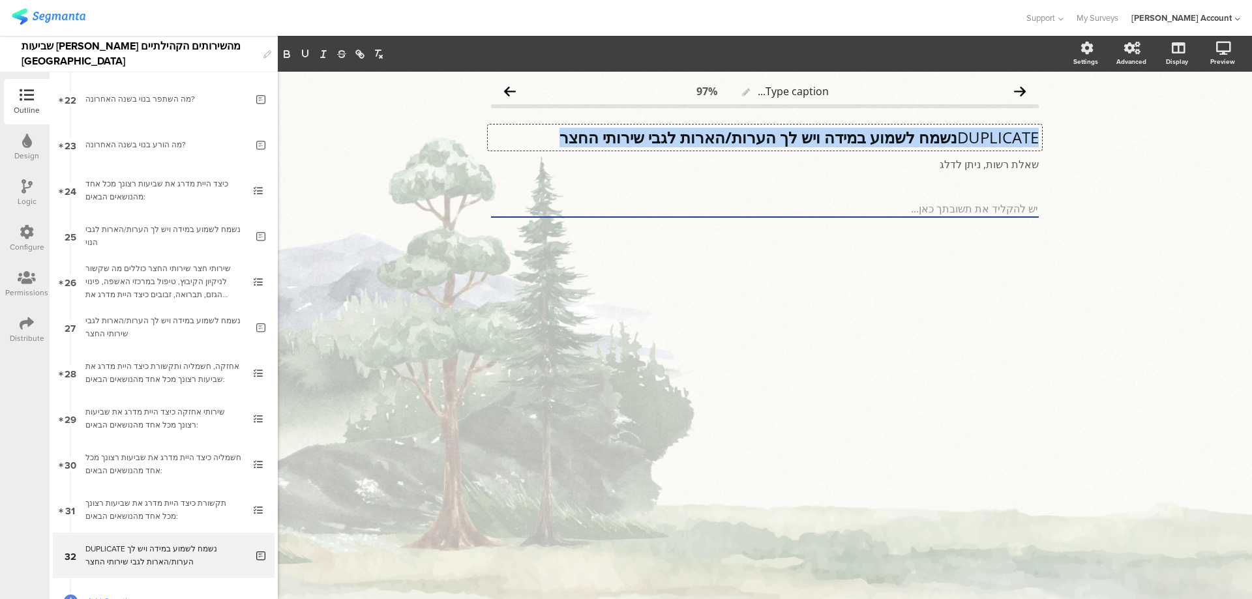
click at [799, 133] on strong "נשמח לשמוע במידה ויש לך הערות/הארות לגבי שירותי החצר" at bounding box center [758, 137] width 398 height 22
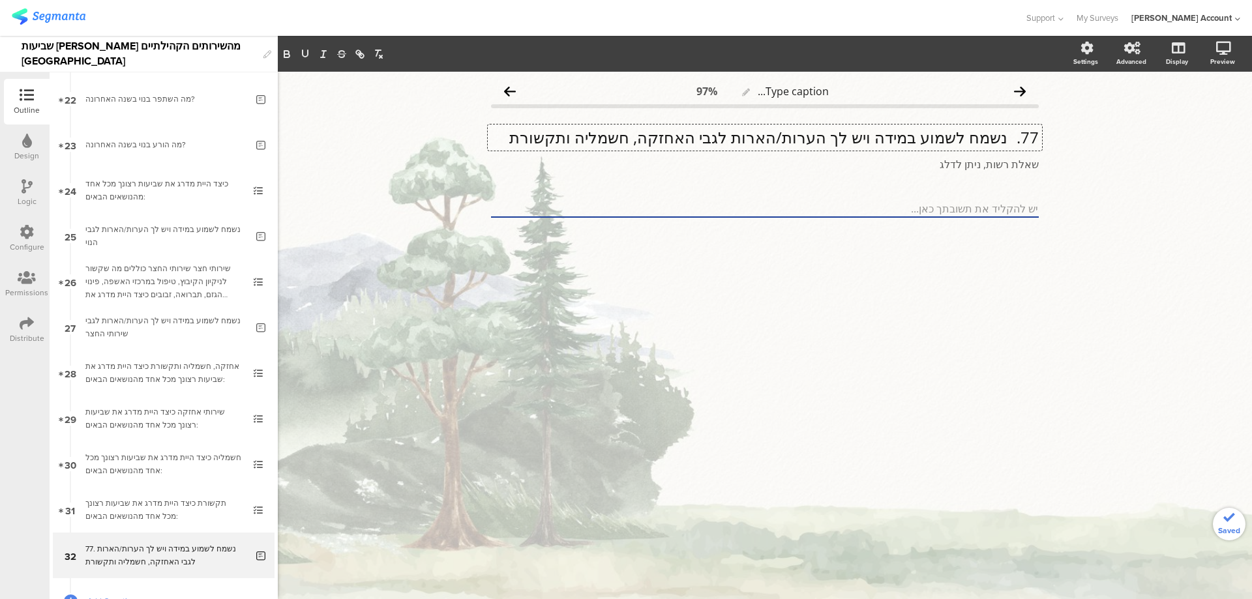
click at [1007, 138] on p "77. נשמח לשמוע במידה ויש לך הערות/הארות לגבי האחזקה, חשמליה ותקשורת" at bounding box center [765, 138] width 548 height 20
click at [1006, 136] on p "נשמח לשמוע במידה ויש לך הערות/הארות לגבי האחזקה, חשמליה ותקשורת" at bounding box center [765, 138] width 548 height 20
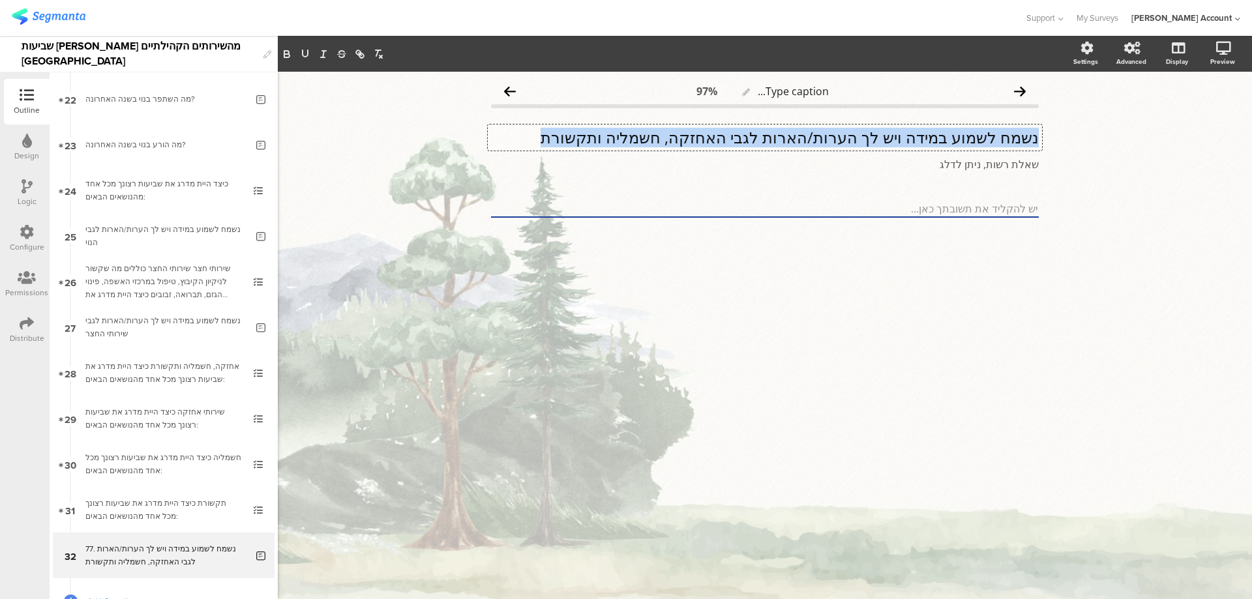
click at [1006, 136] on p "נשמח לשמוע במידה ויש לך הערות/הארות לגבי האחזקה, חשמליה ותקשורת" at bounding box center [765, 138] width 548 height 20
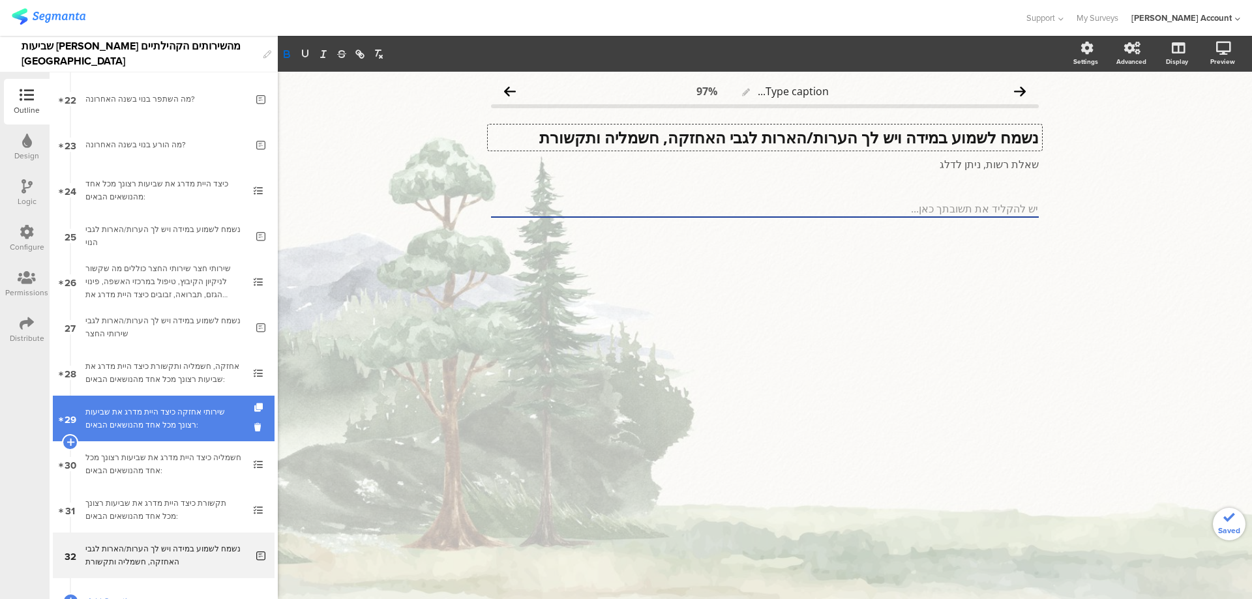
click at [215, 410] on div "שירותי אחזקה כיצד היית מדרג את שביעות רצונך מכל אחד מהנושאים הבאים:" at bounding box center [163, 419] width 156 height 26
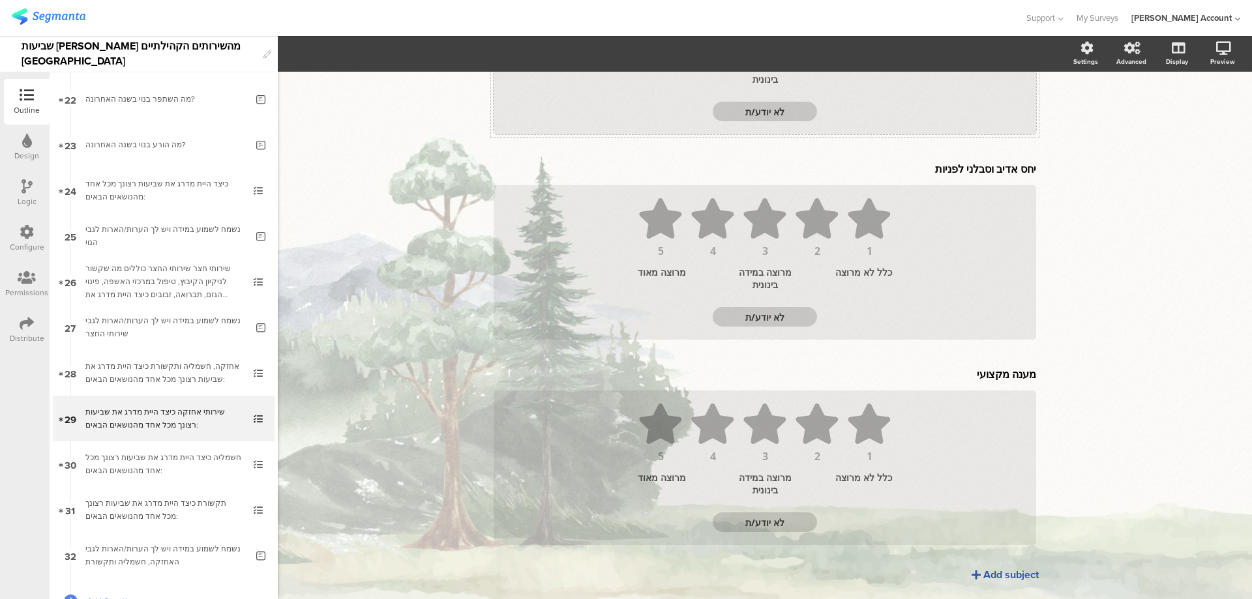
scroll to position [321, 0]
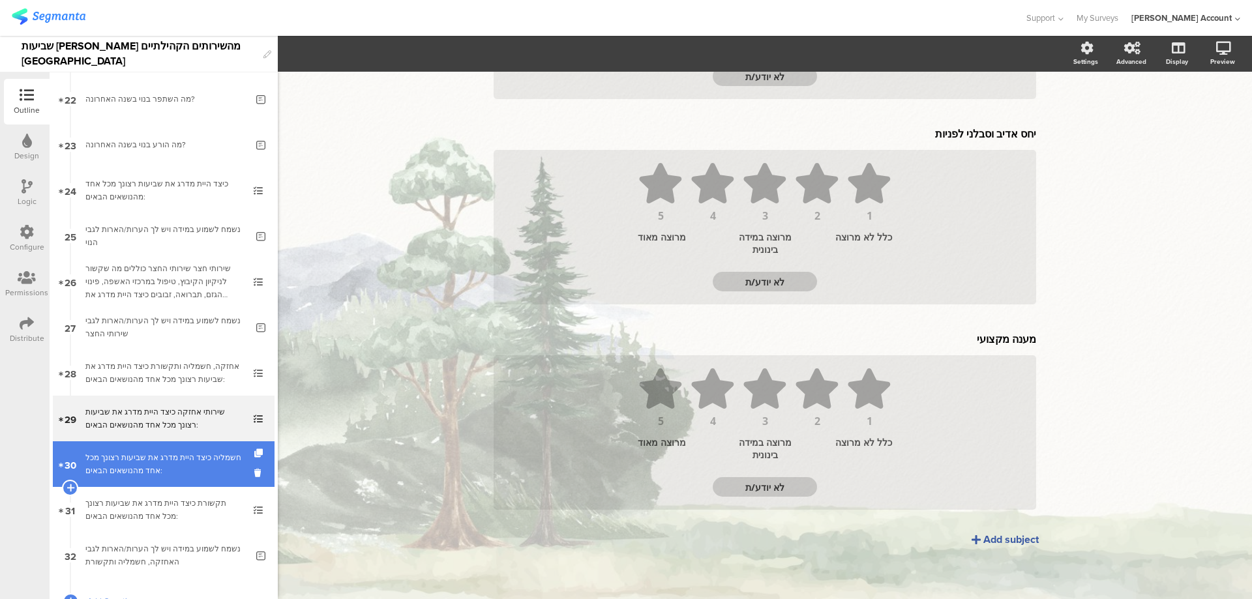
click at [207, 468] on div "חשמליה כיצד היית מדרג את שביעות רצונך מכל אחד מהנושאים הבאים:" at bounding box center [163, 464] width 156 height 26
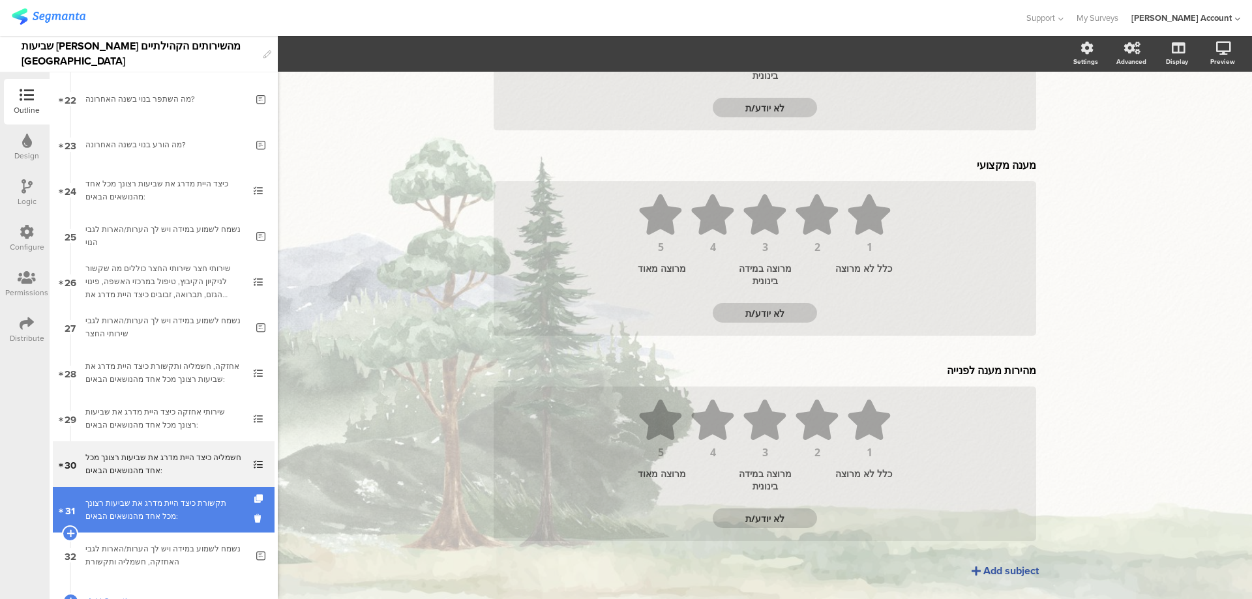
click at [171, 505] on div "תקשורת כיצד היית מדרג את שביעות רצונך מכל אחד מהנושאים הבאים:" at bounding box center [163, 510] width 156 height 26
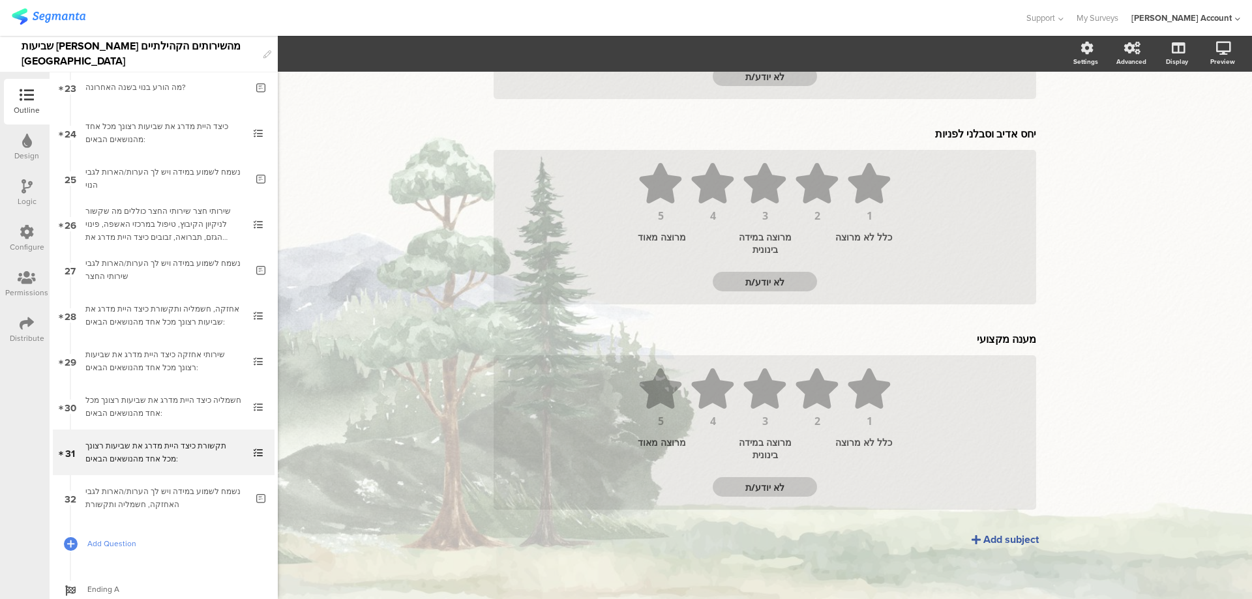
scroll to position [1093, 0]
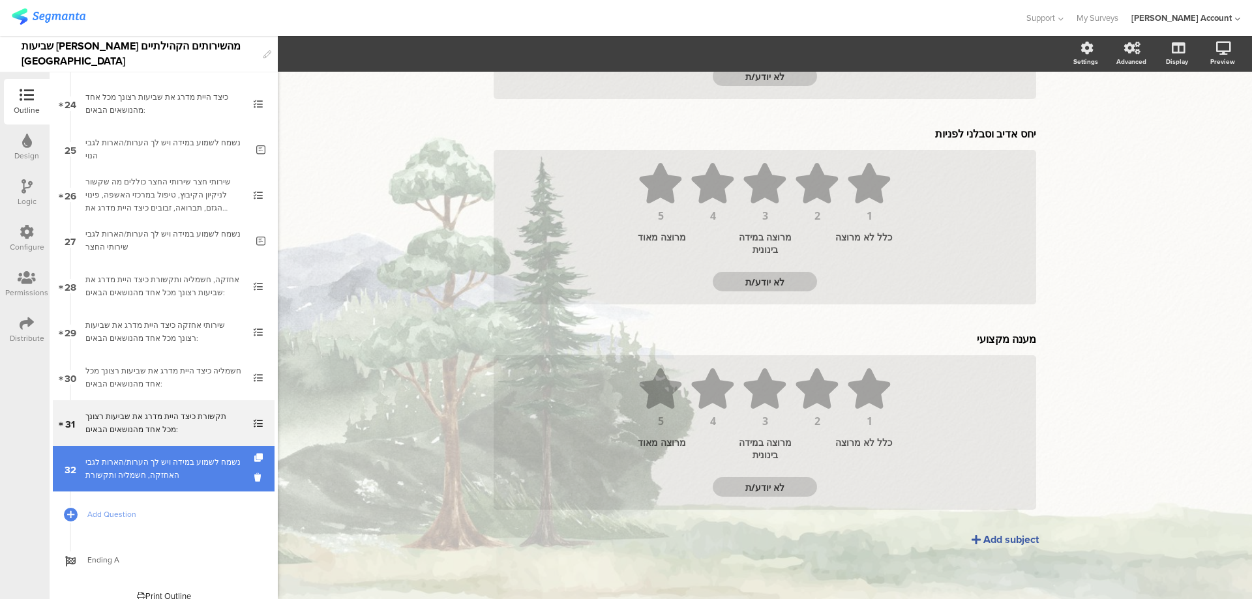
click at [185, 473] on div "נשמח לשמוע במידה ויש לך הערות/הארות לגבי האחזקה, חשמליה ותקשורת" at bounding box center [165, 469] width 161 height 26
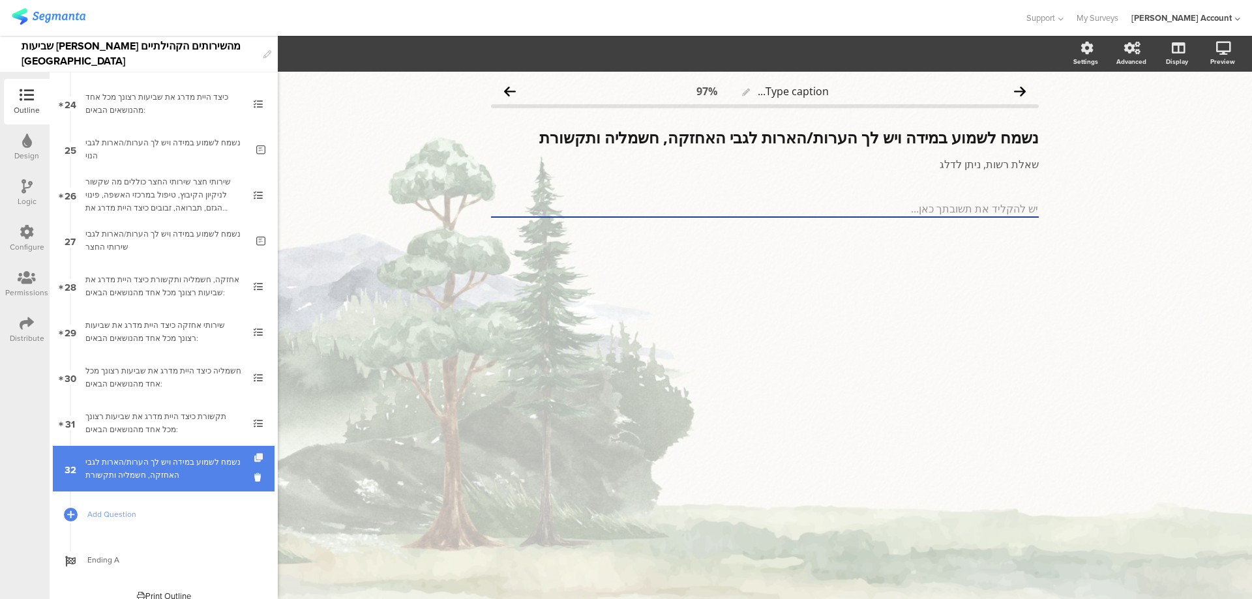
click at [254, 458] on icon at bounding box center [259, 458] width 11 height 8
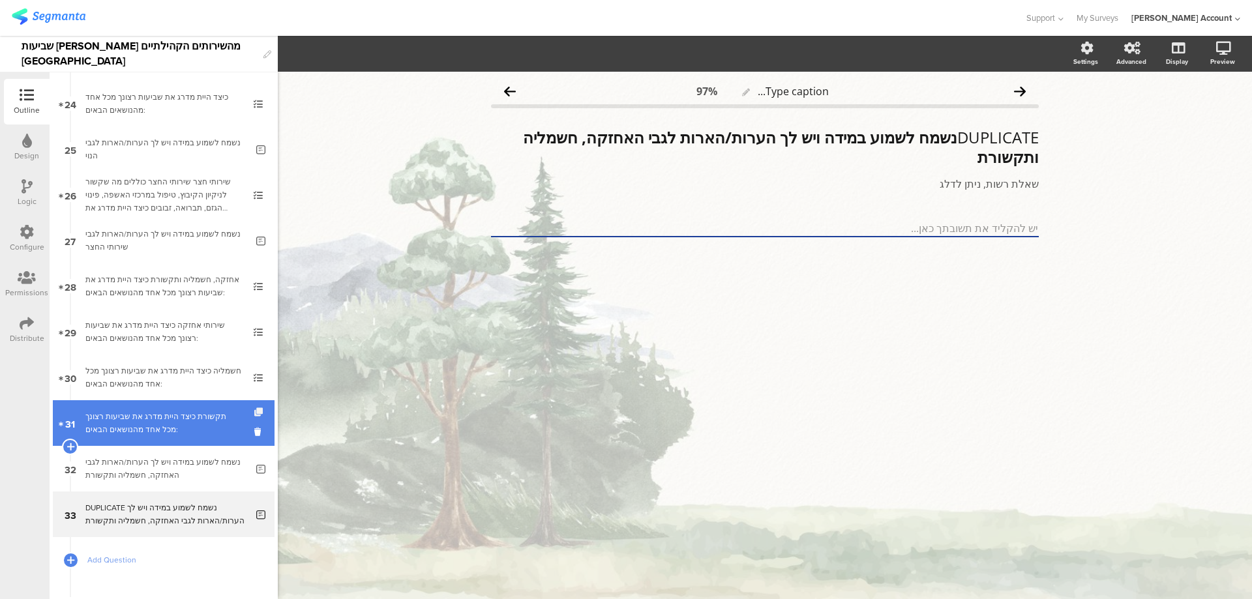
click at [254, 409] on icon at bounding box center [259, 412] width 11 height 8
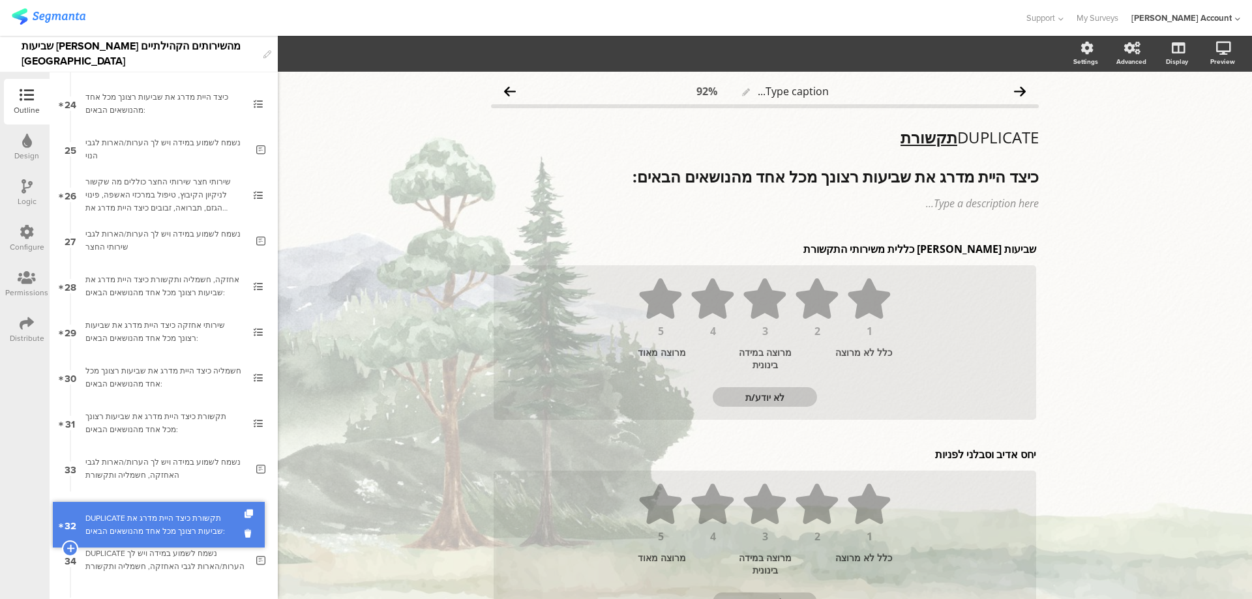
drag, startPoint x: 205, startPoint y: 463, endPoint x: 203, endPoint y: 519, distance: 56.1
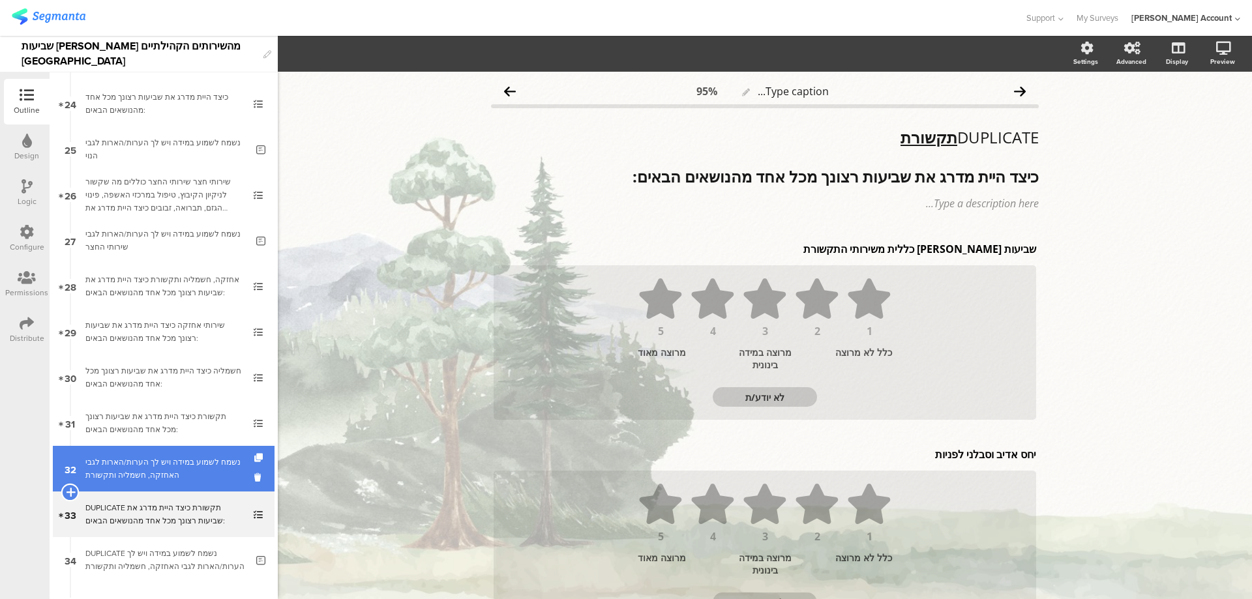
click at [69, 490] on icon at bounding box center [70, 492] width 8 height 12
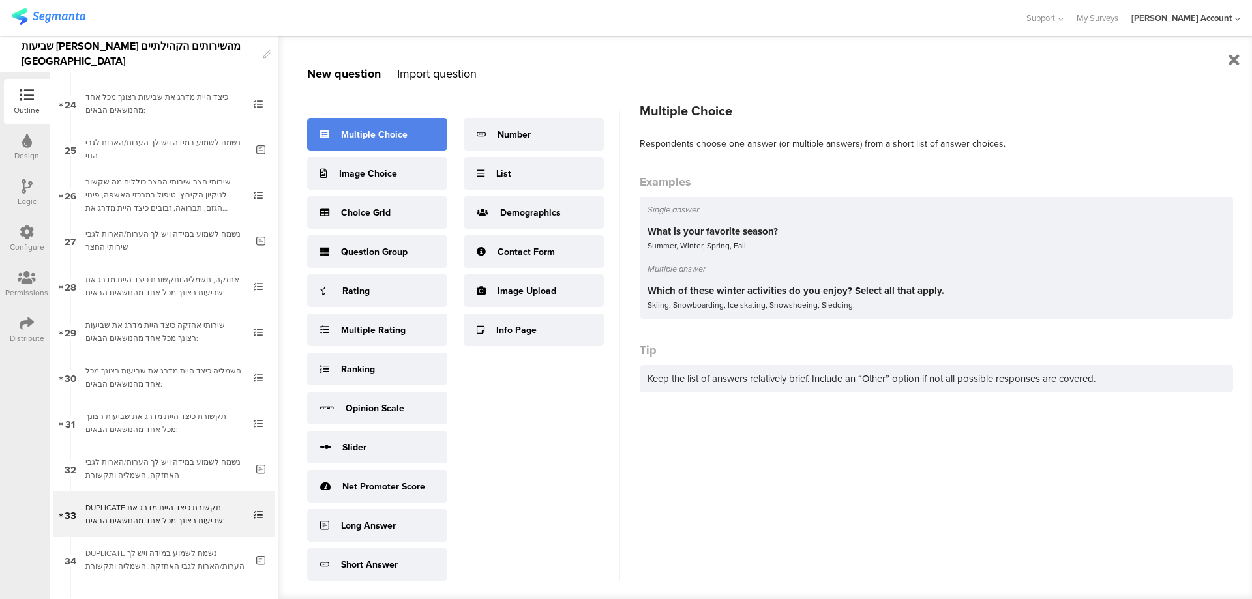
click at [412, 149] on div "Multiple Choice" at bounding box center [377, 134] width 140 height 33
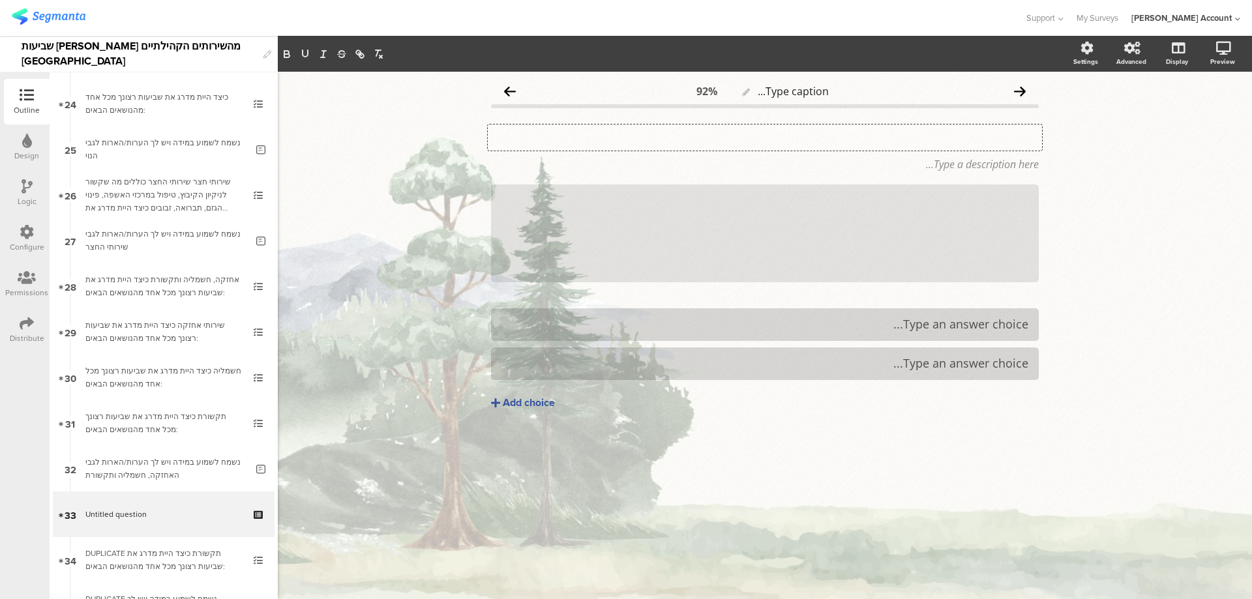
click at [997, 130] on div "Type your question here..." at bounding box center [765, 138] width 554 height 26
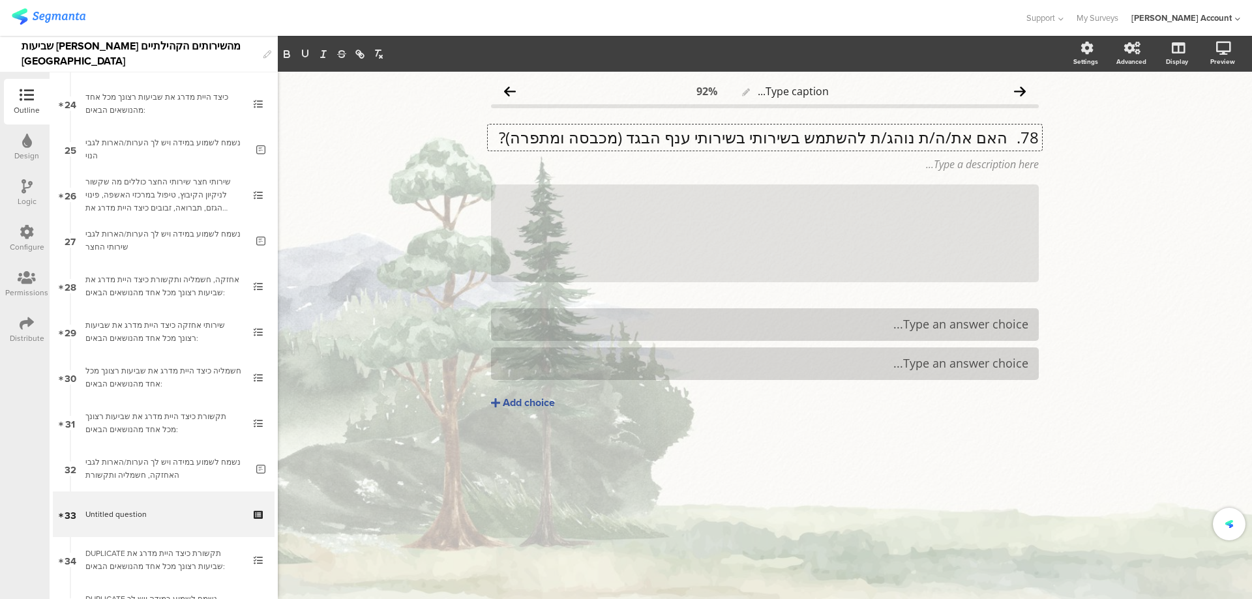
click at [1008, 134] on p "78. האם את/ה/ת נוהג/ת להשתמש בשירותי בשירותי ענף הבגד (מכבסה ומתפרה)?" at bounding box center [765, 138] width 548 height 20
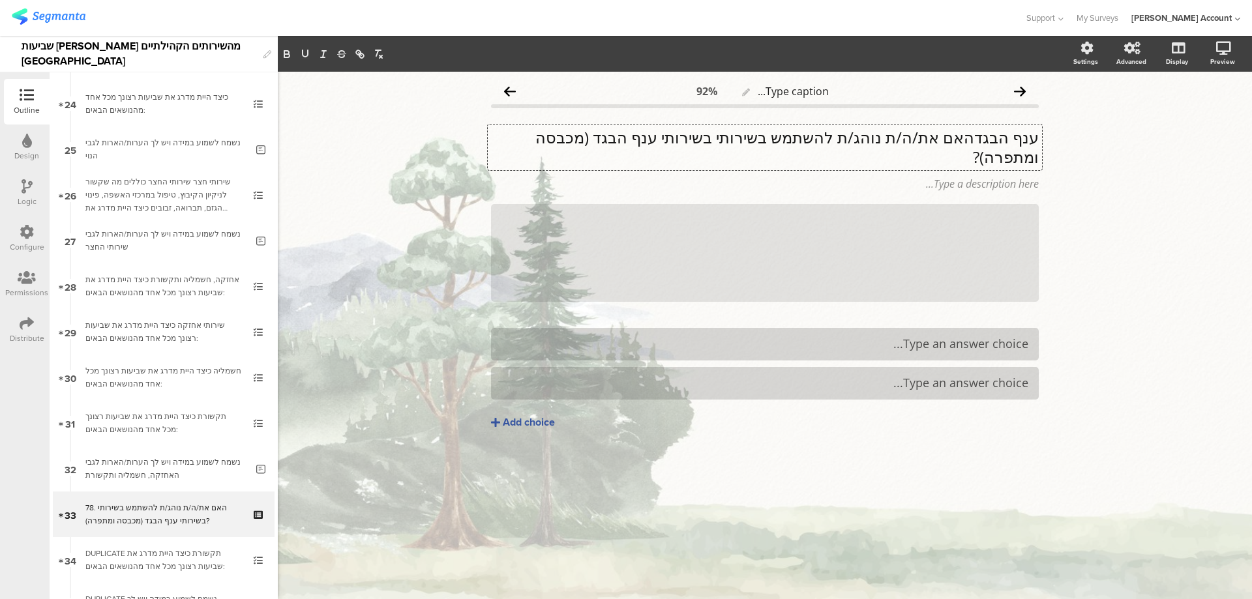
scroll to position [1, 0]
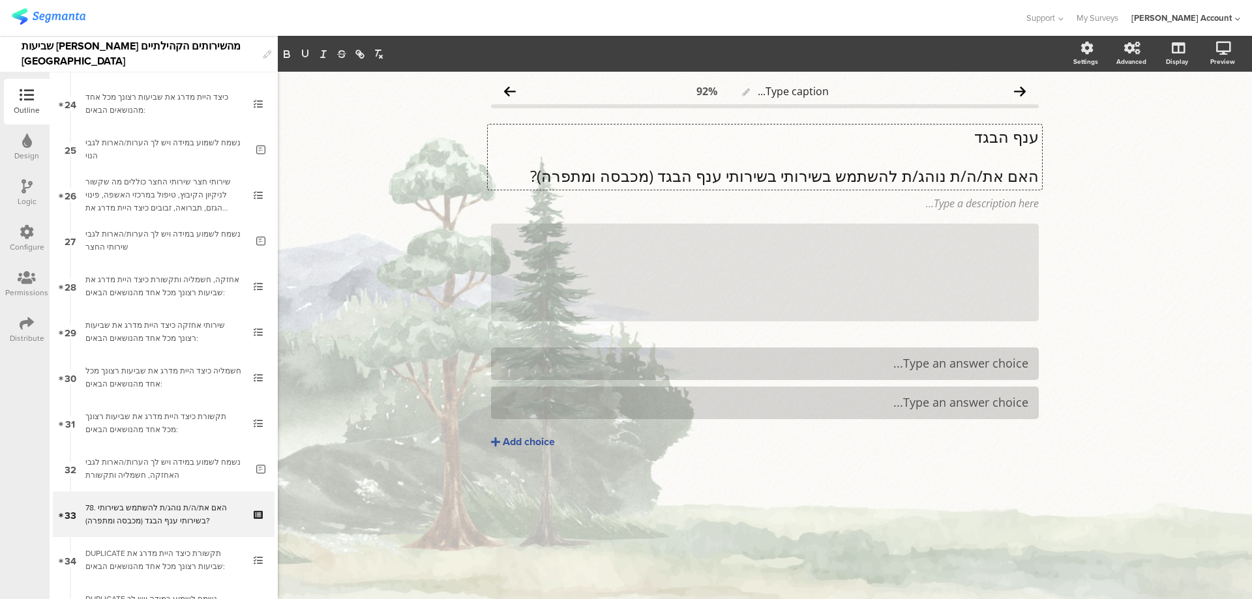
click at [1020, 135] on p "ענף הבגד" at bounding box center [765, 137] width 548 height 20
click at [1020, 136] on p "ענף הבגד" at bounding box center [765, 137] width 548 height 20
click at [286, 55] on icon "button" at bounding box center [286, 55] width 5 height 3
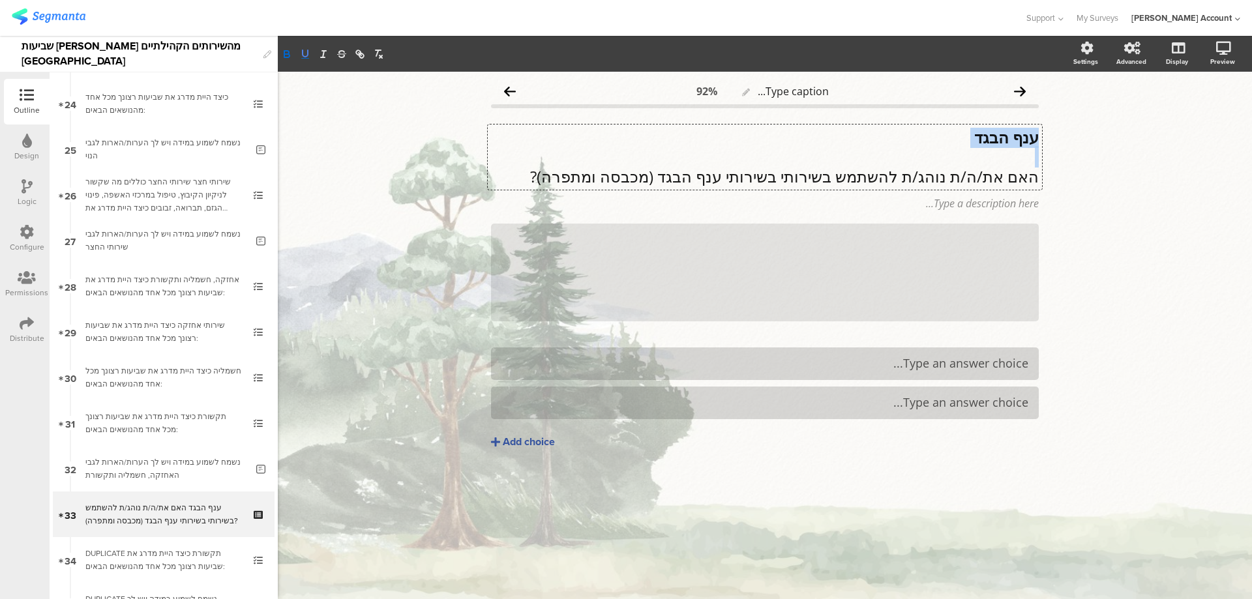
click at [304, 51] on icon "button" at bounding box center [305, 54] width 12 height 12
click at [0, 0] on icon at bounding box center [0, 0] width 0 height 0
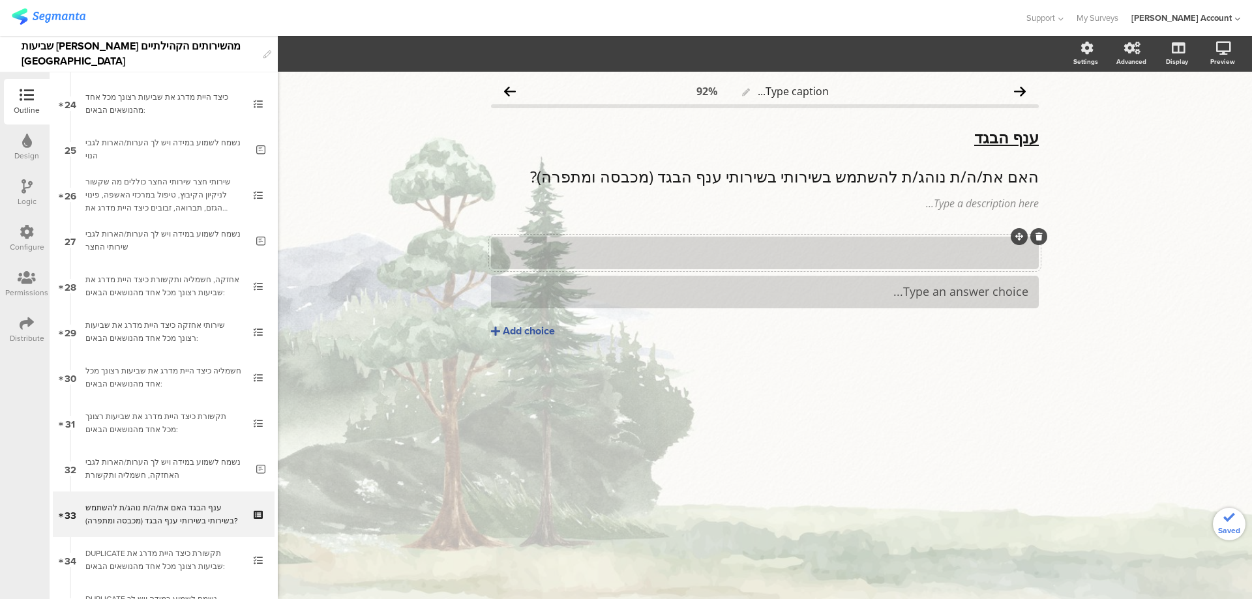
click at [987, 262] on div at bounding box center [764, 253] width 527 height 22
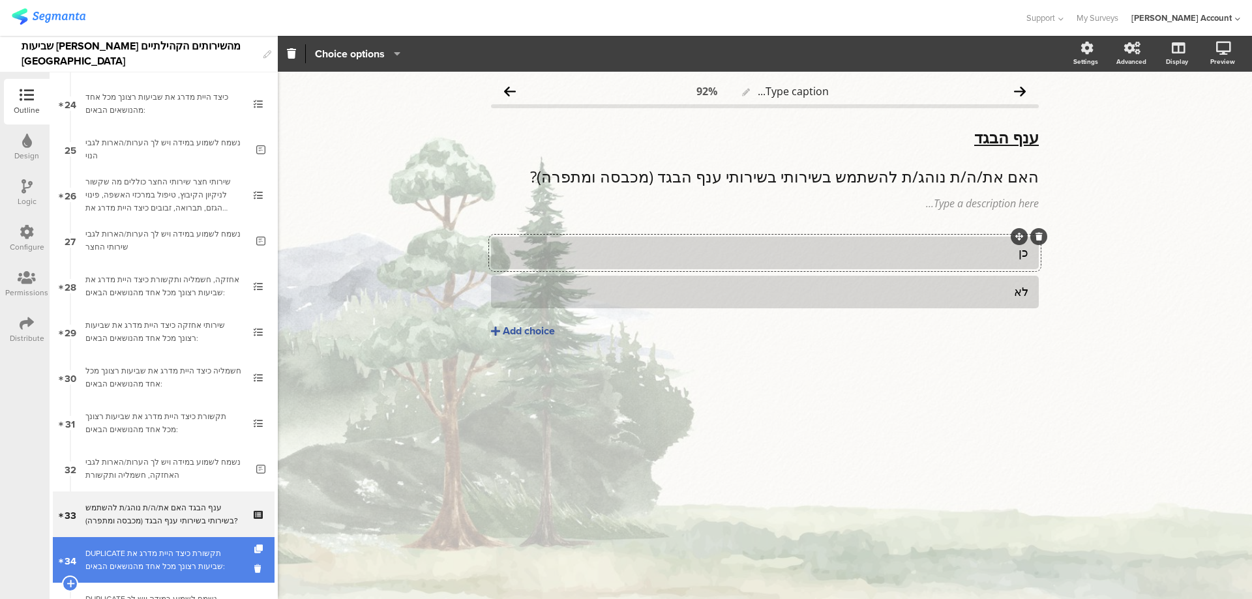
click at [181, 544] on link "34 DUPLICATE תקשורת כיצד היית מדרג את שביעות רצונך מכל אחד מהנושאים הבאים:" at bounding box center [164, 560] width 222 height 46
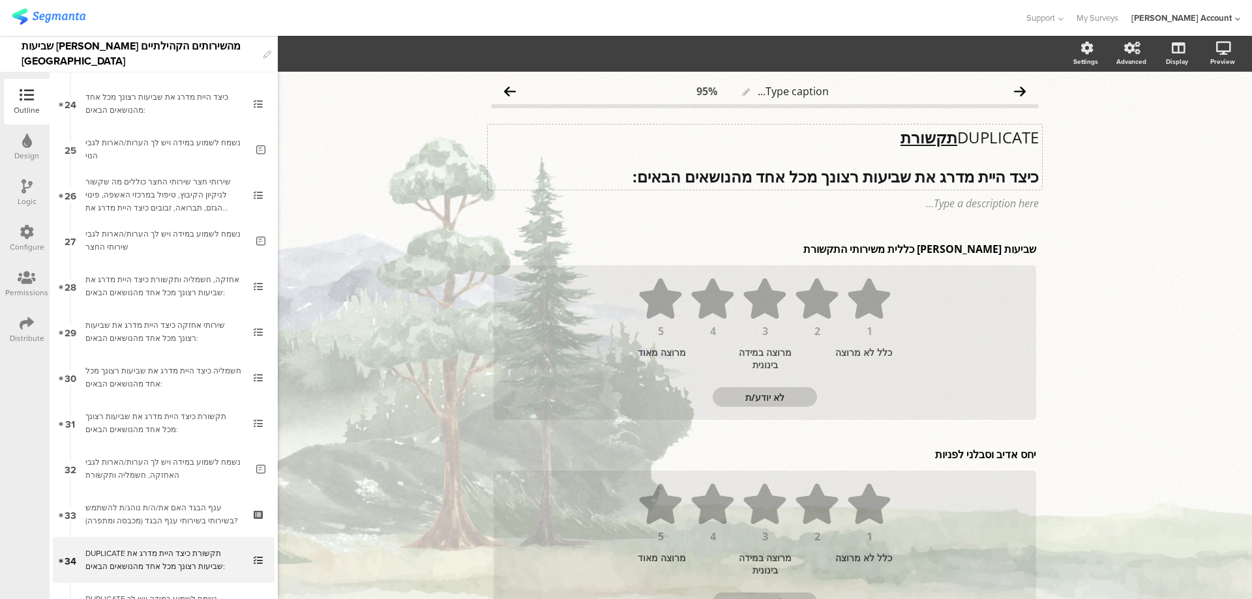
click at [942, 136] on div "DUPLICATE תקשורת כיצד היית מדרג את שביעות רצונך מכל אחד מהנושאים הבאים: DUPLICA…" at bounding box center [765, 157] width 554 height 65
click at [943, 136] on u "תקשורת" at bounding box center [928, 137] width 57 height 22
click at [942, 136] on u "תקשורת" at bounding box center [928, 137] width 57 height 22
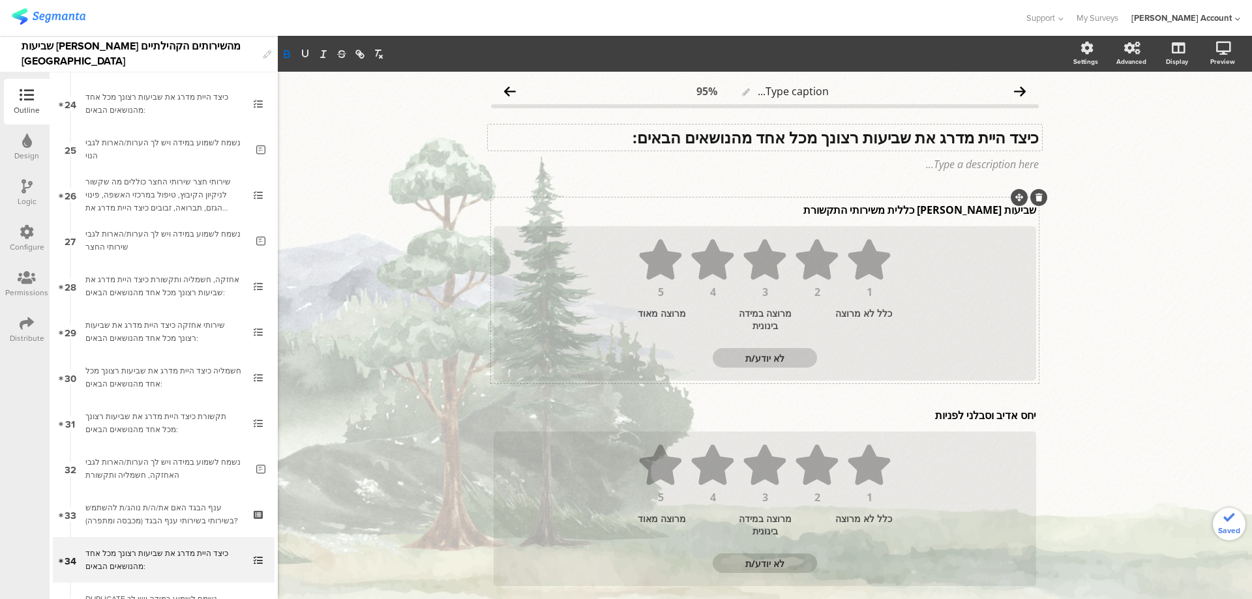
click at [940, 209] on div "שביעות [PERSON_NAME] כללית משירותי התקשורת שביעות [PERSON_NAME] כללית משירותי ה…" at bounding box center [764, 210] width 549 height 21
click at [939, 209] on p "שביעות [PERSON_NAME] כללית משירותי התקשורת" at bounding box center [765, 210] width 542 height 14
click at [976, 419] on div "יחס אדיב וסבלני לפניות יחס אדיב וסבלני לפניות יחס אדיב וסבלני לפניות" at bounding box center [764, 415] width 549 height 21
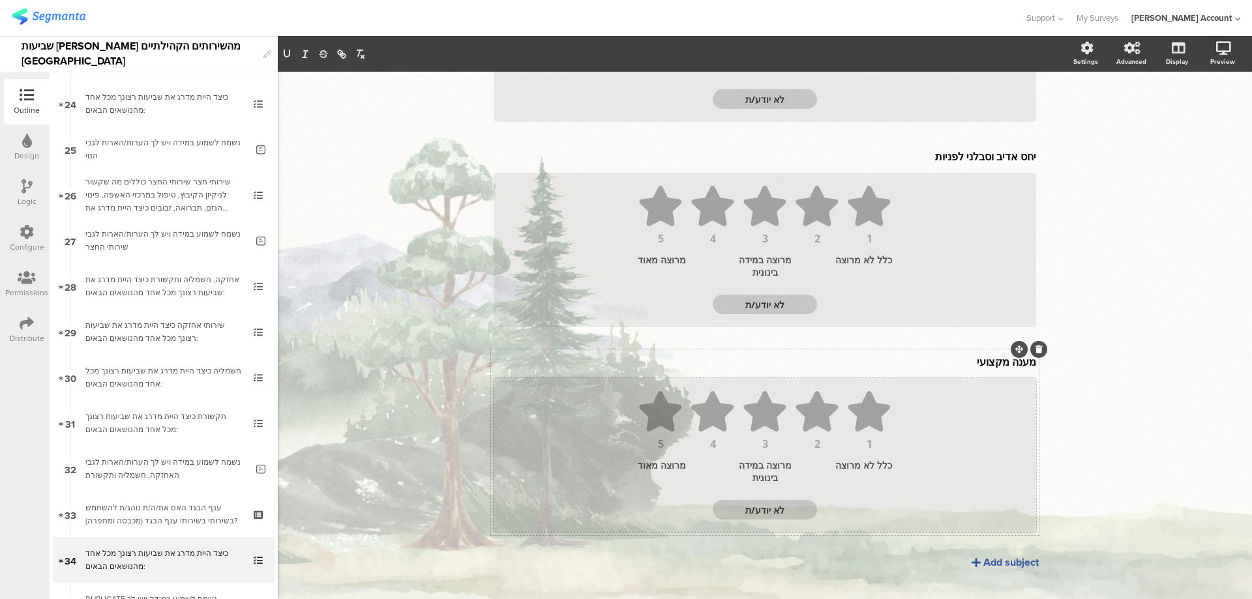
scroll to position [261, 0]
click at [996, 360] on div "מענה מקצועי מענה מקצועי" at bounding box center [764, 359] width 549 height 21
click at [996, 360] on p "מענה מקצועי" at bounding box center [765, 362] width 542 height 14
click at [996, 564] on div "Add subject" at bounding box center [1010, 563] width 55 height 15
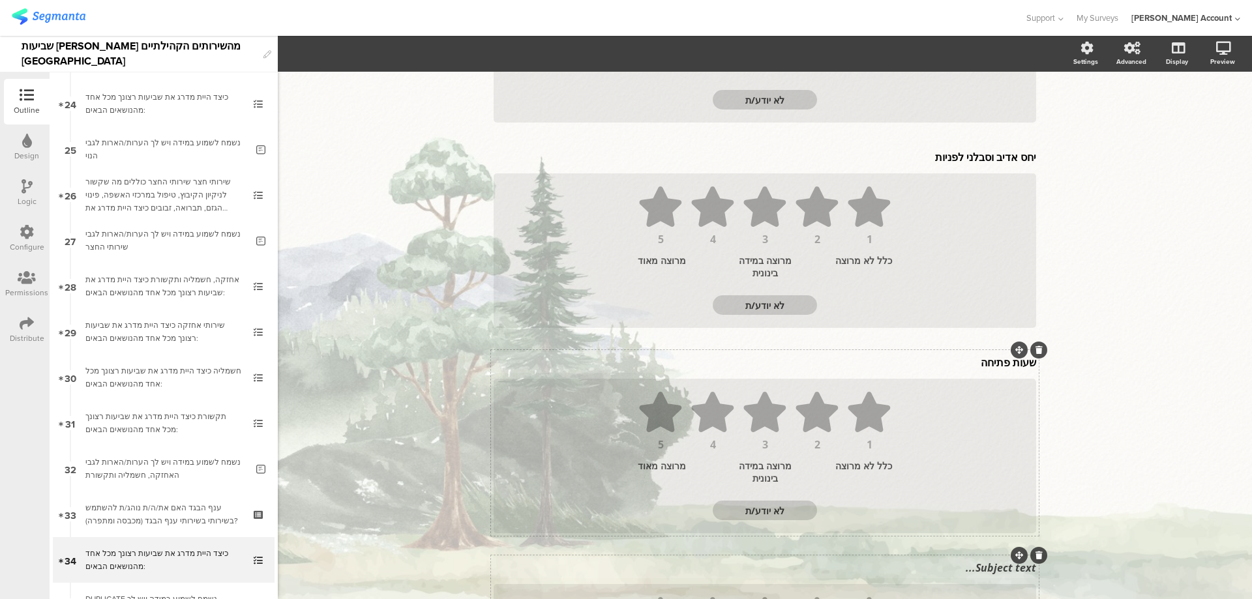
drag, startPoint x: 982, startPoint y: 565, endPoint x: 979, endPoint y: 572, distance: 7.6
click at [981, 565] on div "Subject text..." at bounding box center [765, 568] width 542 height 14
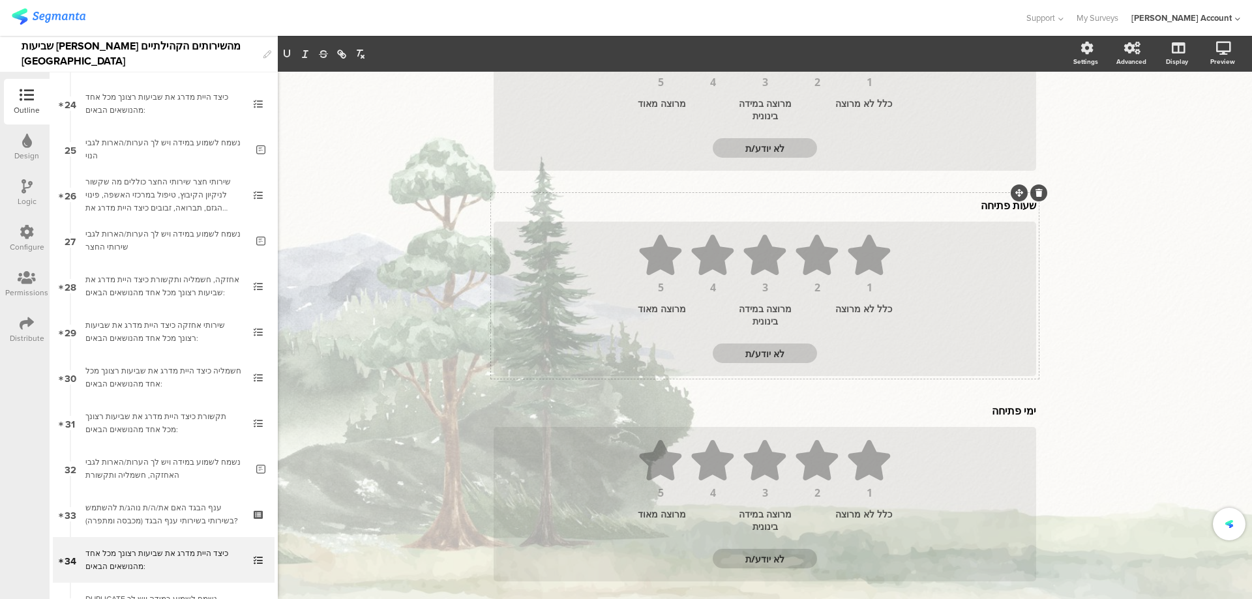
scroll to position [487, 0]
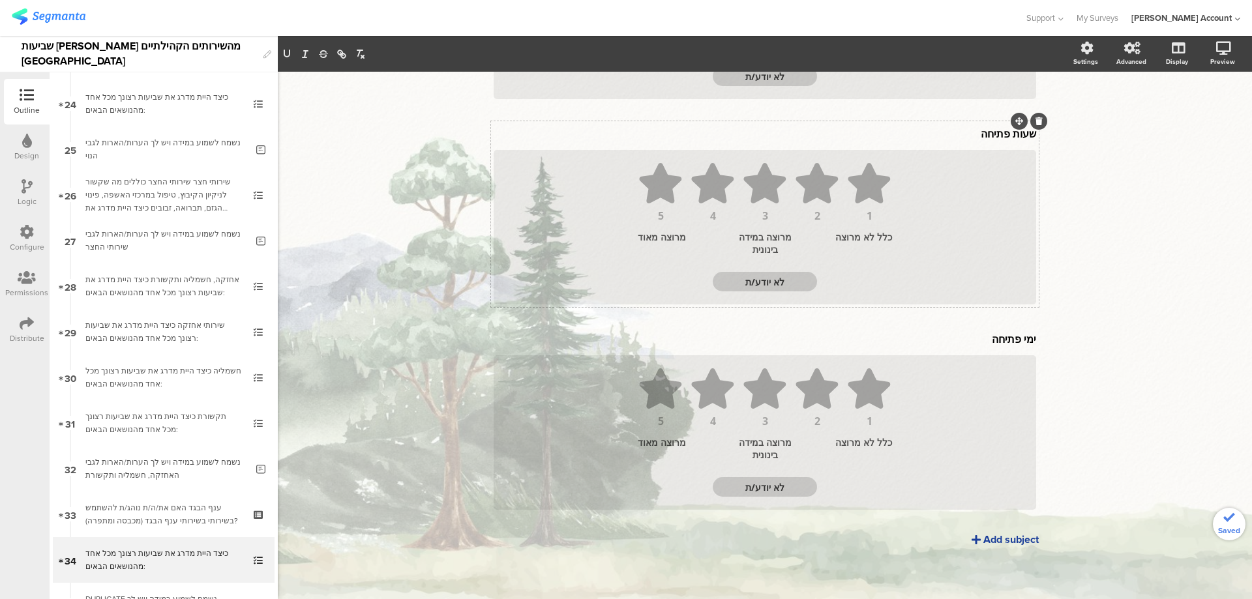
click at [1015, 546] on div "Add subject" at bounding box center [1010, 539] width 55 height 15
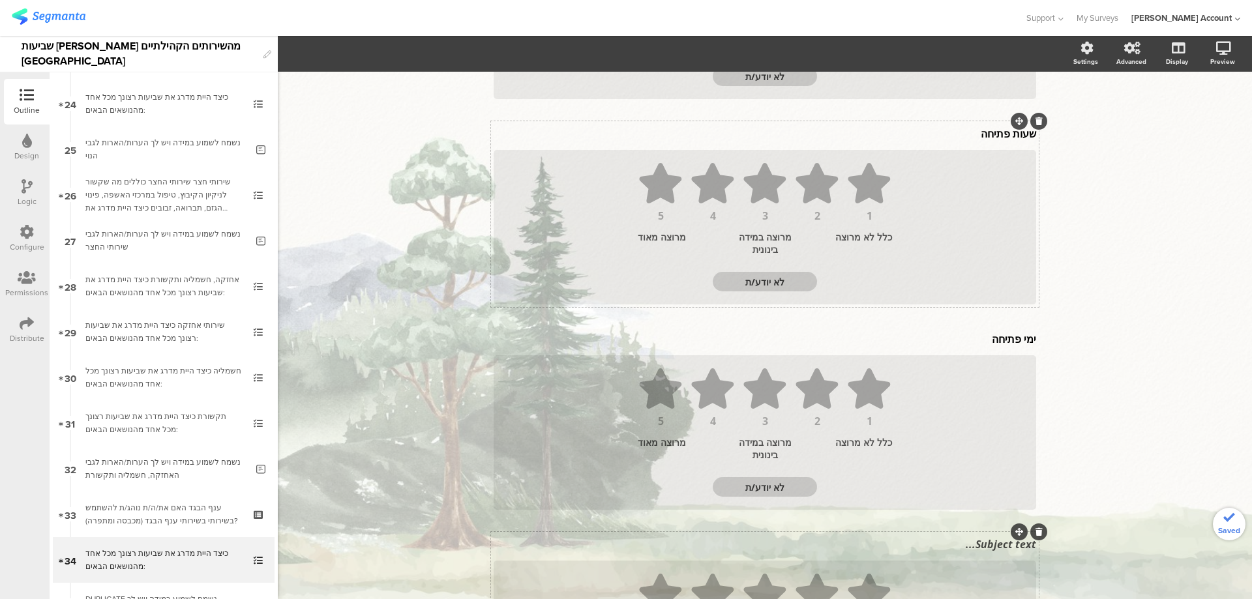
click at [1002, 552] on div "Subject text..." at bounding box center [764, 544] width 549 height 21
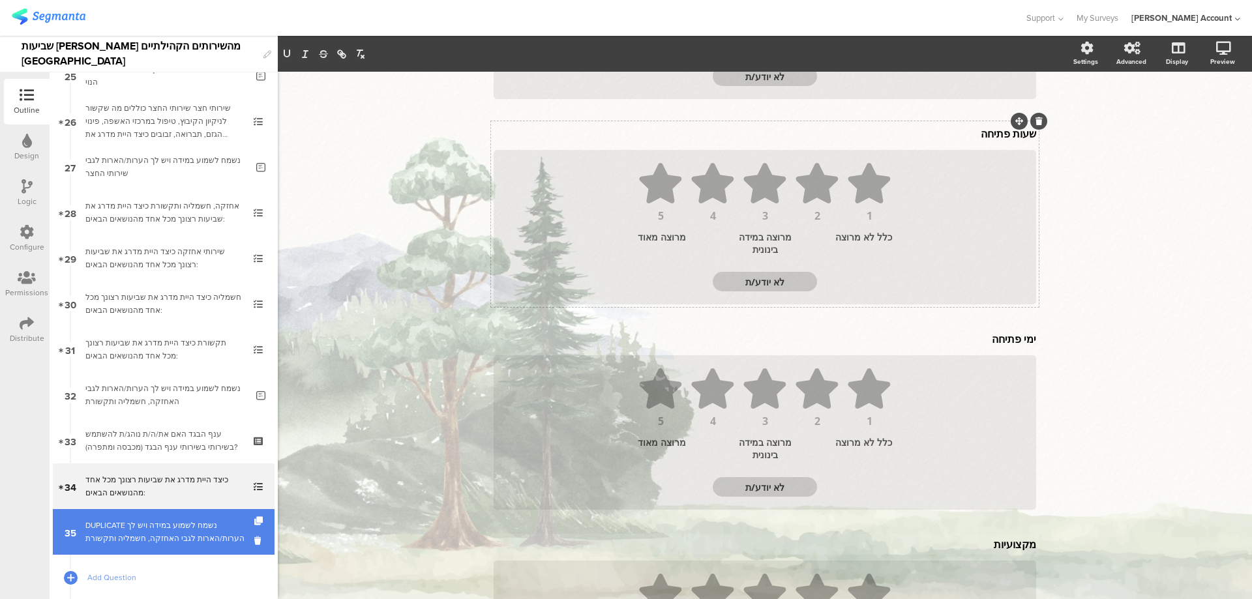
scroll to position [1243, 0]
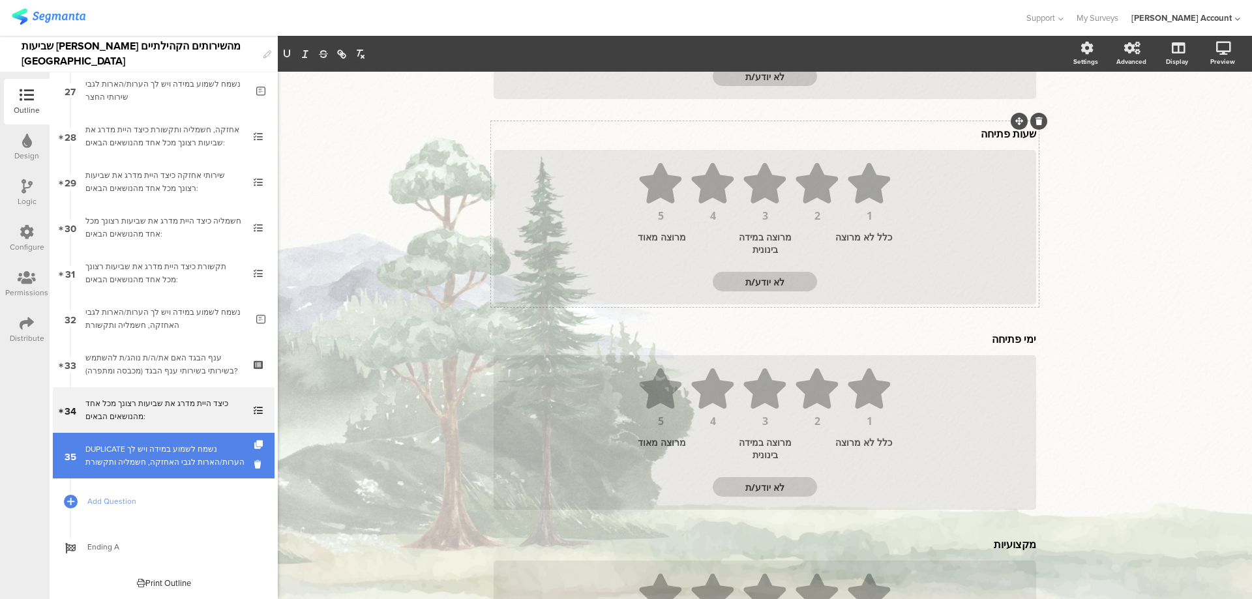
click at [191, 453] on div "DUPLICATE נשמח לשמוע במידה ויש לך הערות/הארות לגבי האחזקה, חשמליה ותקשורת" at bounding box center [165, 456] width 161 height 26
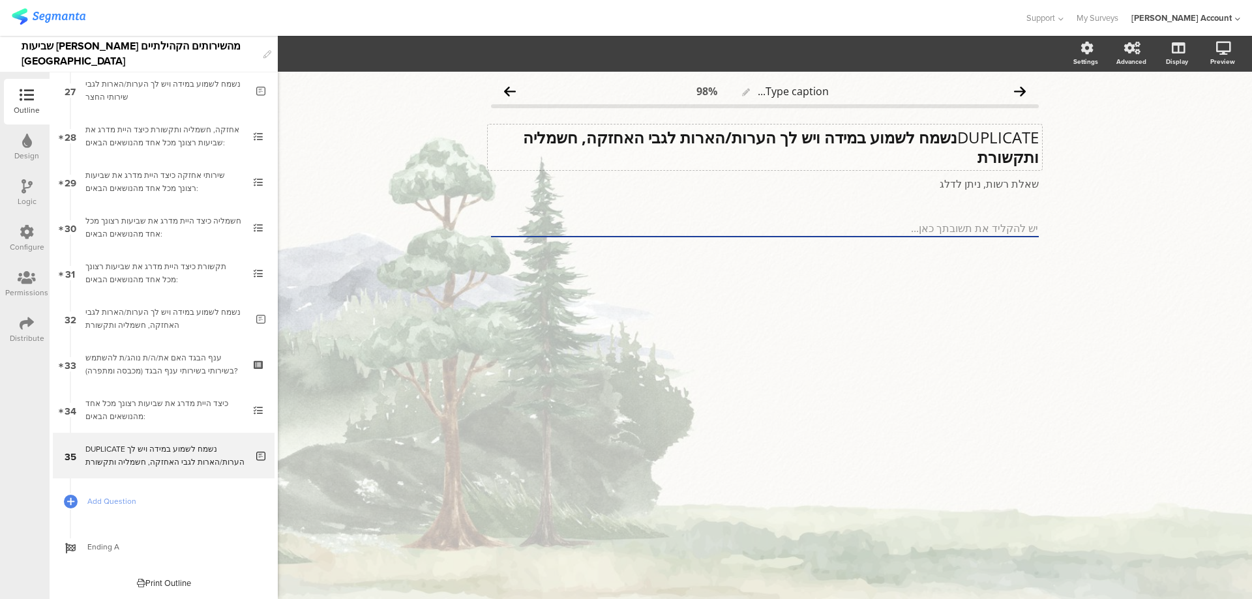
click at [981, 157] on div "DUPLICATE נשמח לשמוע במידה ויש לך הערות/הארות לגבי האחזקה, חשמליה ותקשורת DUPLI…" at bounding box center [765, 148] width 554 height 46
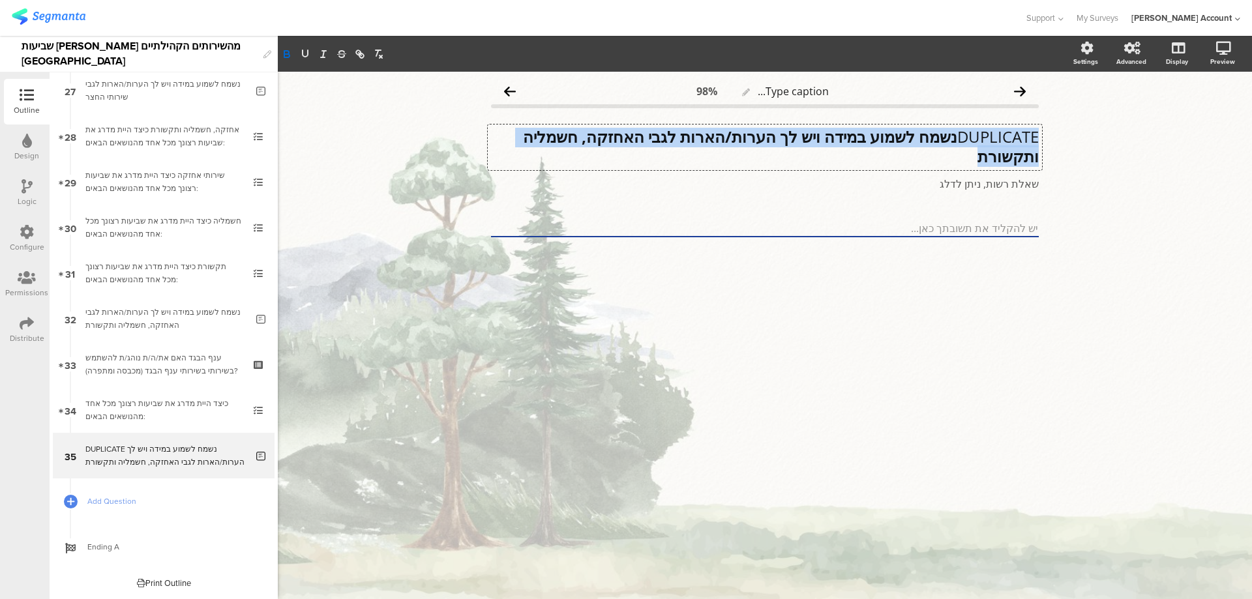
drag, startPoint x: 981, startPoint y: 157, endPoint x: 1048, endPoint y: 133, distance: 71.4
click at [1048, 133] on div "Type caption... 98% DUPLICATE נשמח לשמוע במידה ויש לך הערות/הארות לגבי האחזקה, …" at bounding box center [765, 181] width 574 height 218
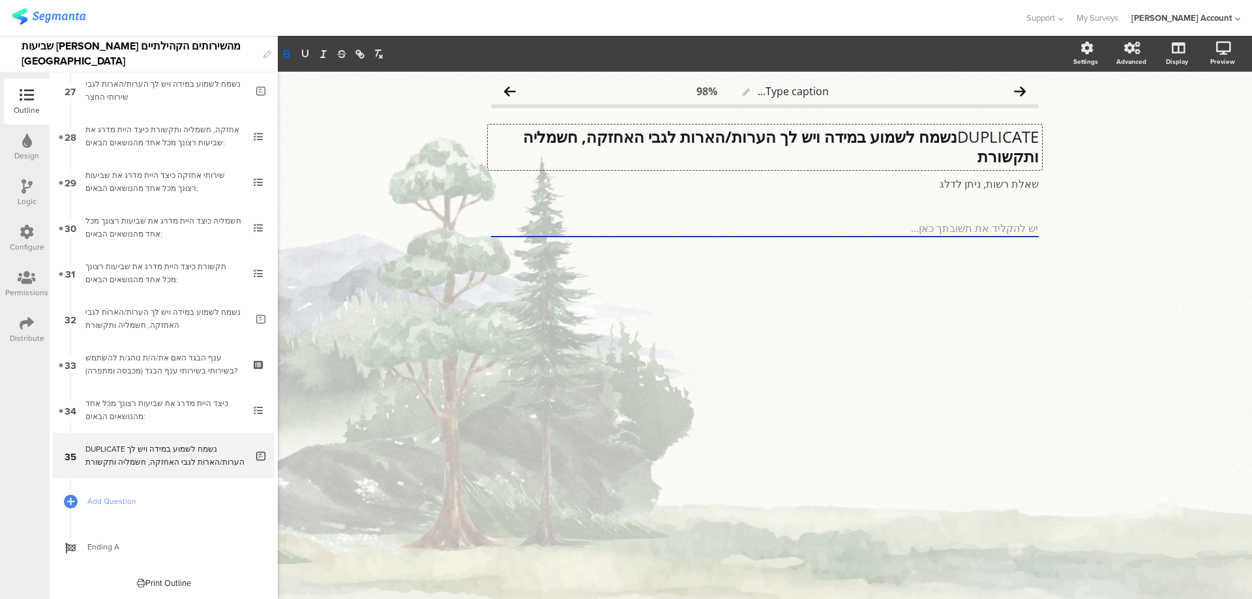
scroll to position [0, 0]
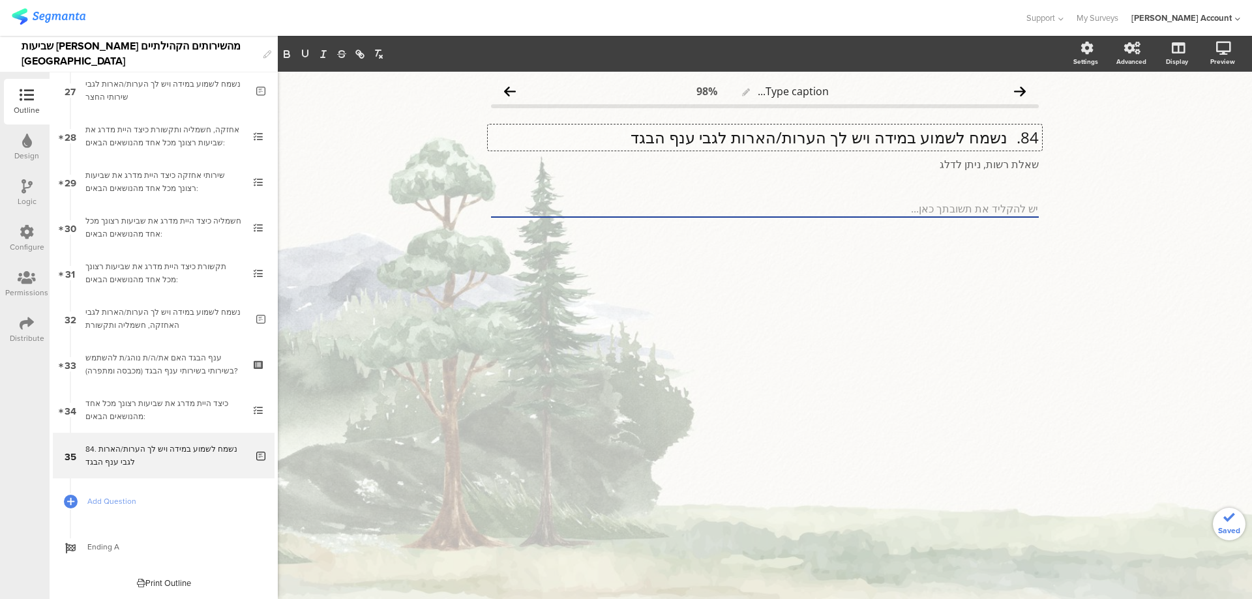
click at [1008, 138] on p "84. נשמח לשמוע במידה ויש לך הערות/הארות לגבי ענף הבגד" at bounding box center [765, 138] width 548 height 20
click at [1007, 140] on p "נשמח לשמוע במידה ויש לך הערות/הארות לגבי ענף הבגד" at bounding box center [765, 138] width 548 height 20
click at [1007, 138] on p "נשמח לשמוע במידה ויש לך הערות/הארות לגבי ענף הבגד" at bounding box center [765, 138] width 548 height 20
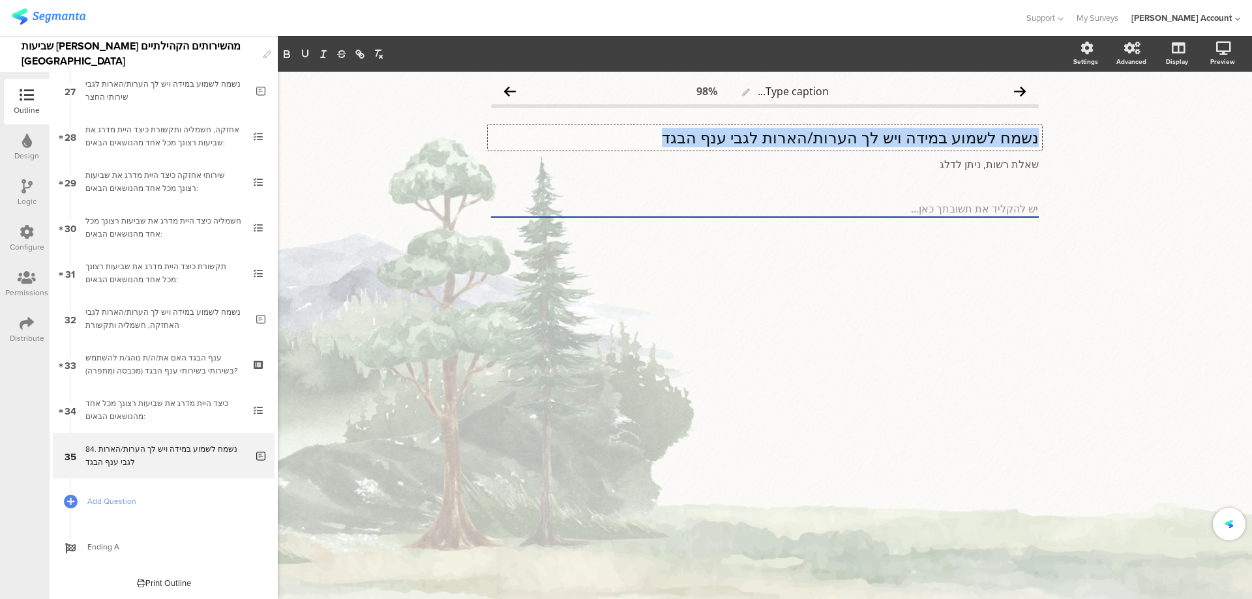
click at [1007, 138] on p "נשמח לשמוע במידה ויש לך הערות/הארות לגבי ענף הבגד" at bounding box center [765, 138] width 548 height 20
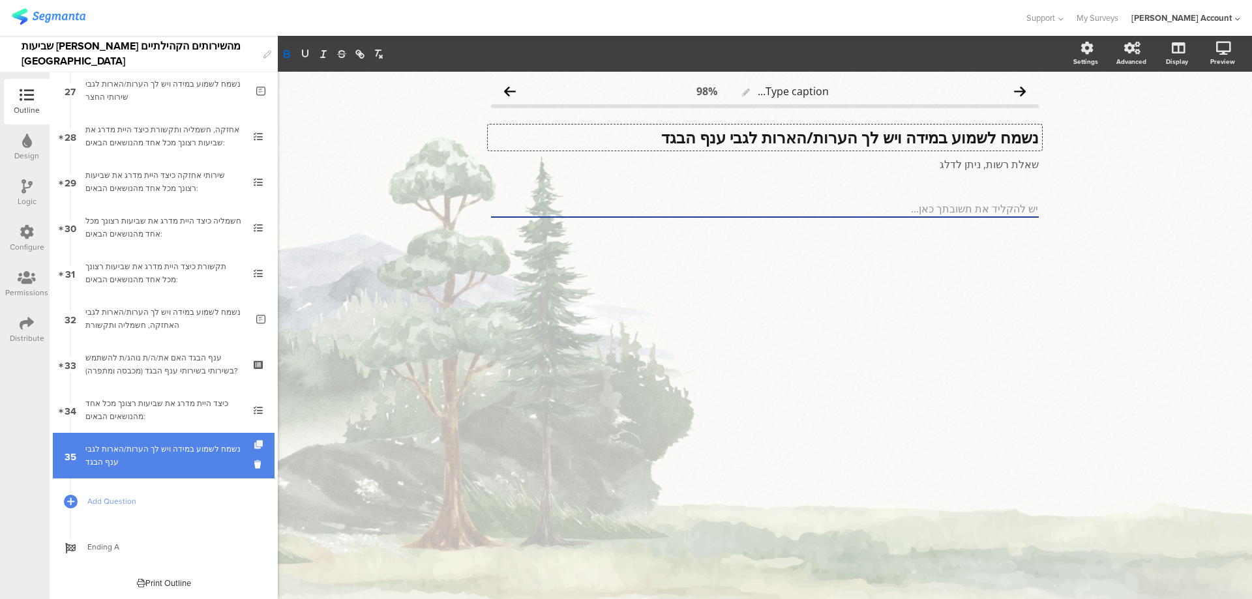
click at [255, 442] on icon at bounding box center [259, 445] width 11 height 8
click at [254, 442] on icon at bounding box center [259, 445] width 11 height 8
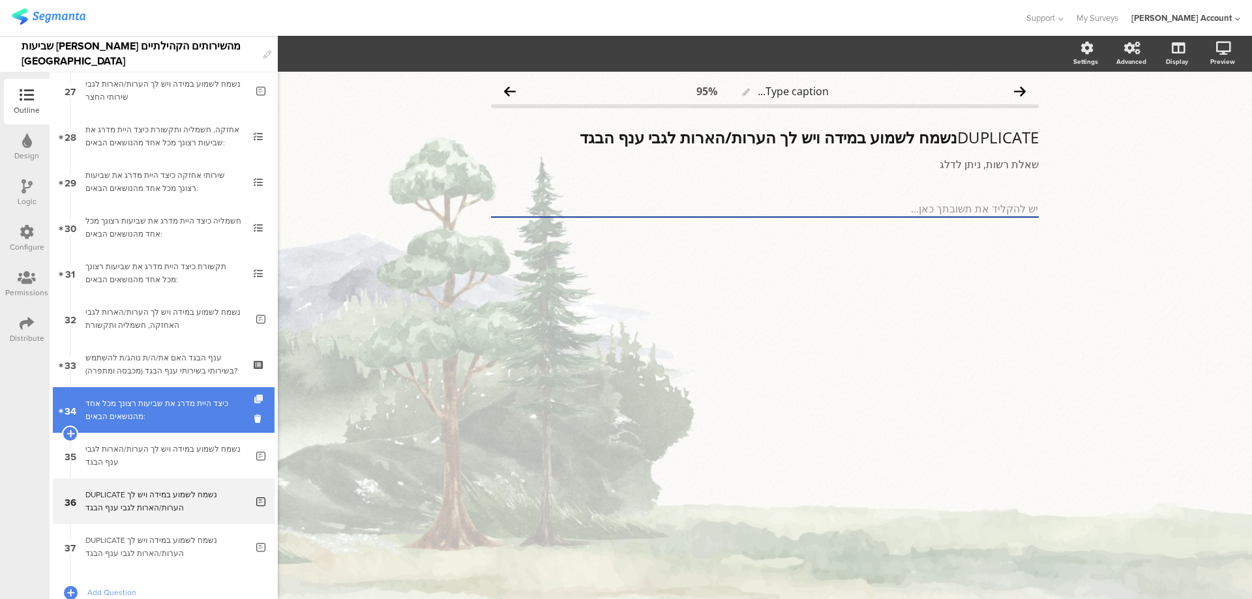
click at [254, 397] on icon at bounding box center [259, 399] width 11 height 8
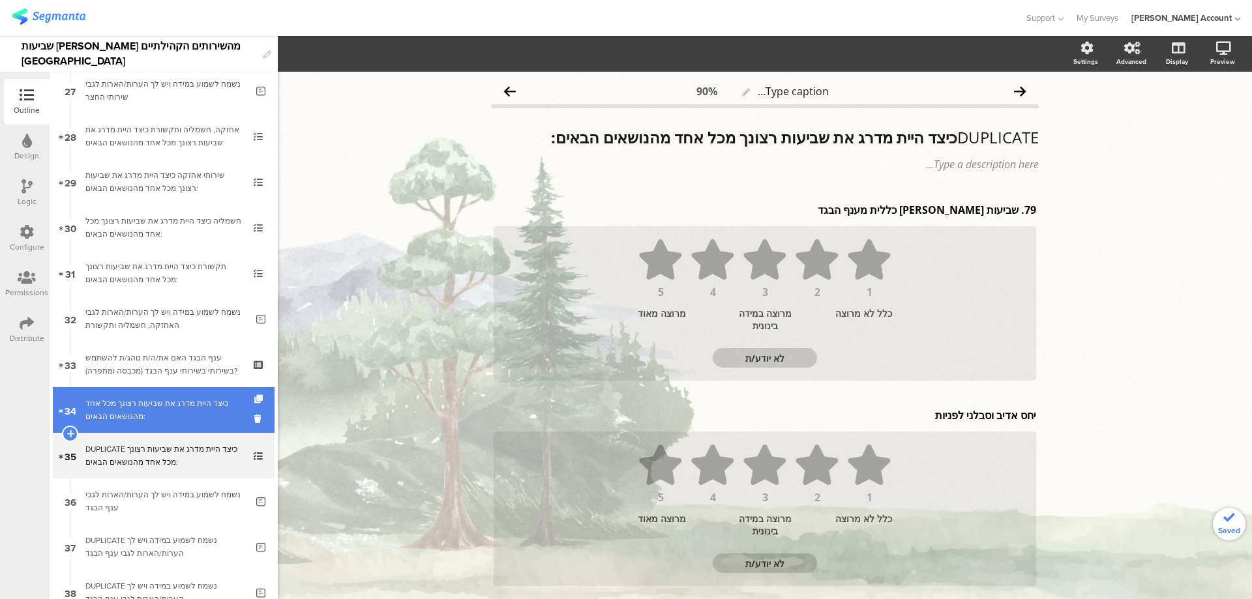
scroll to position [1330, 0]
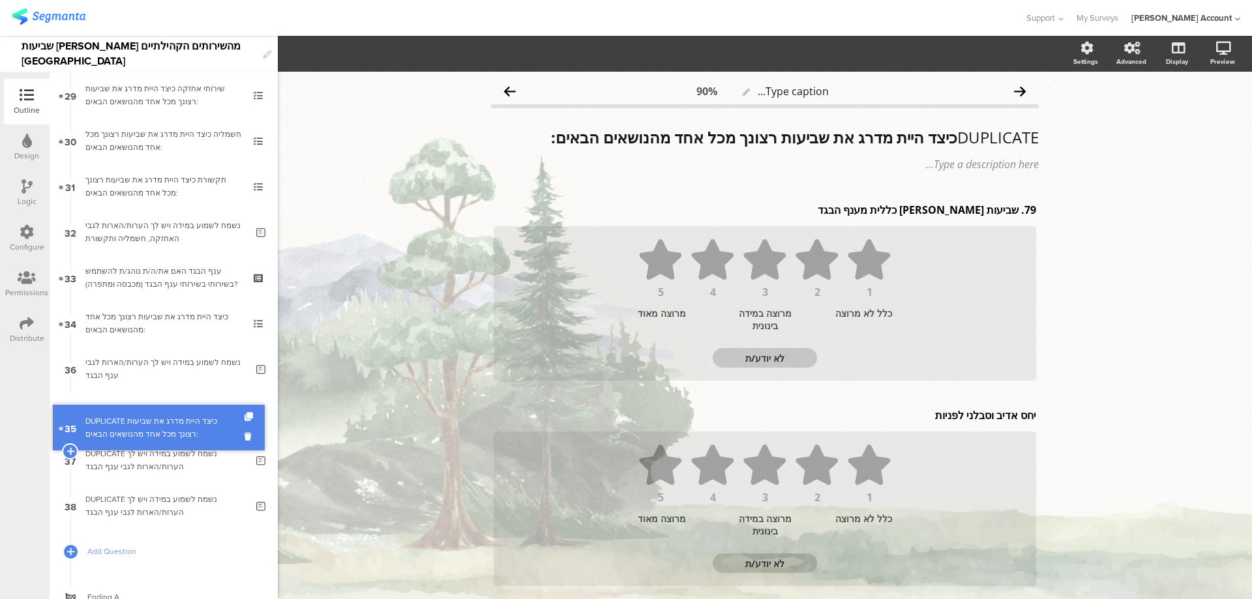
drag, startPoint x: 224, startPoint y: 375, endPoint x: 221, endPoint y: 434, distance: 58.8
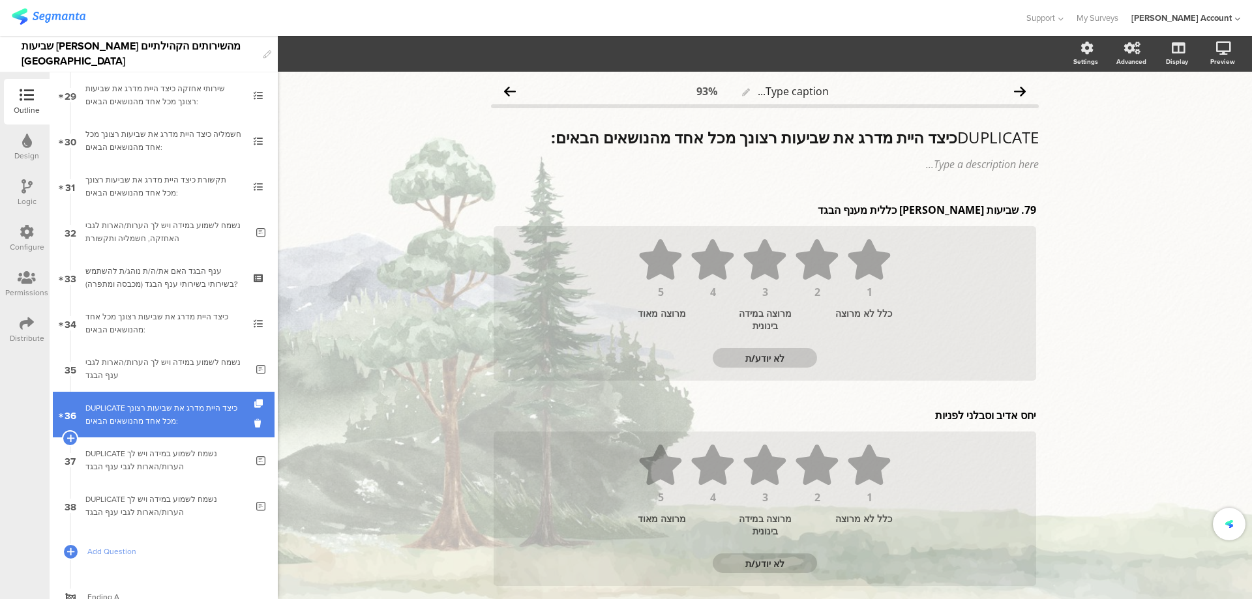
click at [212, 423] on div "DUPLICATE כיצד היית מדרג את שביעות רצונך מכל אחד מהנושאים הבאים:" at bounding box center [163, 415] width 156 height 26
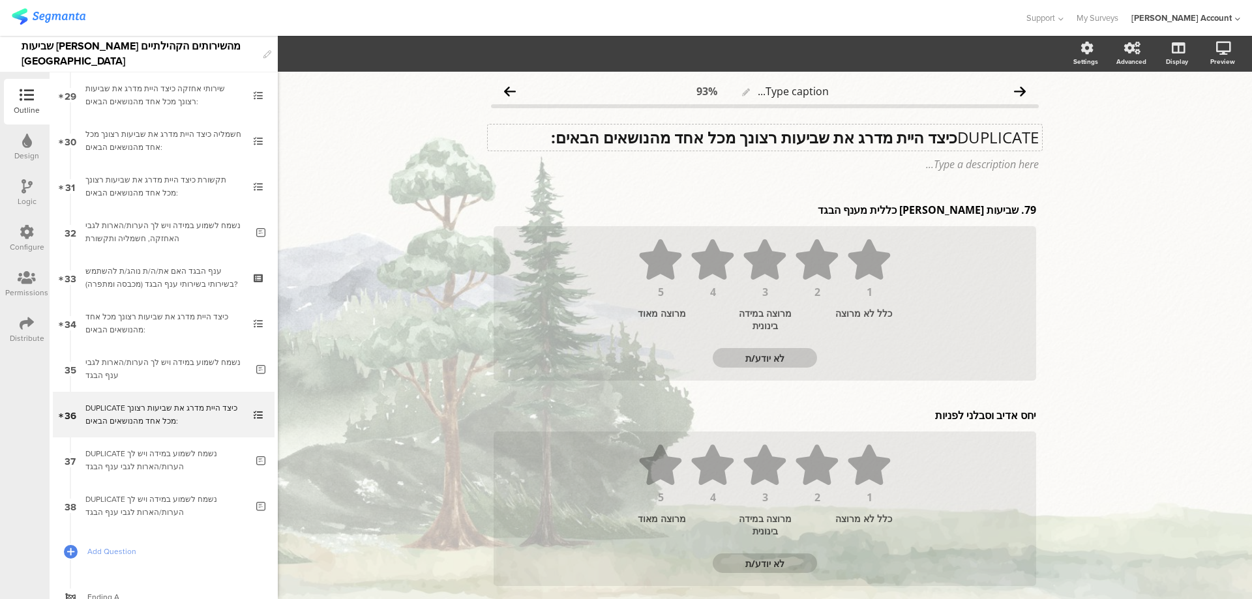
click at [889, 138] on div "DUPLICATE כיצד היית מדרג את שביעות רצונך מכל אחד מהנושאים הבאים: DUPLICATE כיצד…" at bounding box center [765, 138] width 554 height 26
click at [889, 138] on strong "כיצד היית מדרג את שביעות רצונך מכל אחד מהנושאים הבאים:" at bounding box center [754, 137] width 406 height 22
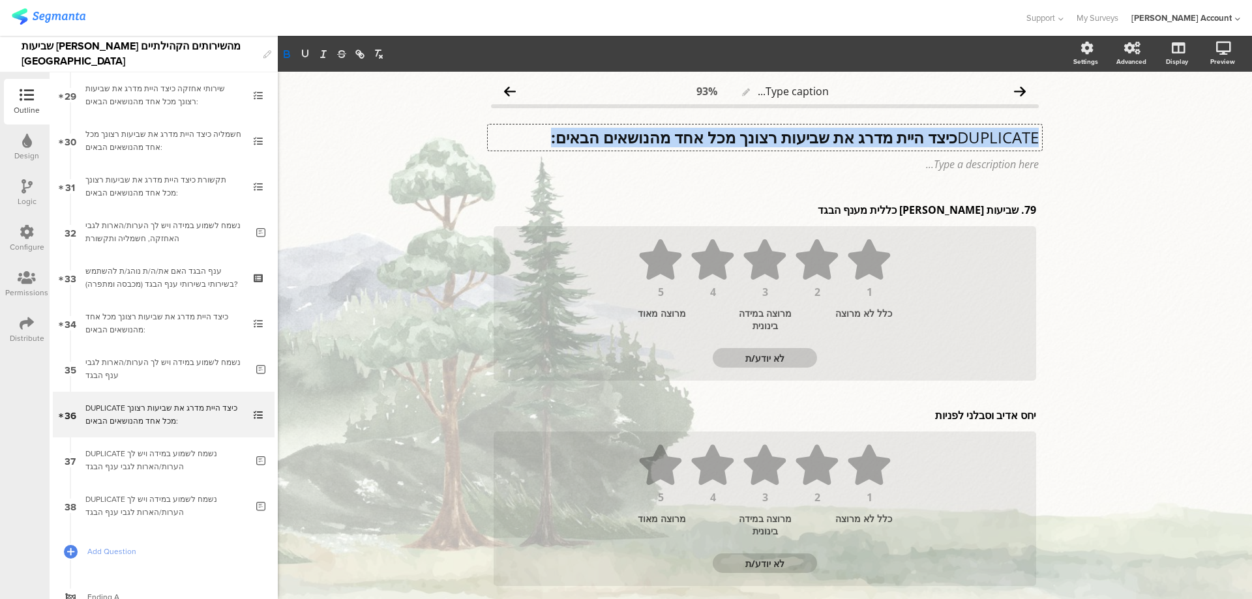
click at [889, 138] on strong "כיצד היית מדרג את שביעות רצונך מכל אחד מהנושאים הבאים:" at bounding box center [754, 137] width 406 height 22
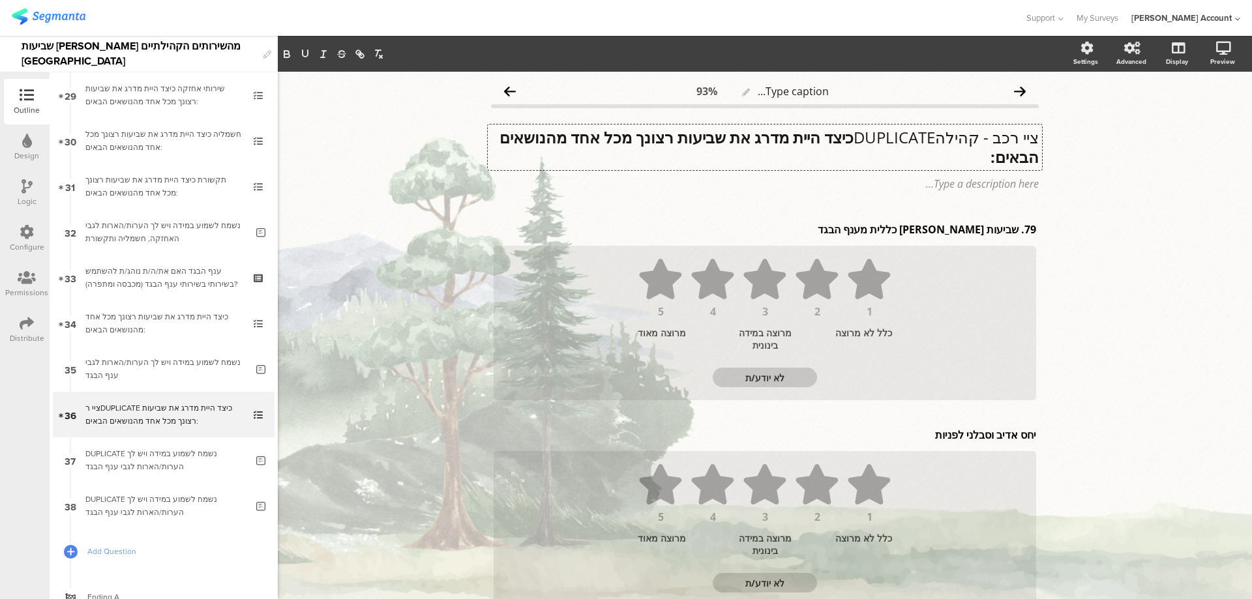
scroll to position [1, 0]
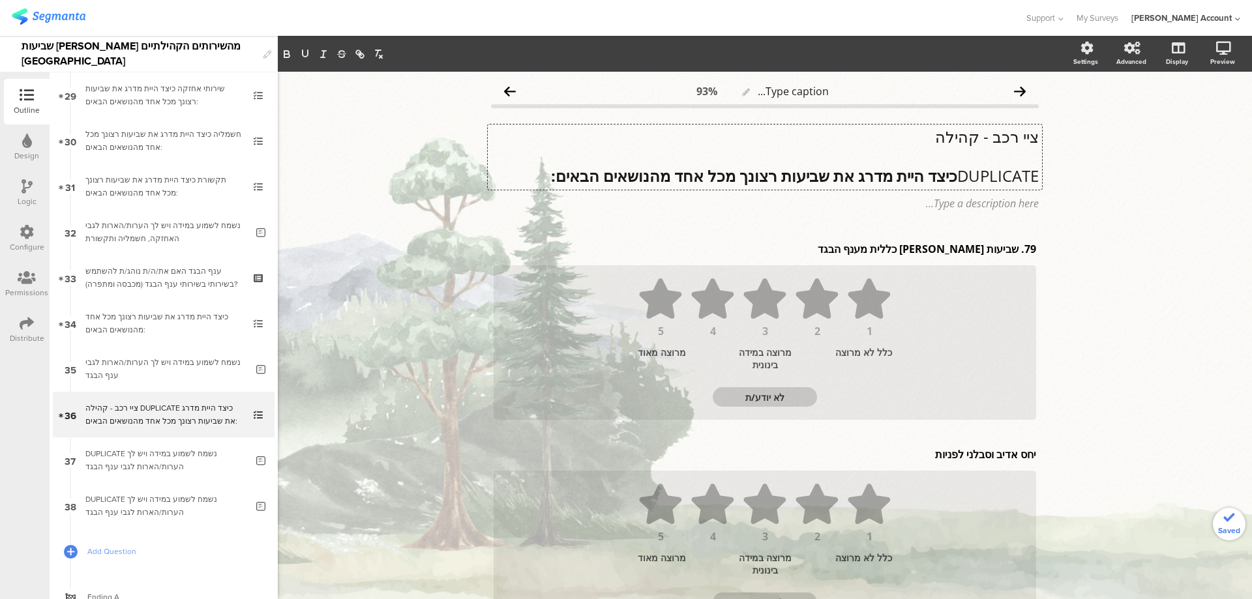
click at [951, 178] on p "DUPLICATE כיצד היית מדרג את שביעות רצונך מכל אחד מהנושאים הבאים:" at bounding box center [765, 176] width 548 height 20
click at [948, 176] on p "DUPLICATE כיצד היית מדרג את שביעות רצונך מכל אחד מהנושאים הבאים:" at bounding box center [765, 176] width 548 height 20
click at [995, 135] on p "ציי רכב - קהילה" at bounding box center [765, 137] width 548 height 20
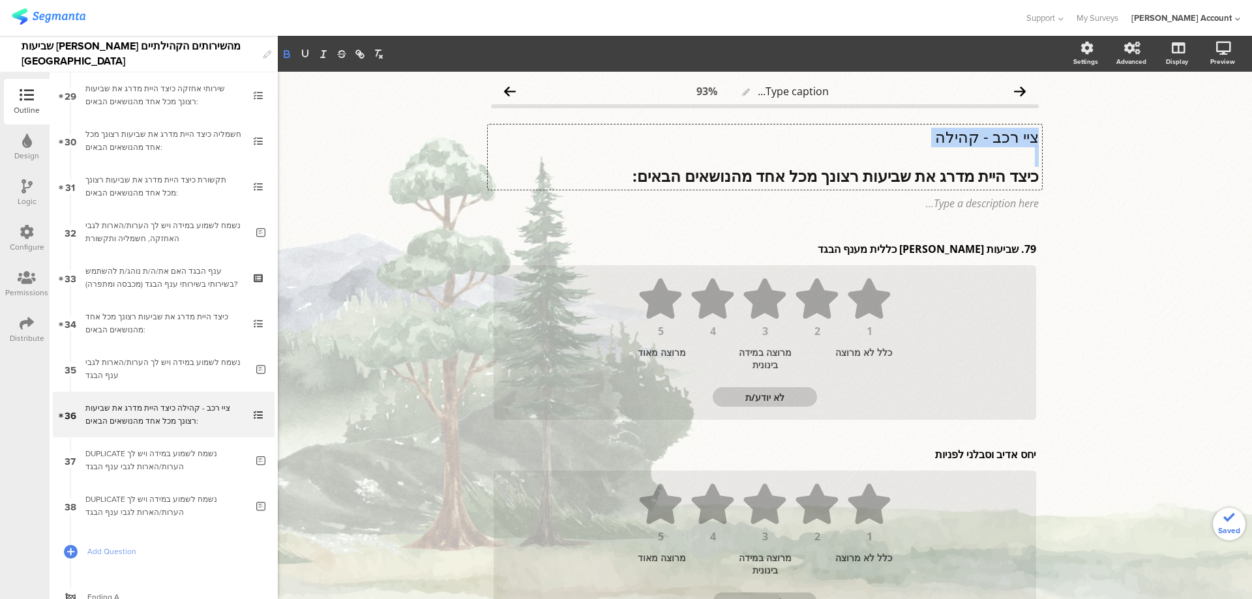
click at [290, 57] on icon "button" at bounding box center [287, 54] width 12 height 12
click at [303, 53] on icon "button" at bounding box center [305, 53] width 5 height 7
click at [971, 250] on div "79. שביעות [PERSON_NAME] כללית מענף הבגד 79. שביעות [PERSON_NAME] כללית מענף הב…" at bounding box center [764, 249] width 549 height 21
click at [971, 250] on p "79. שביעות [PERSON_NAME] כללית מענף הבגד" at bounding box center [765, 249] width 542 height 14
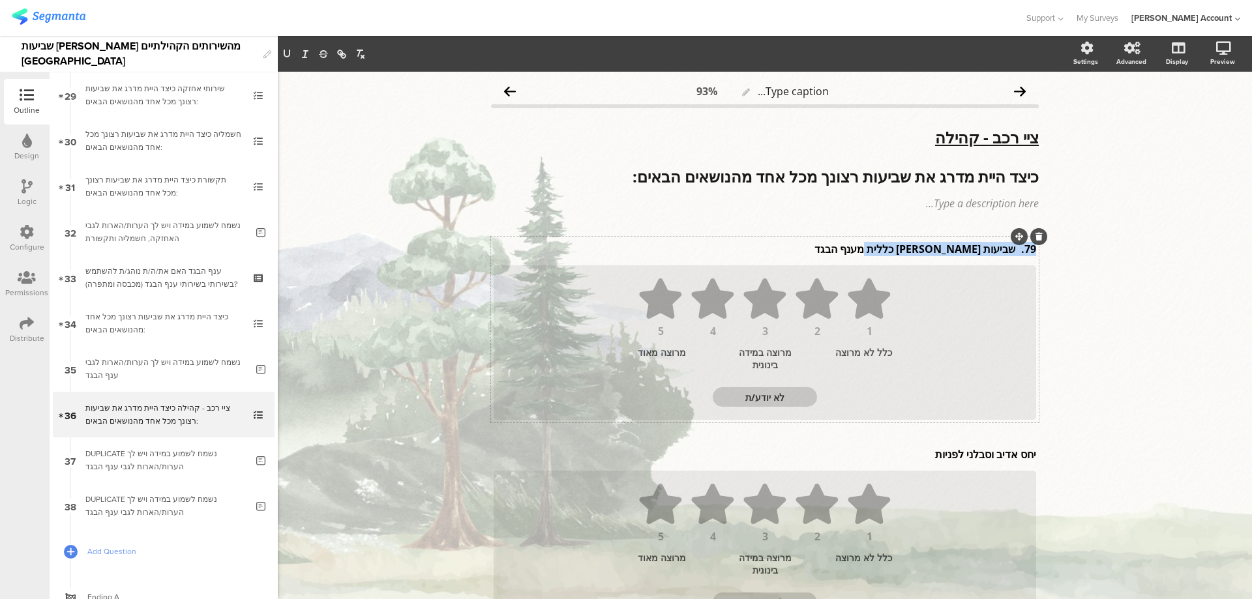
click at [971, 250] on p "79. שביעות [PERSON_NAME] כללית מענף הבגד" at bounding box center [765, 249] width 542 height 14
click at [958, 453] on p "יחס אדיב וסבלני לפניות" at bounding box center [765, 454] width 542 height 14
click at [958, 453] on div "יחס אדיב וסבלני לפניות יחס אדיב וסבלני לפניות" at bounding box center [764, 454] width 549 height 21
click at [959, 452] on p "יחס אדיב וסבלני לפניות" at bounding box center [765, 454] width 542 height 14
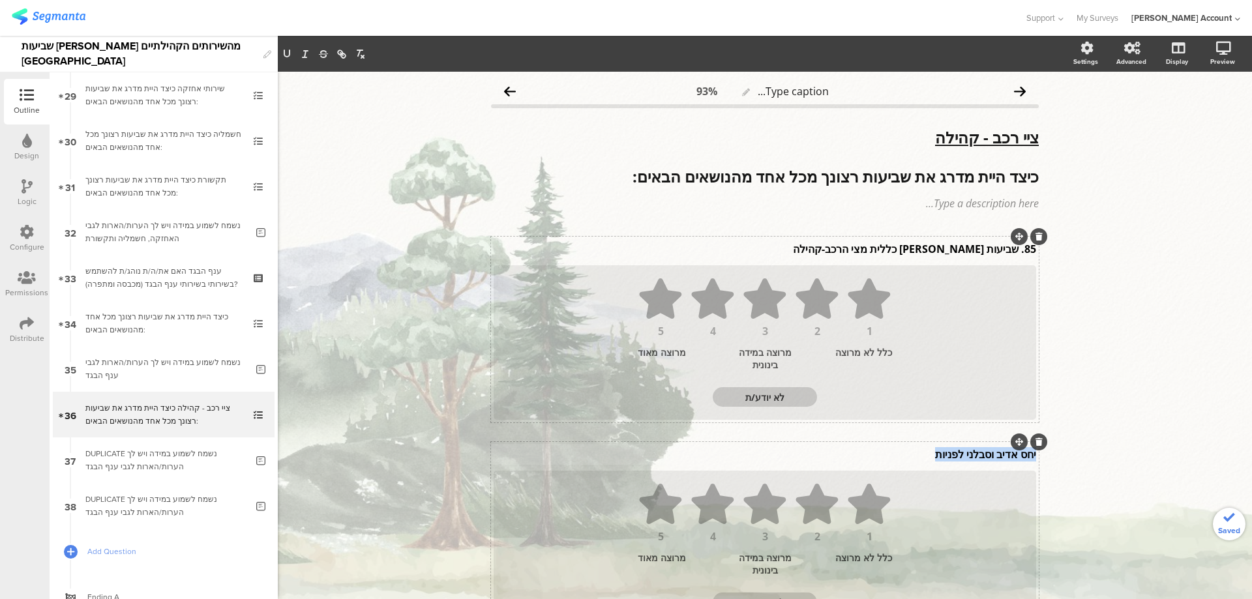
click at [959, 452] on p "יחס אדיב וסבלני לפניות" at bounding box center [765, 454] width 542 height 14
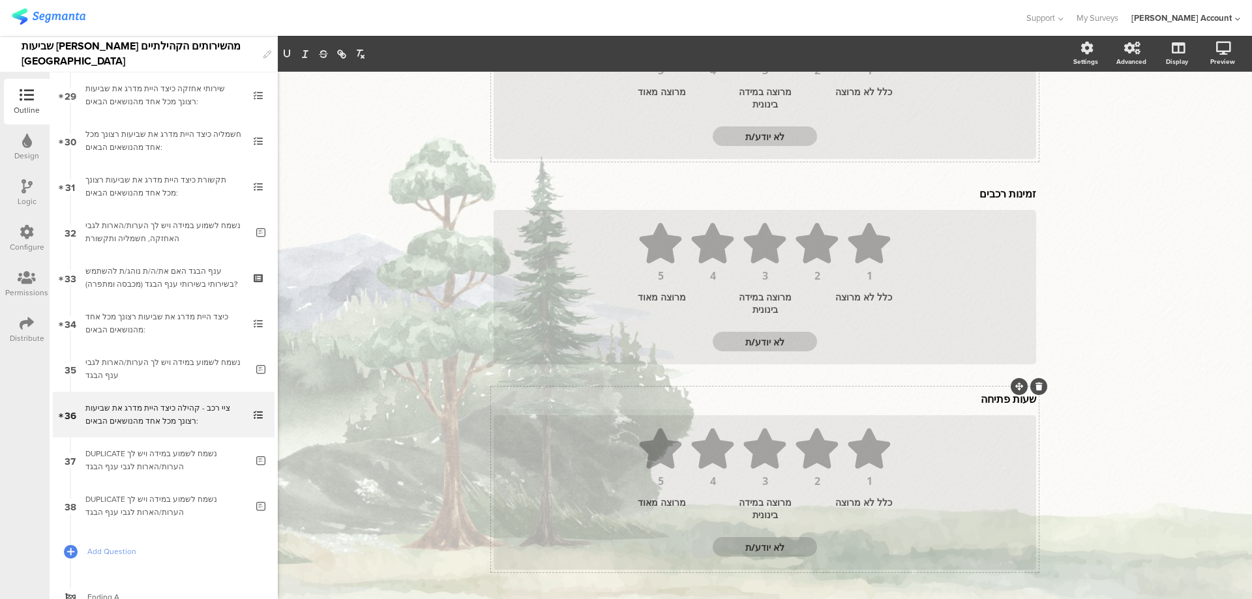
click at [1010, 402] on p "שעות פתיחה" at bounding box center [765, 399] width 542 height 14
click at [1009, 402] on p "שעות פתיחה" at bounding box center [765, 401] width 542 height 14
click at [1009, 400] on p "שעות פתיחה" at bounding box center [765, 401] width 542 height 14
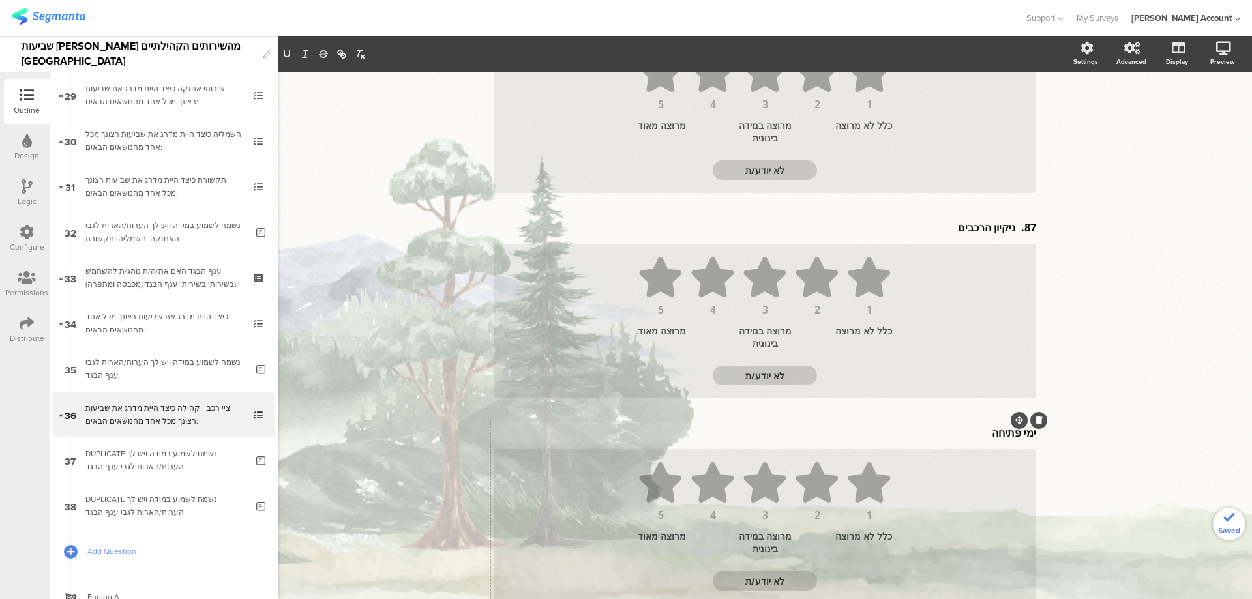
click at [999, 434] on div "ימי פתיחה ימי פתיחה" at bounding box center [764, 433] width 549 height 21
click at [999, 434] on p "ימי פתיחה" at bounding box center [765, 435] width 542 height 14
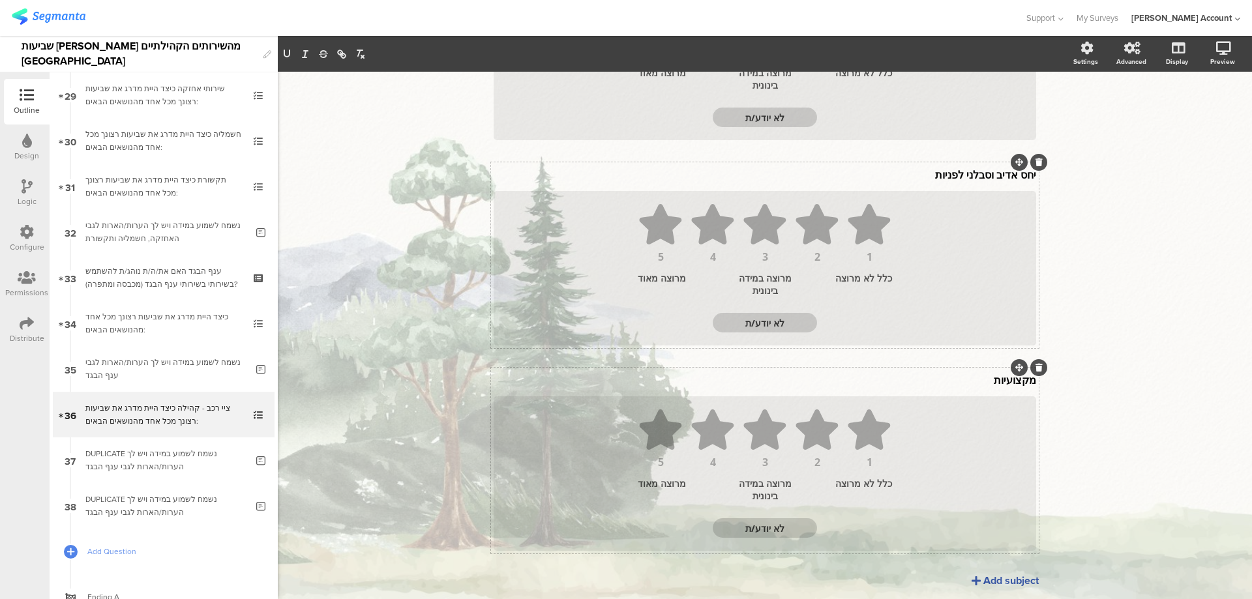
click at [983, 378] on div "מקצועיות מקצועיות" at bounding box center [764, 380] width 549 height 21
click at [983, 378] on p "מקצועיות" at bounding box center [765, 383] width 542 height 14
click at [983, 379] on p "מקצועיות" at bounding box center [765, 383] width 542 height 14
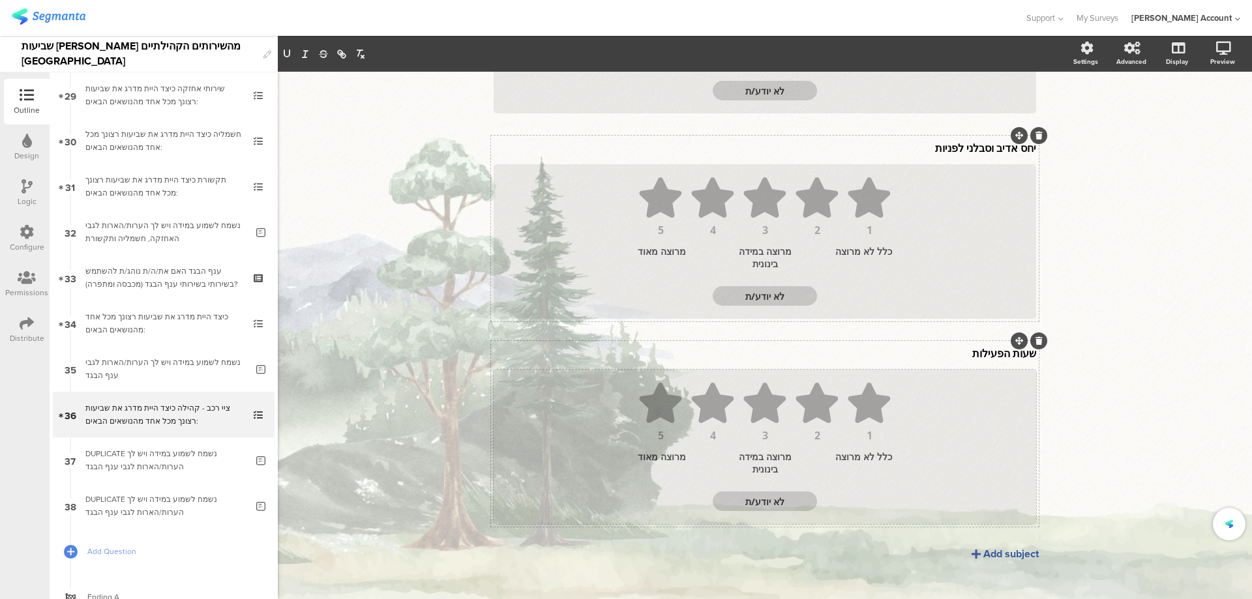
scroll to position [732, 0]
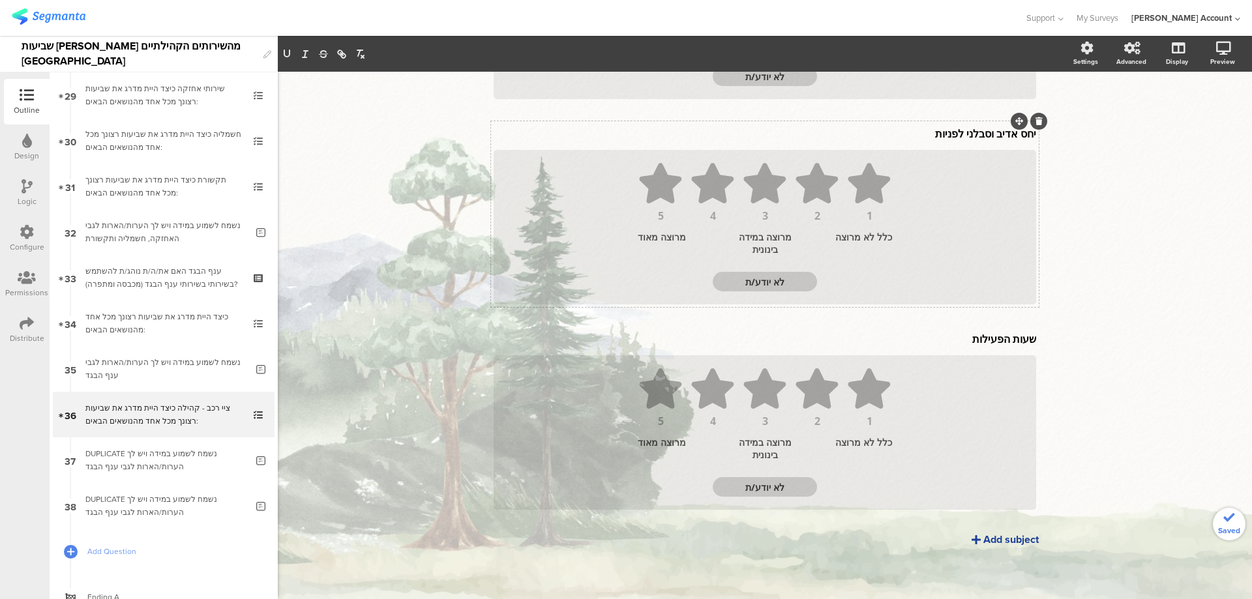
click at [1007, 541] on div "Add subject" at bounding box center [1010, 539] width 55 height 15
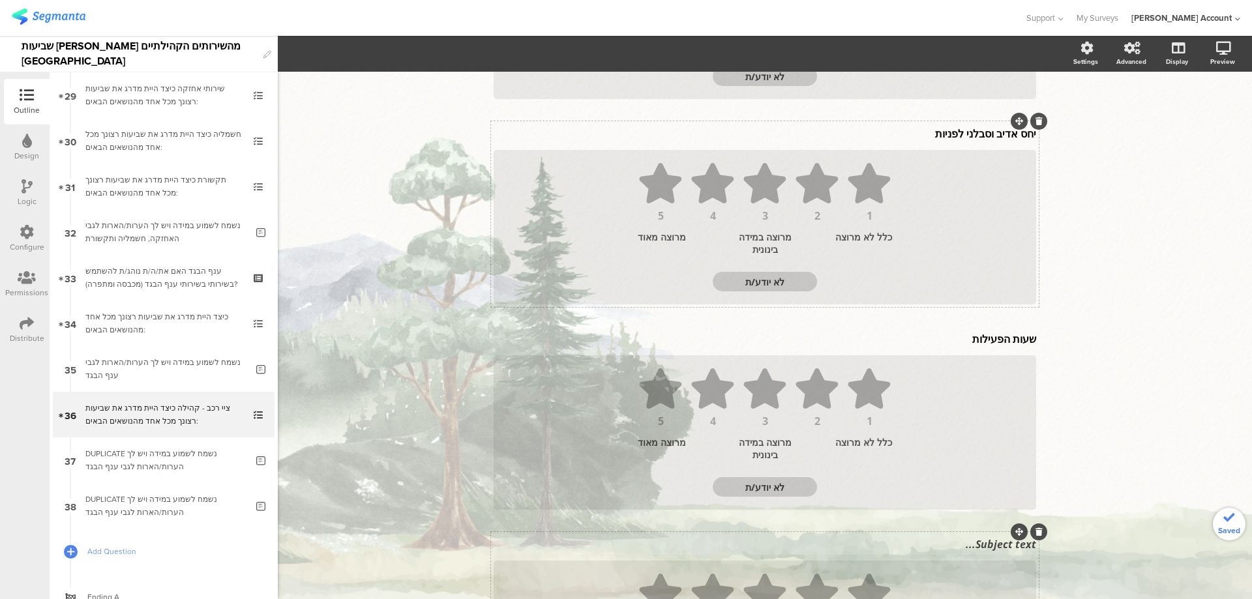
scroll to position [720, 0]
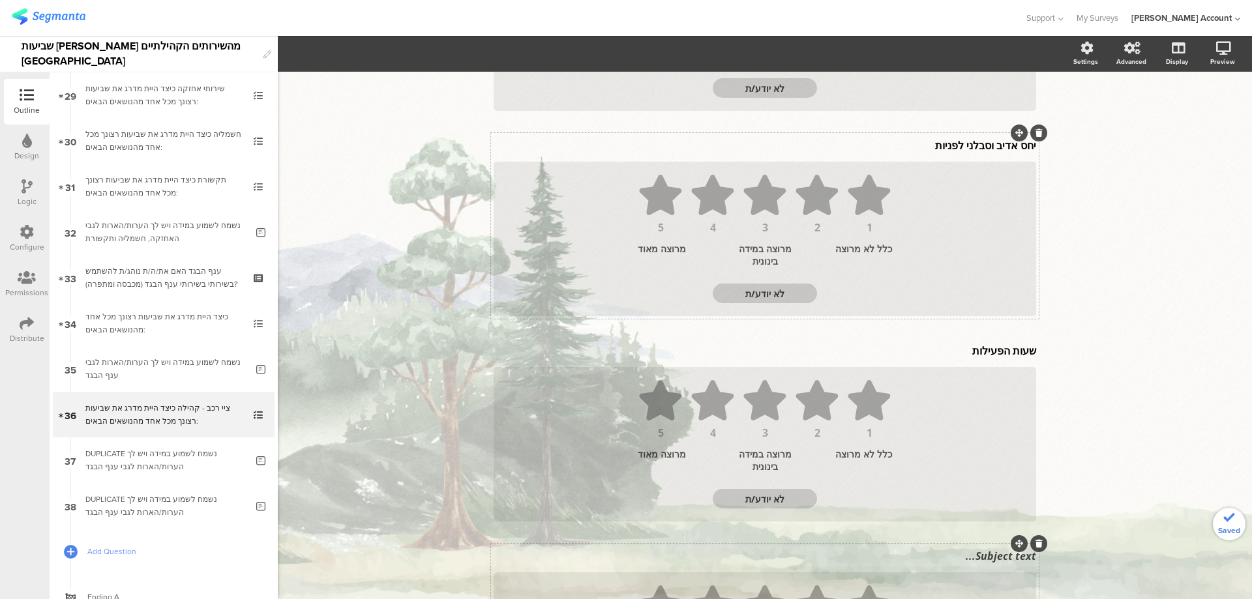
click at [987, 546] on div "Subject text..." at bounding box center [764, 556] width 549 height 21
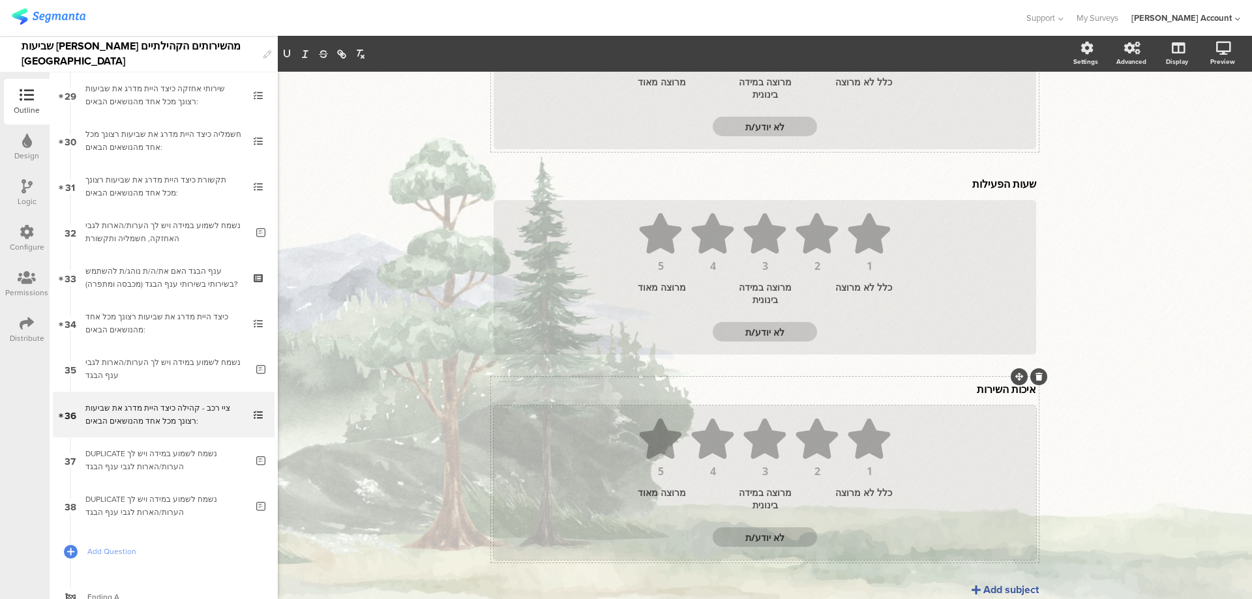
scroll to position [937, 0]
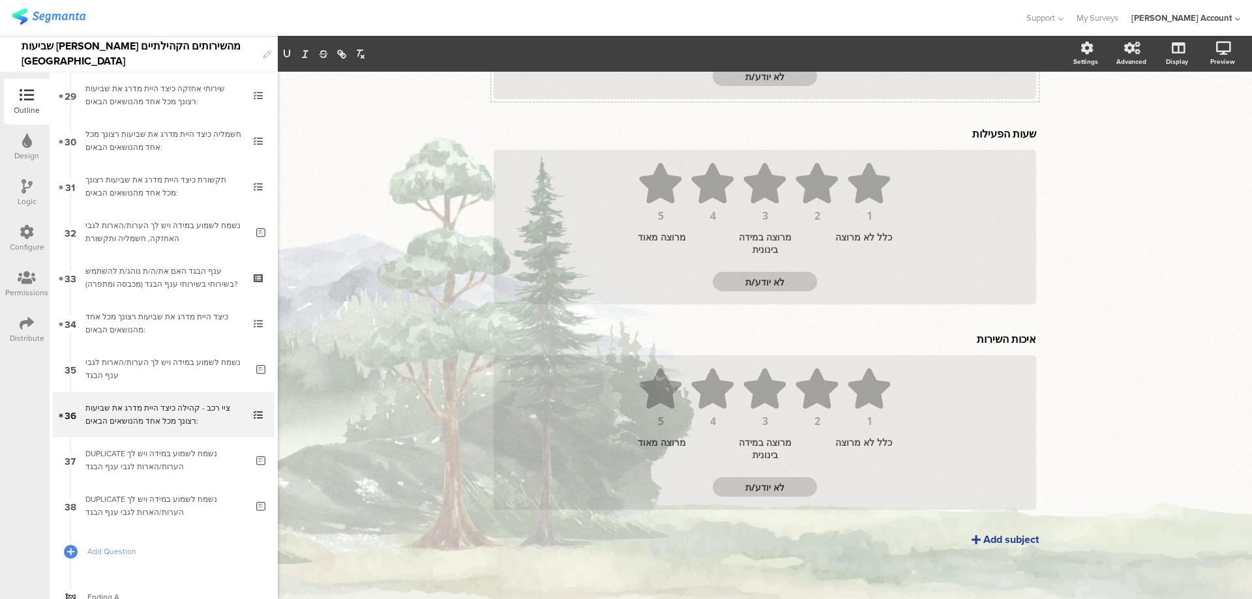
click at [996, 544] on div "Add subject" at bounding box center [1010, 539] width 55 height 15
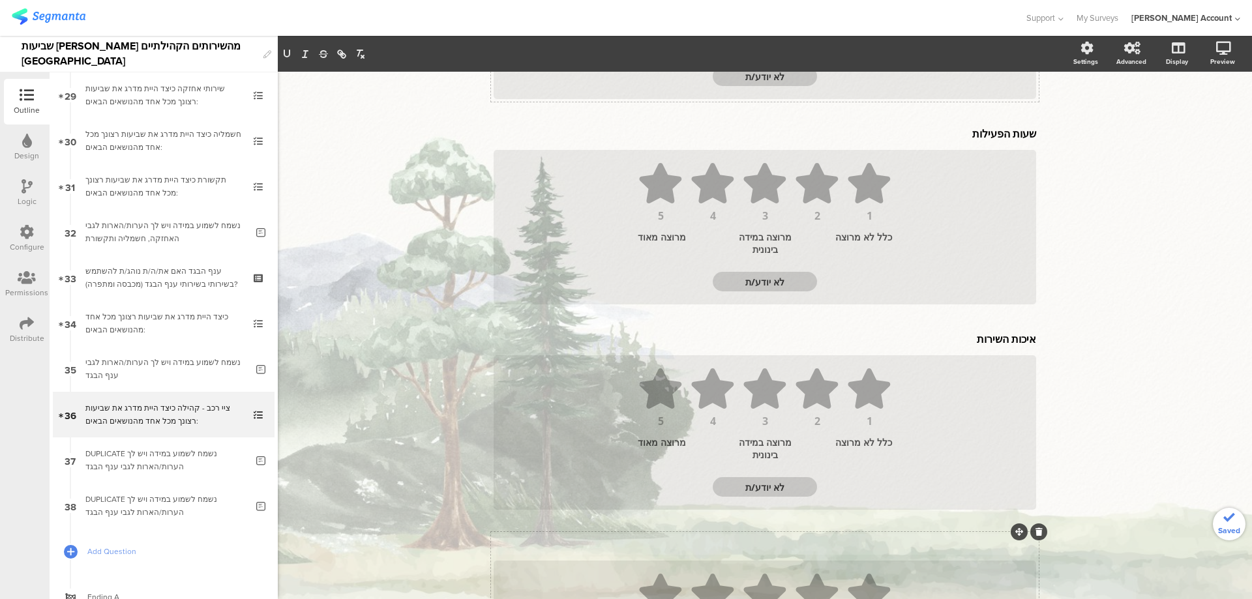
click at [1000, 546] on div "Subject text..." at bounding box center [764, 544] width 549 height 21
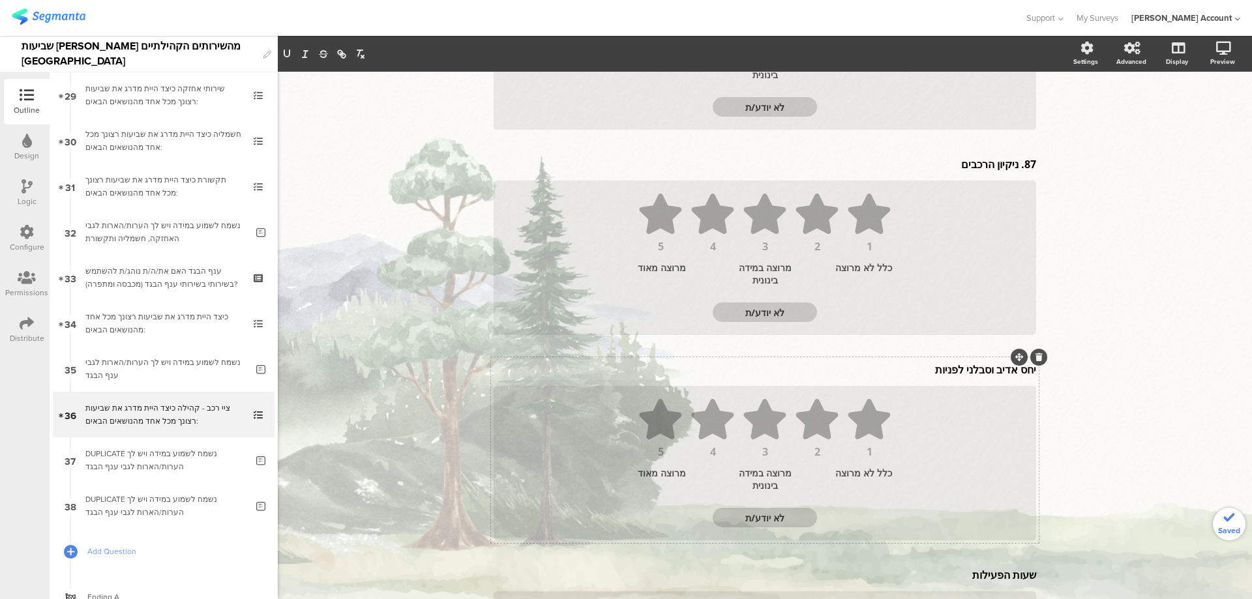
scroll to position [404, 0]
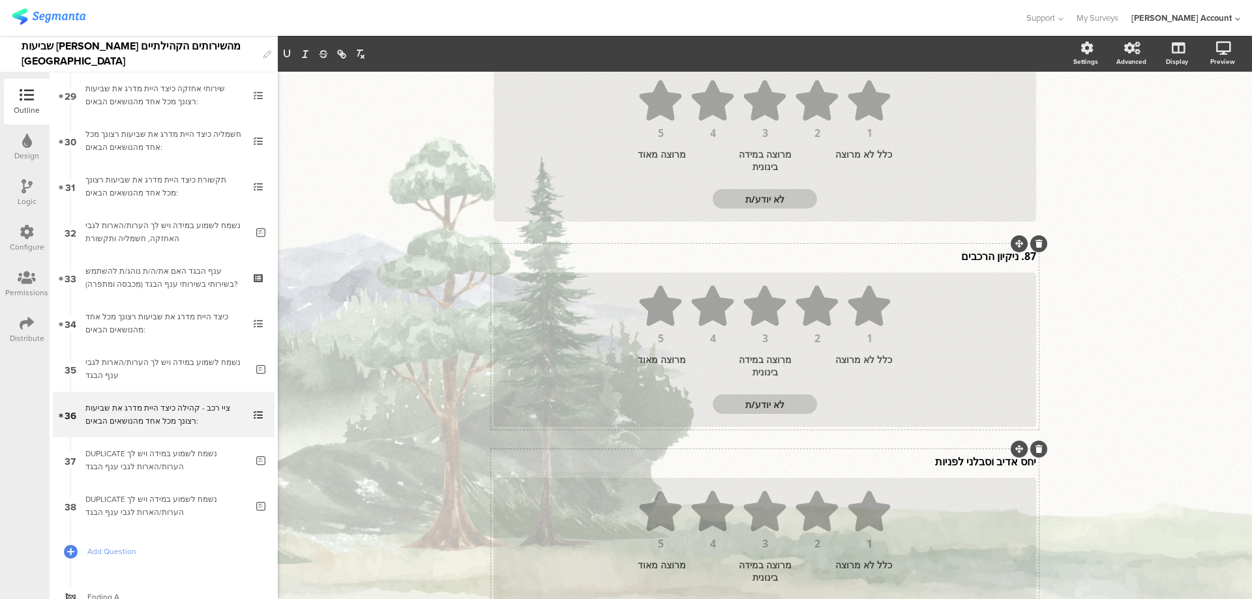
click at [1013, 258] on div "87. ניקיון הרכבים 87. ניקיון הרכבים 87. ניקיון הרכבים" at bounding box center [764, 256] width 549 height 21
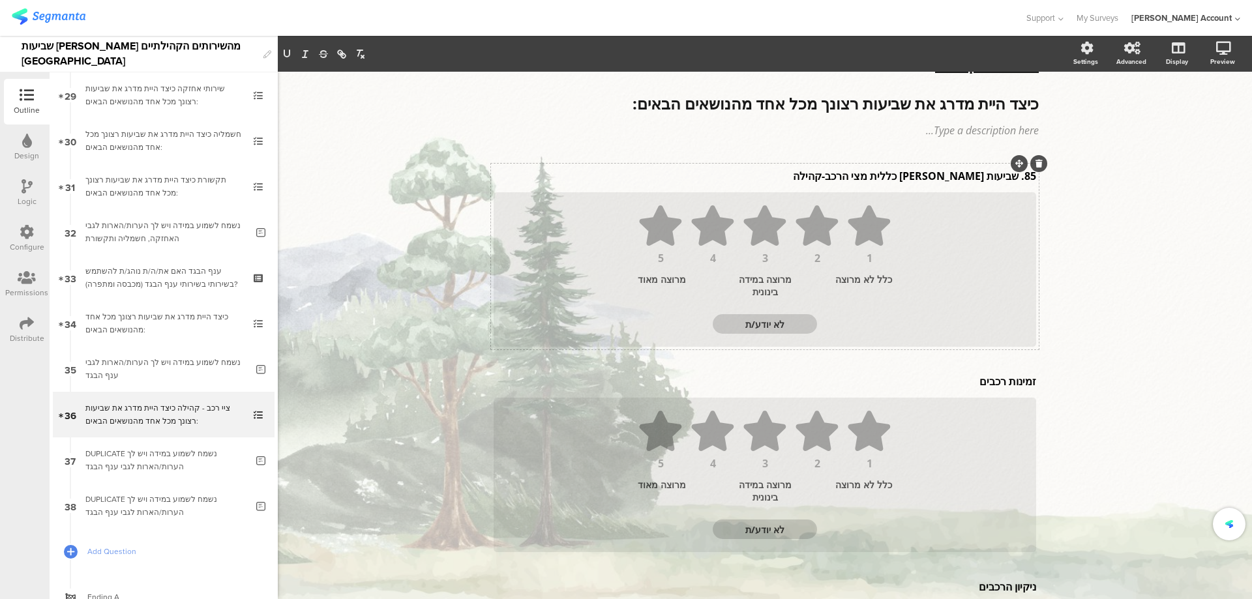
scroll to position [0, 0]
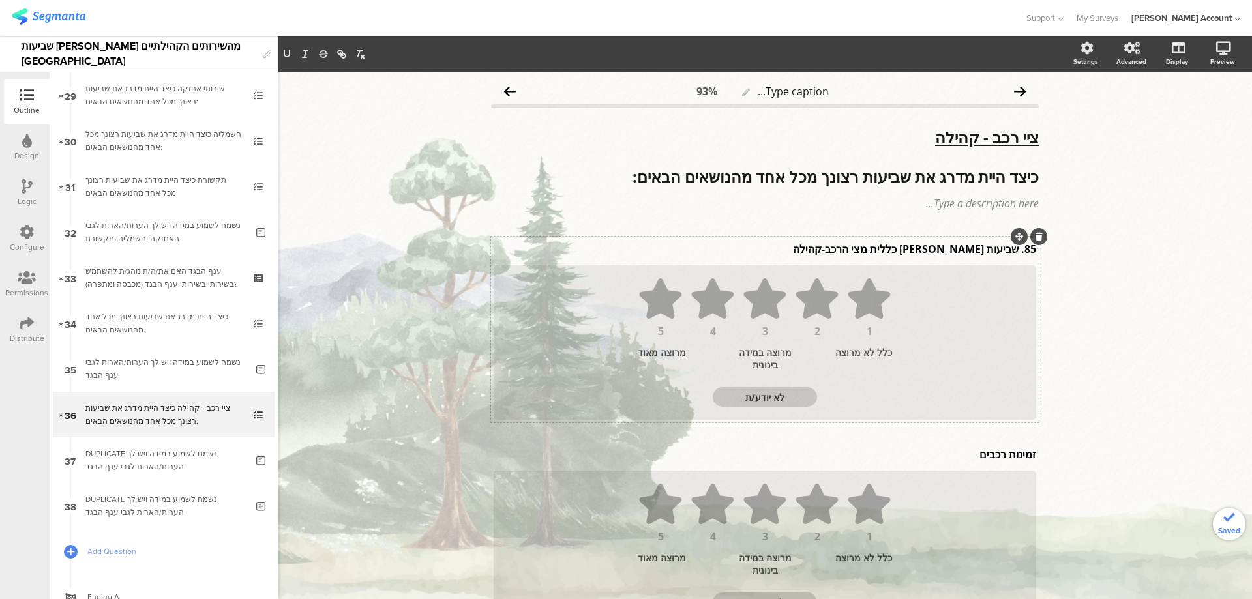
click at [1012, 250] on div "85. שביעות [PERSON_NAME] כללית מצי הרכב-קהילה 85. שביעות [PERSON_NAME] כללית מצ…" at bounding box center [764, 249] width 549 height 21
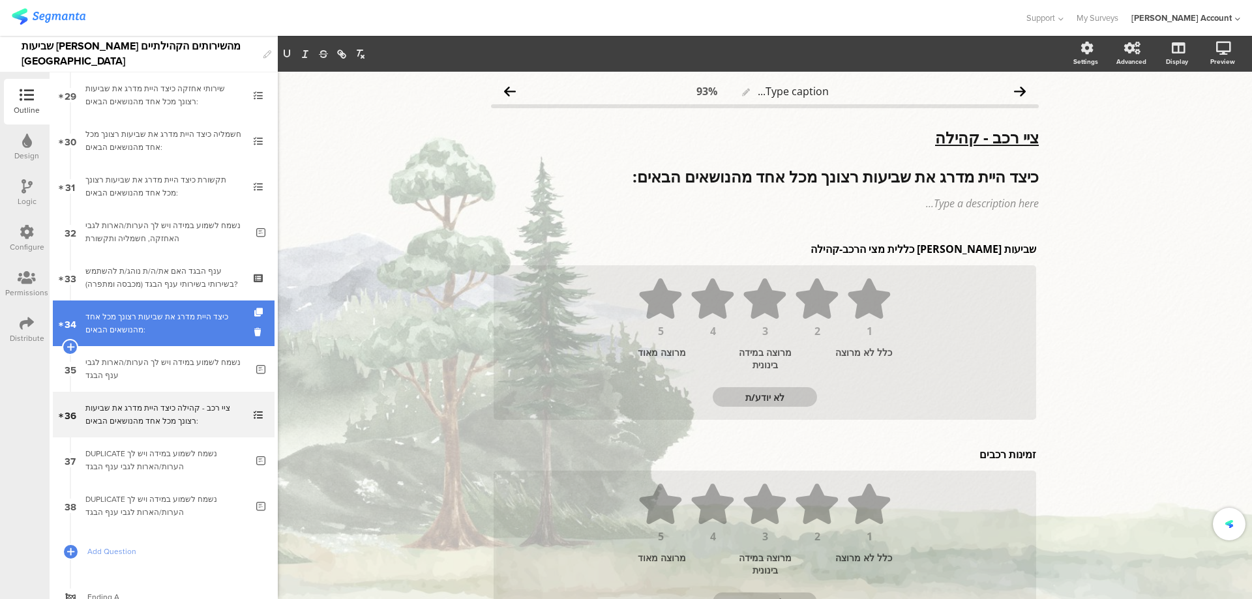
click at [200, 327] on div "כיצד היית מדרג את שביעות רצונך מכל אחד מהנושאים הבאים:" at bounding box center [163, 323] width 156 height 26
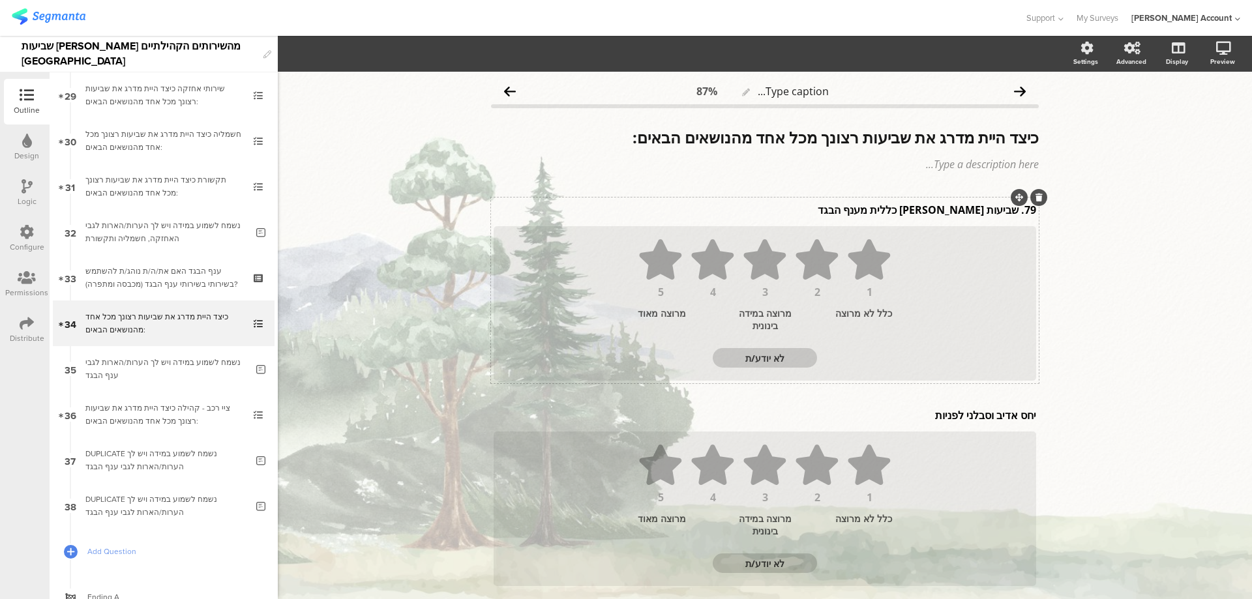
click at [1014, 213] on div "79. שביעות [PERSON_NAME] כללית מענף הבגד 79. שביעות [PERSON_NAME] כללית מענף הב…" at bounding box center [764, 210] width 549 height 21
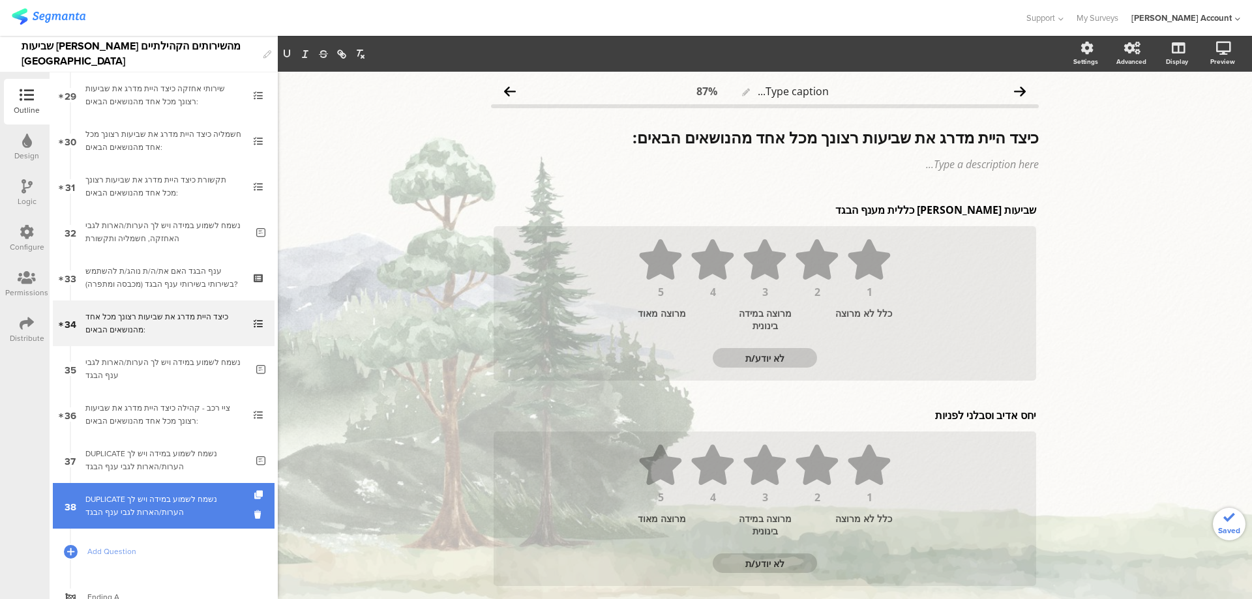
click at [106, 515] on div "DUPLICATE נשמח לשמוע במידה ויש לך הערות/הארות לגבי ענף הבגד" at bounding box center [165, 506] width 161 height 26
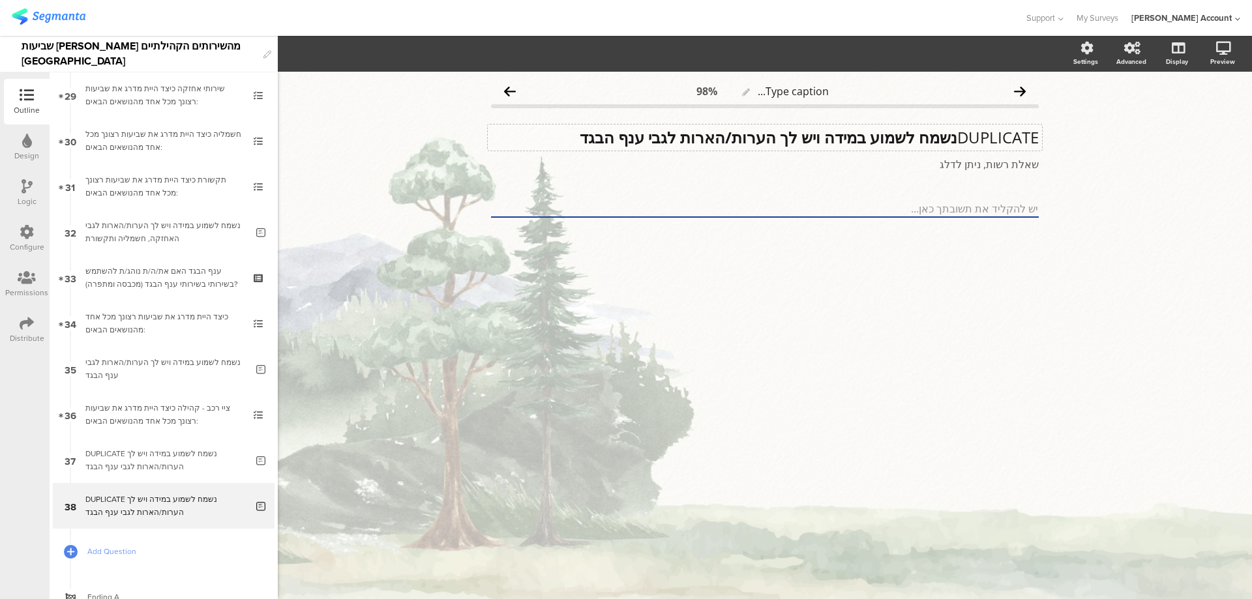
click at [951, 136] on div "DUPLICATE נשמח לשמוע במידה ויש לך הערות/הארות לגבי ענף הבגד DUPLICATE נשמח לשמו…" at bounding box center [765, 138] width 554 height 26
drag, startPoint x: 716, startPoint y: 141, endPoint x: 644, endPoint y: 141, distance: 71.7
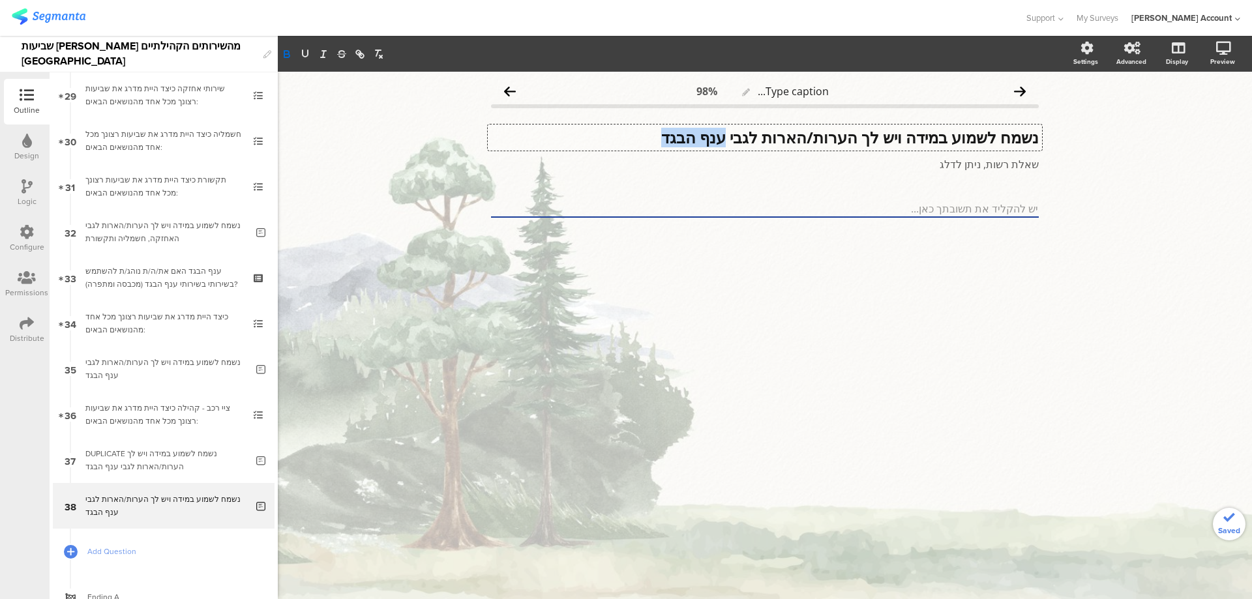
click at [644, 141] on p "נשמח לשמוע במידה ויש לך הערות/הארות לגבי ענף הבגד" at bounding box center [765, 138] width 548 height 20
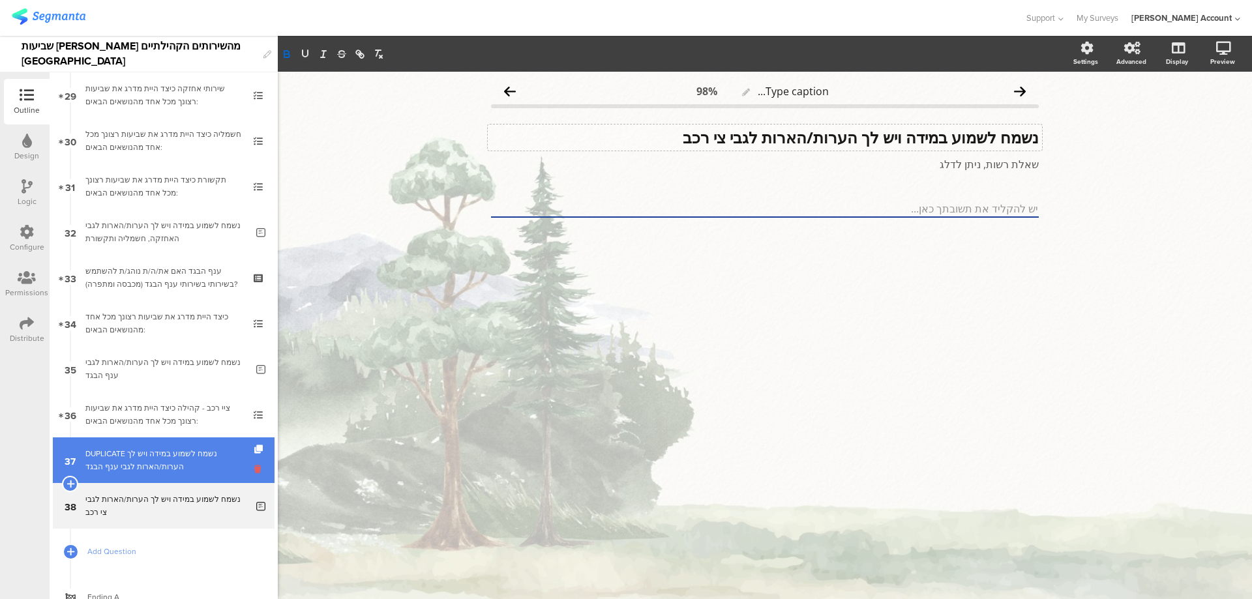
click at [254, 466] on icon at bounding box center [259, 469] width 11 height 12
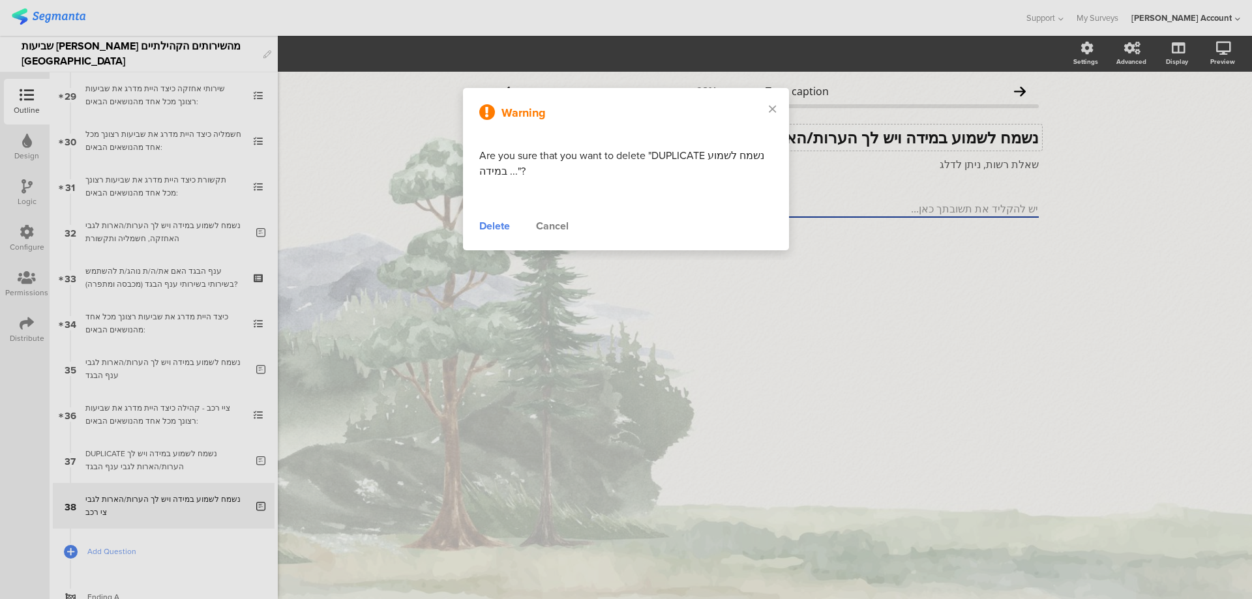
click at [499, 226] on div "Delete" at bounding box center [494, 226] width 31 height 16
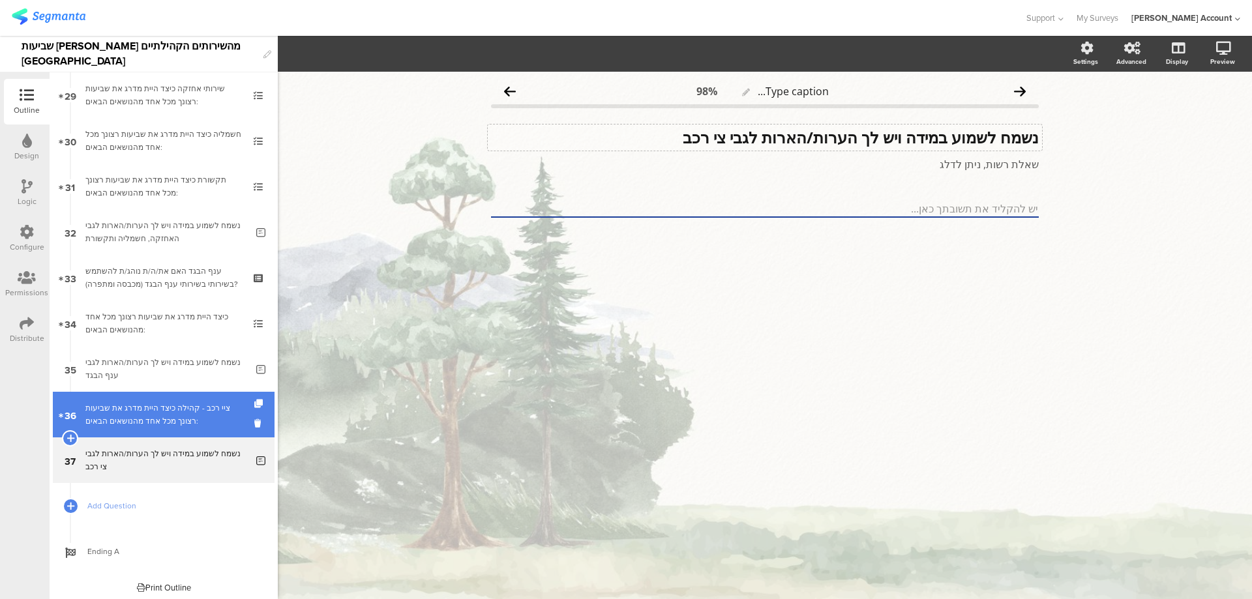
click at [218, 411] on div "ציי רכב - קהילה כיצד היית מדרג את שביעות רצונך מכל אחד מהנושאים הבאים:" at bounding box center [163, 415] width 156 height 26
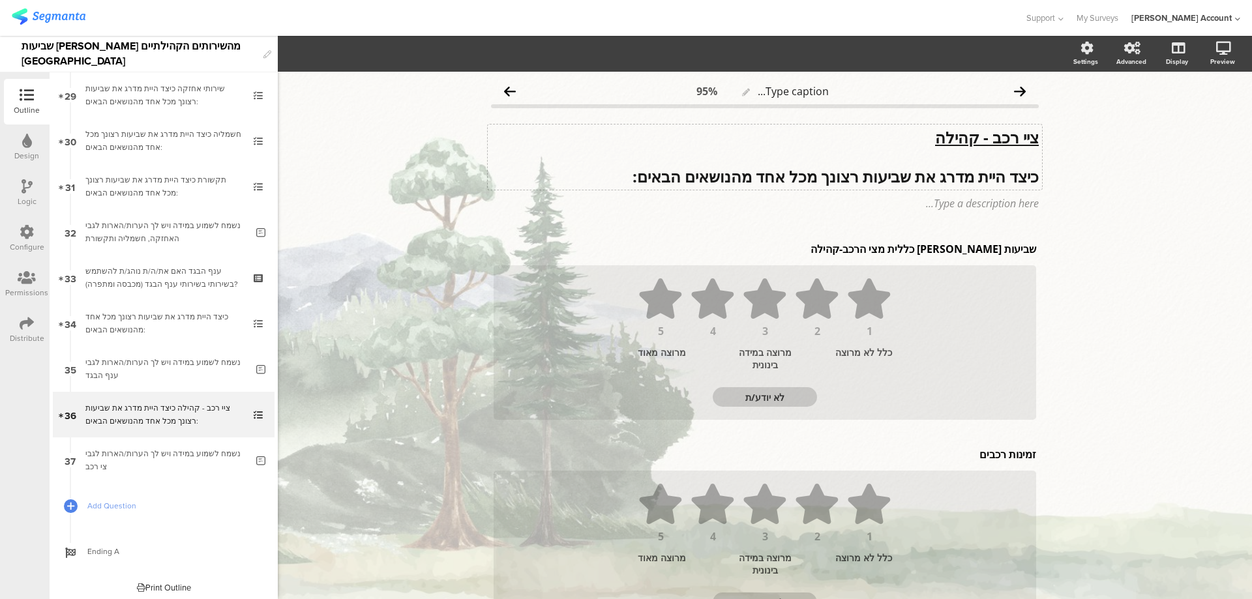
click at [1018, 138] on div "ציי רכב - קהילה כיצד היית מדרג את שביעות רצונך מכל אחד מהנושאים הבאים: ציי רכב …" at bounding box center [765, 157] width 554 height 65
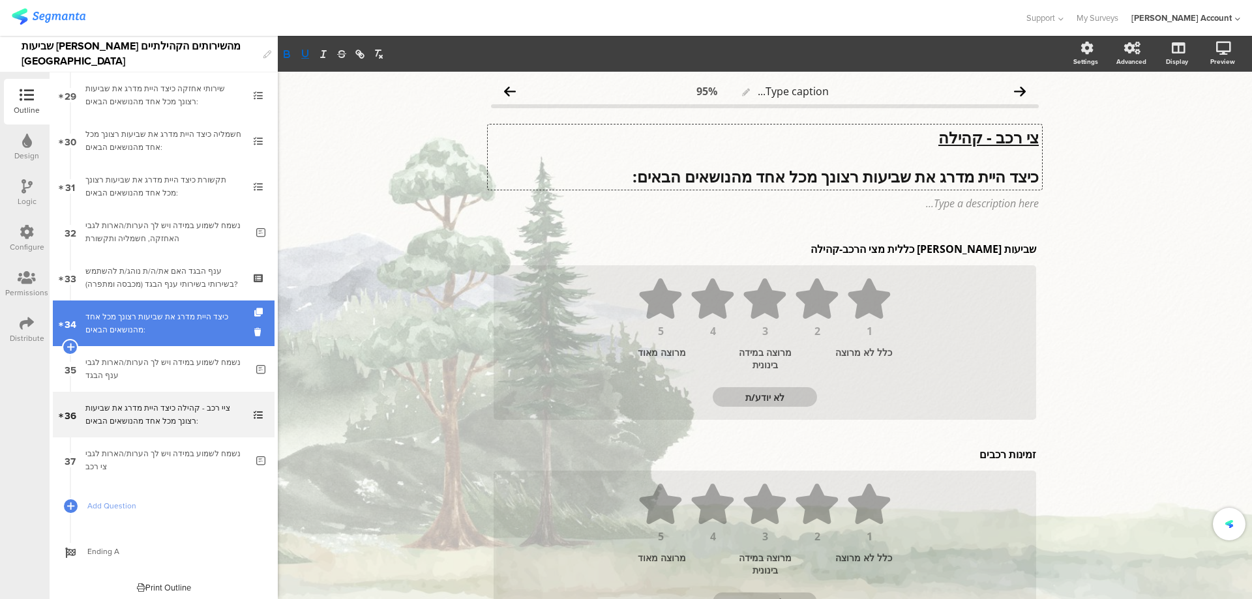
click at [134, 312] on div "כיצד היית מדרג את שביעות רצונך מכל אחד מהנושאים הבאים:" at bounding box center [163, 323] width 156 height 26
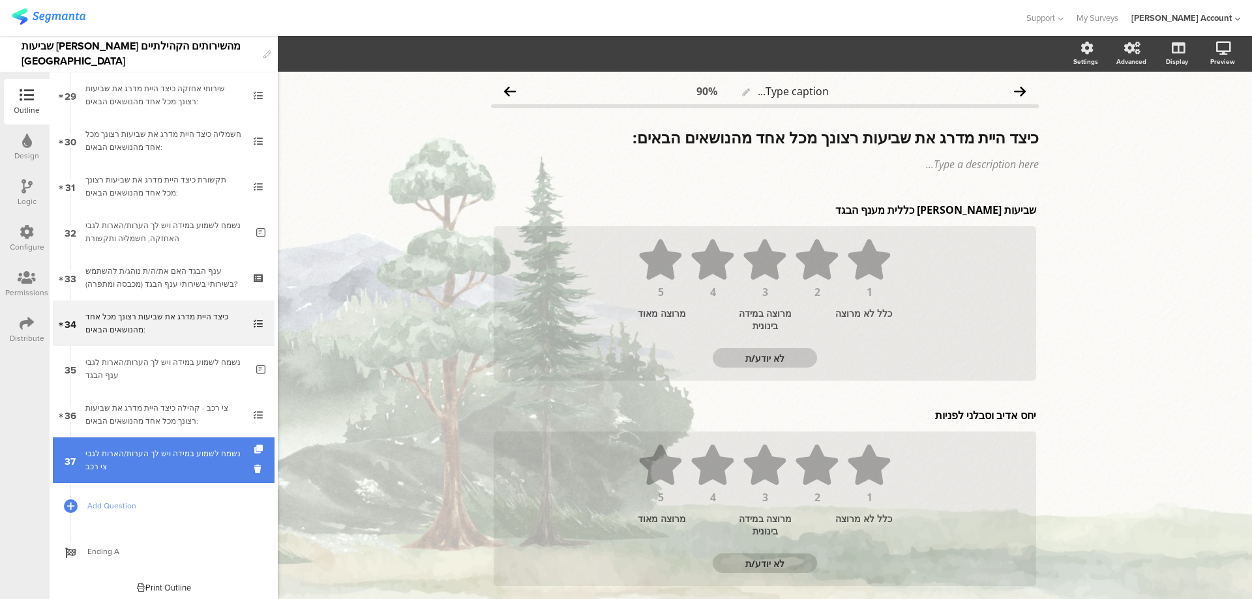
click at [162, 448] on div "נשמח לשמוע במידה ויש לך הערות/הארות לגבי צי רכב" at bounding box center [165, 460] width 161 height 26
